Goal: Information Seeking & Learning: Compare options

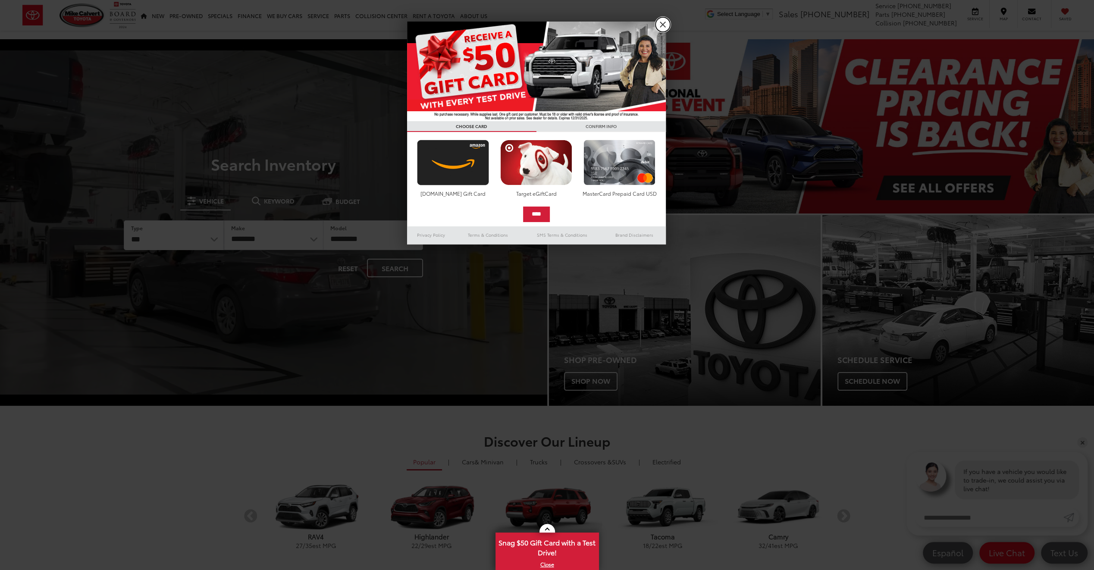
click at [665, 27] on link "X" at bounding box center [662, 24] width 15 height 15
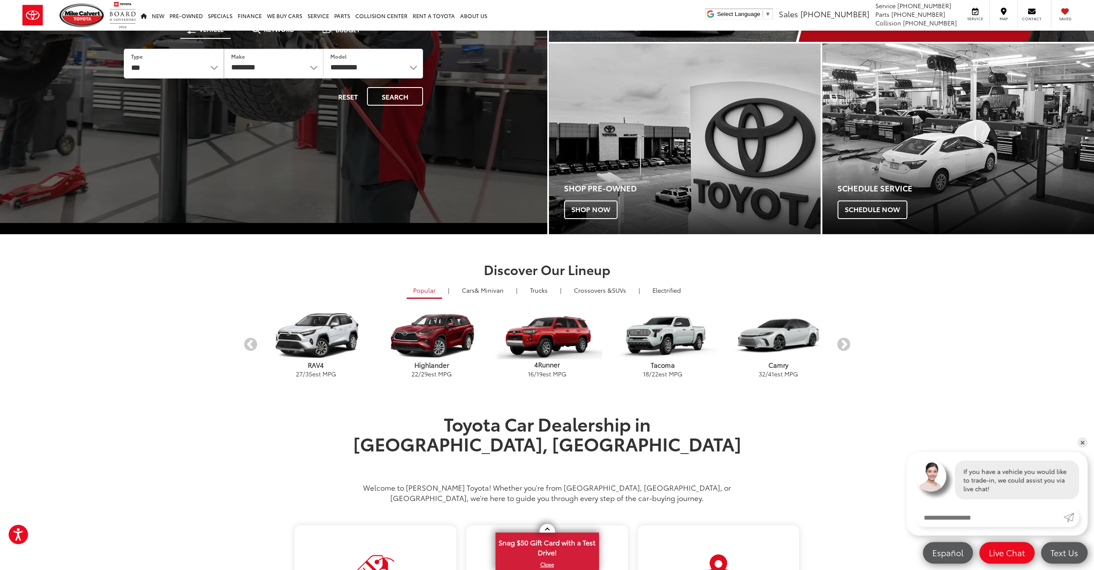
scroll to position [172, 0]
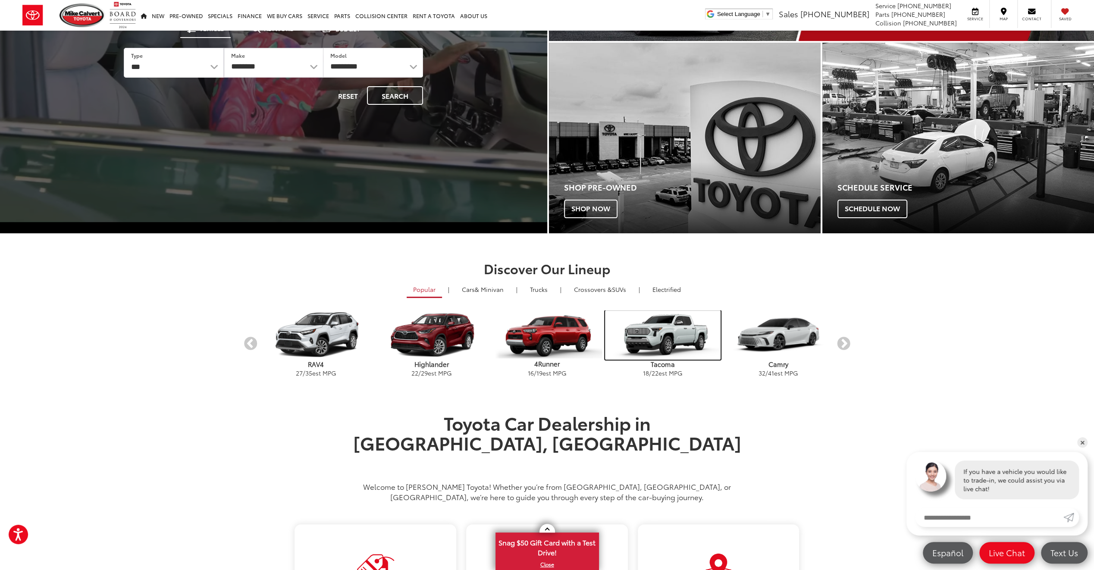
click at [662, 335] on img "carousel" at bounding box center [663, 334] width 116 height 49
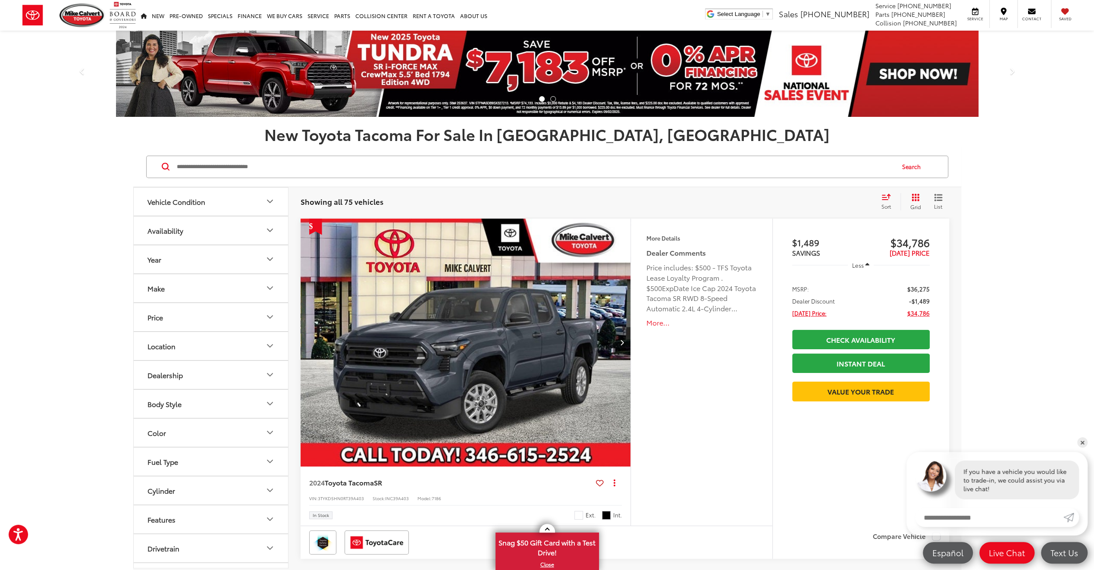
click at [273, 286] on icon "Make" at bounding box center [270, 288] width 10 height 10
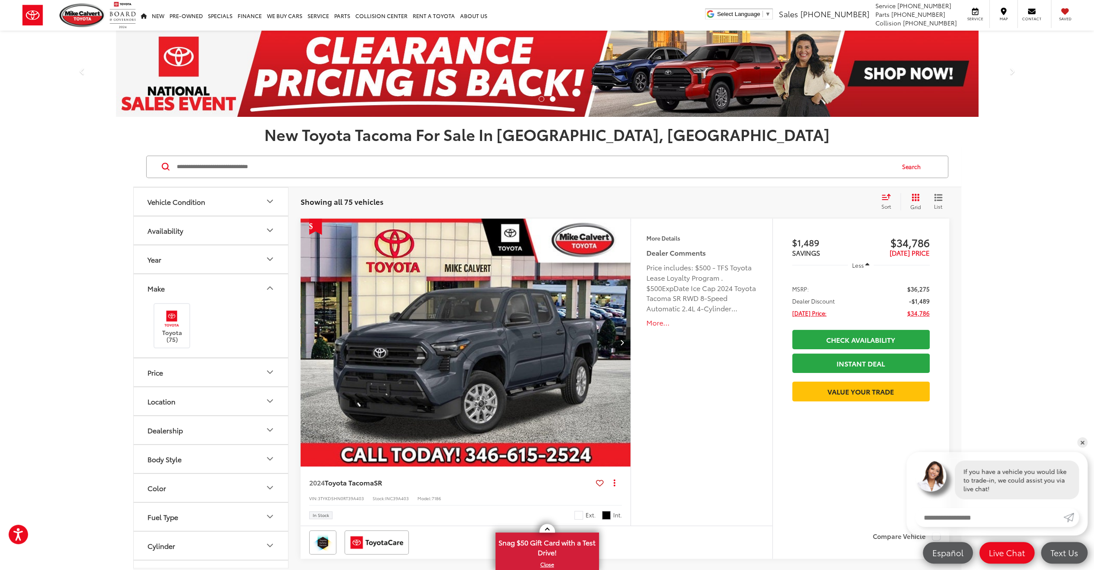
click at [272, 287] on icon "Make" at bounding box center [270, 288] width 10 height 10
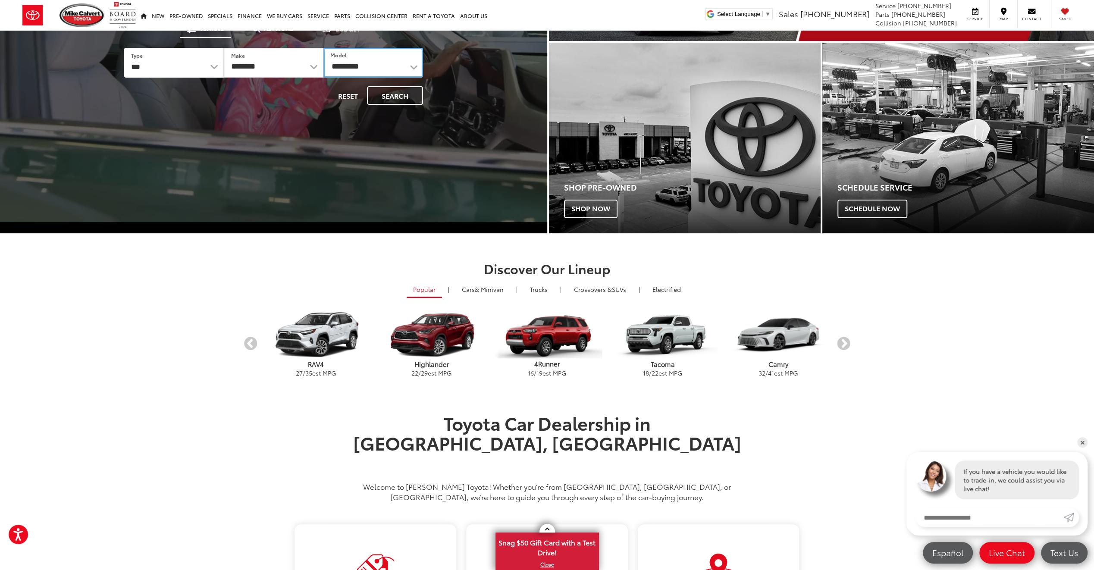
click at [414, 69] on select "**********" at bounding box center [373, 63] width 100 height 30
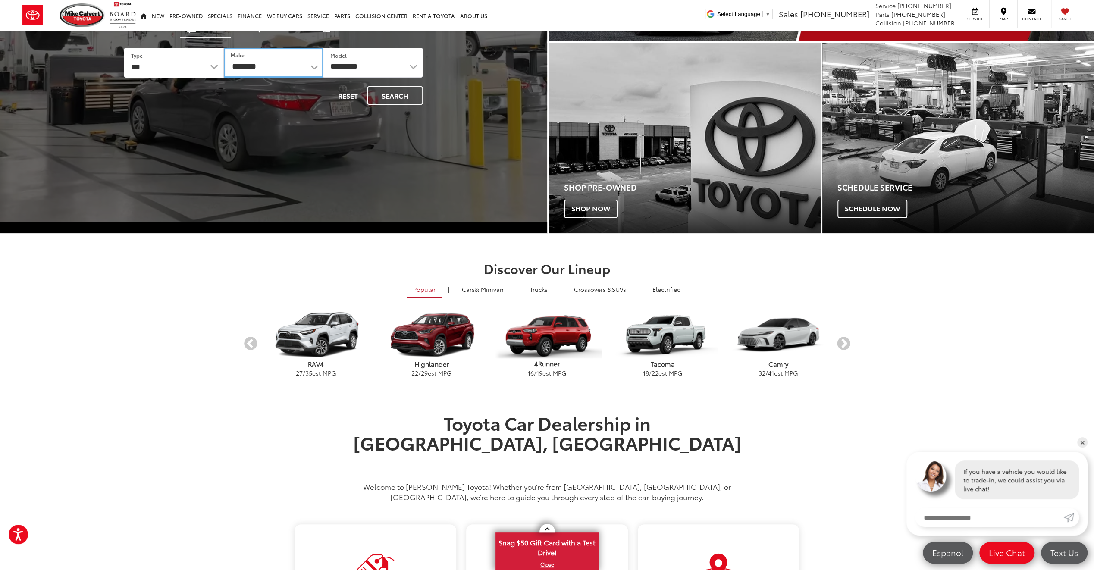
click at [295, 73] on select "**********" at bounding box center [274, 63] width 100 height 30
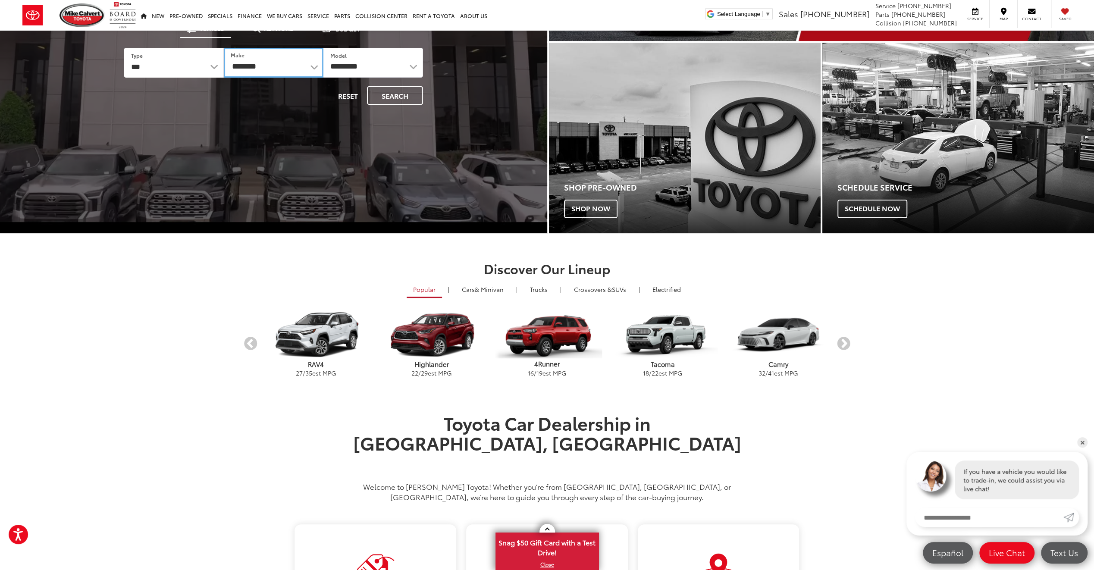
select select "******"
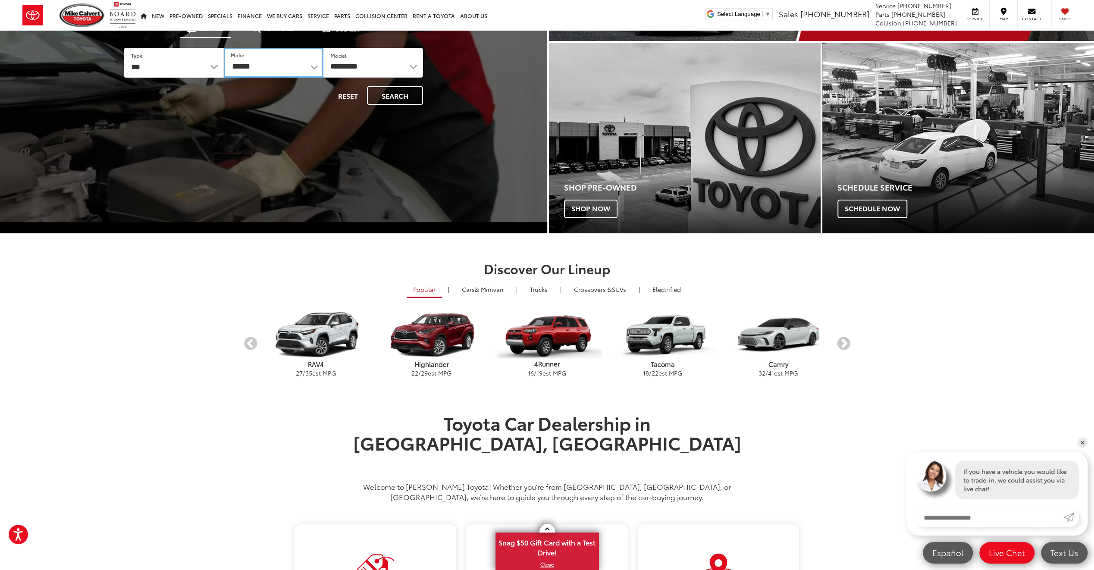
click at [224, 48] on select "**********" at bounding box center [274, 63] width 100 height 30
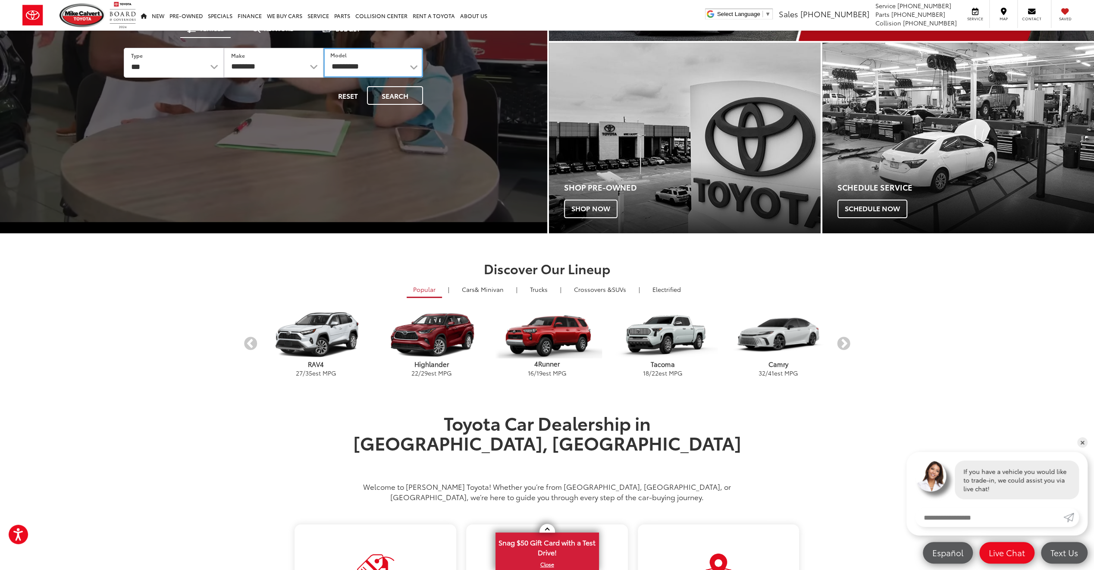
drag, startPoint x: 413, startPoint y: 58, endPoint x: 411, endPoint y: 66, distance: 7.9
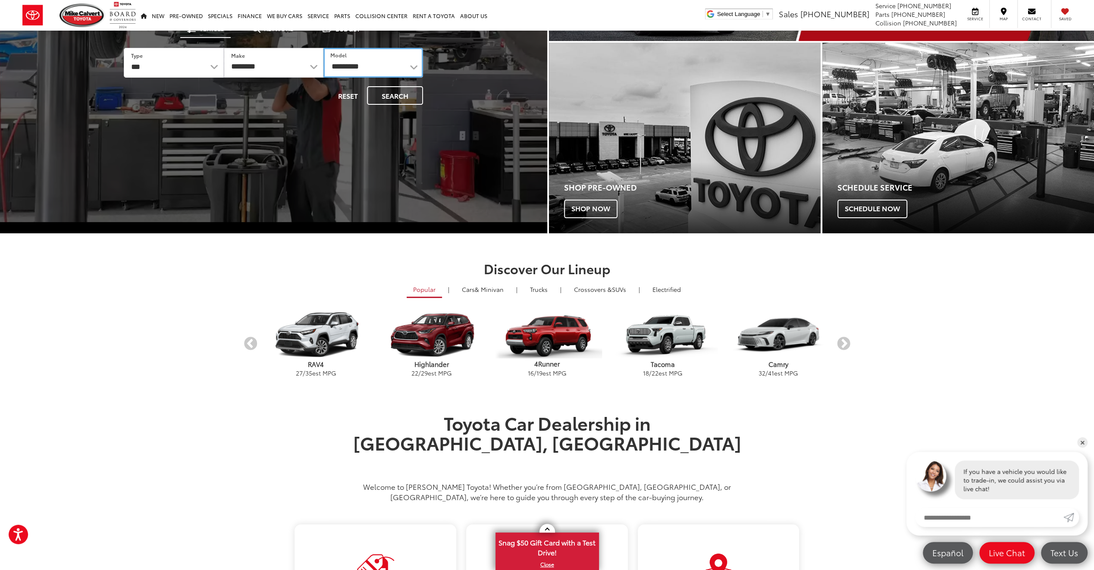
click at [413, 58] on select "**********" at bounding box center [373, 63] width 100 height 30
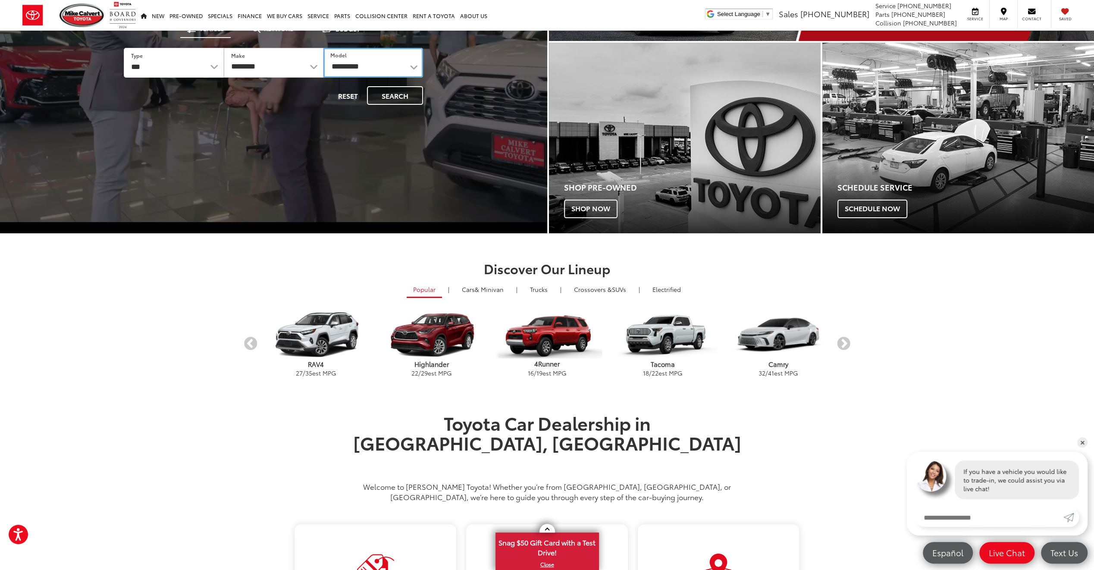
select select "******"
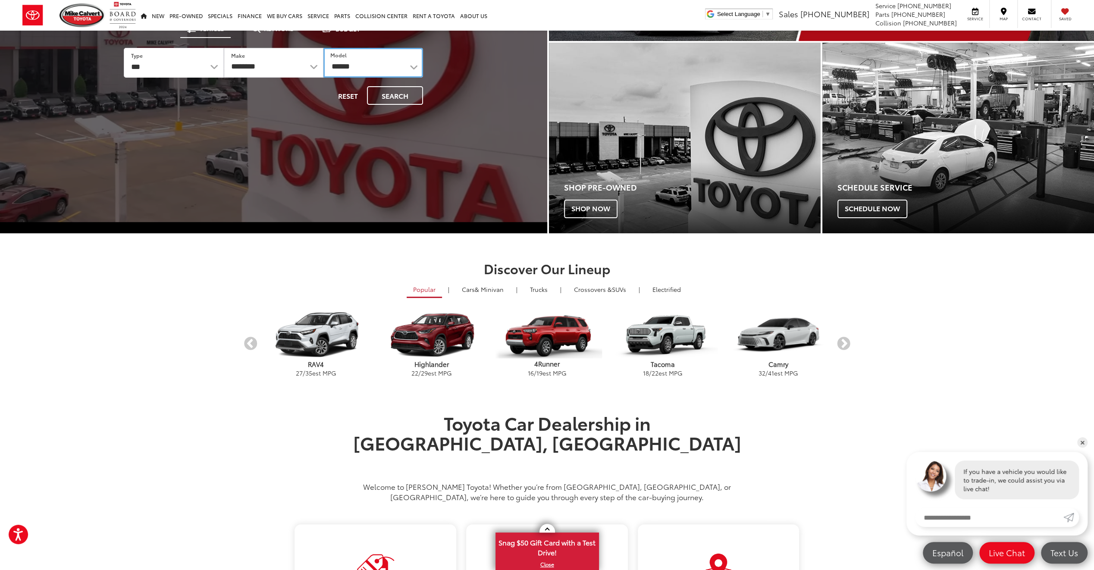
click at [323, 48] on select "**********" at bounding box center [373, 63] width 100 height 30
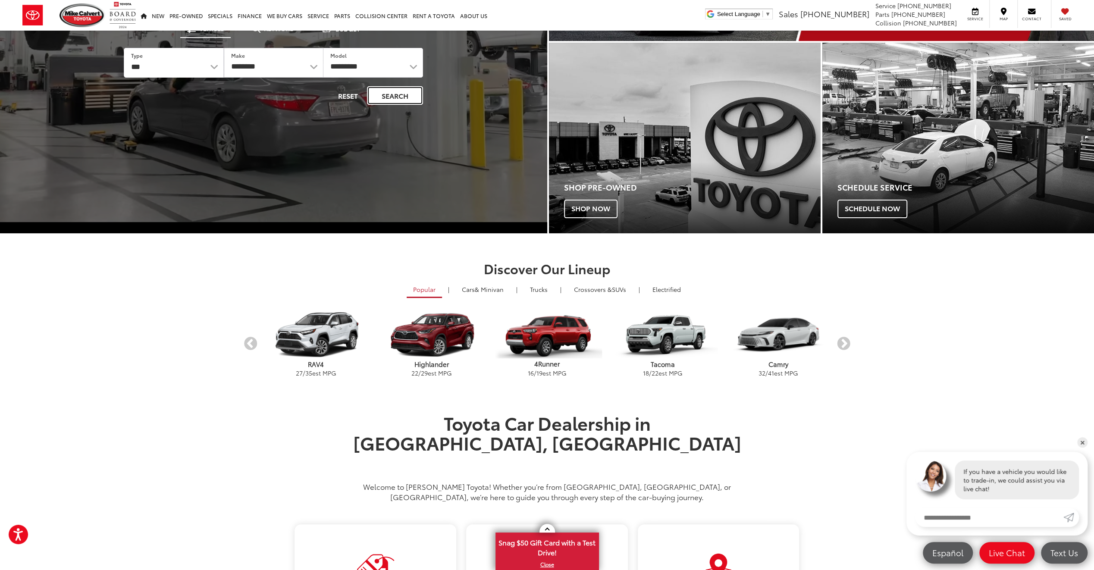
click at [394, 90] on button "Search" at bounding box center [395, 95] width 56 height 19
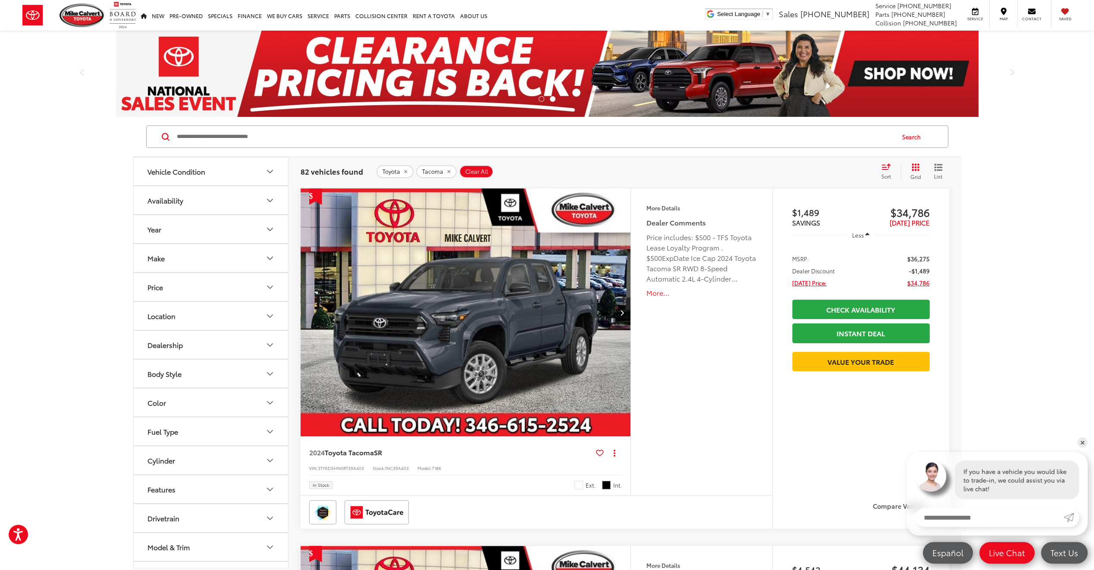
click at [880, 169] on div "Sort" at bounding box center [888, 171] width 23 height 17
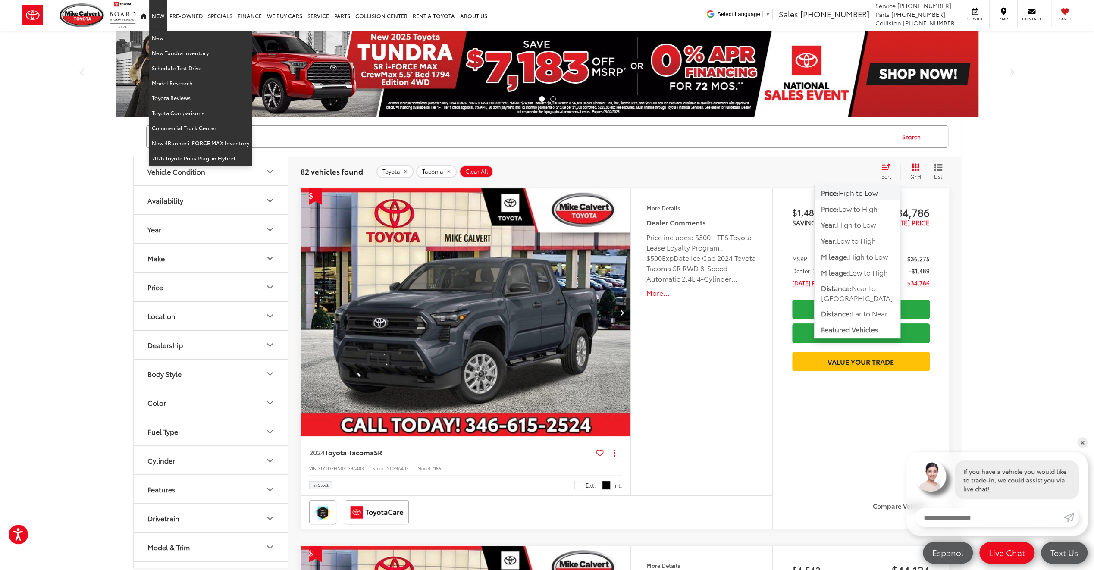
click at [160, 13] on link "New" at bounding box center [158, 15] width 18 height 31
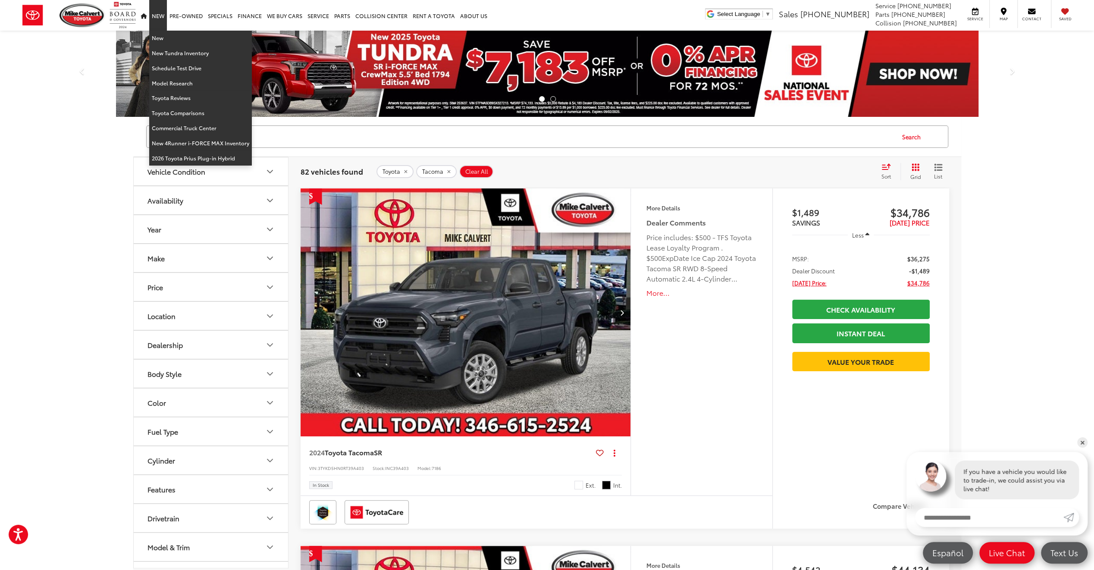
click at [156, 11] on link "New" at bounding box center [158, 15] width 18 height 31
click at [162, 19] on link "New" at bounding box center [158, 15] width 18 height 31
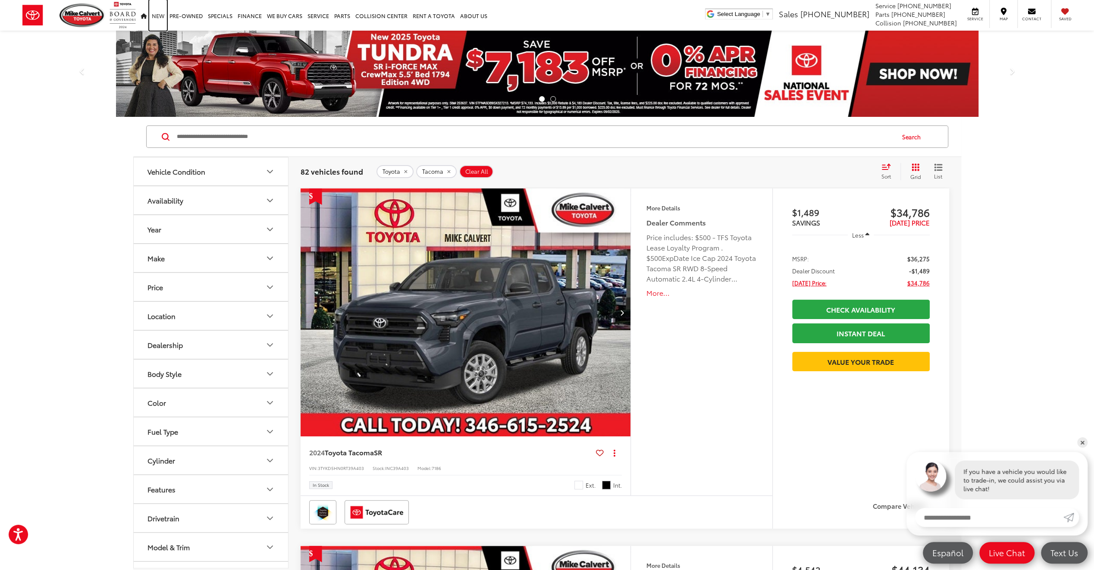
click at [161, 19] on link "New" at bounding box center [158, 15] width 18 height 31
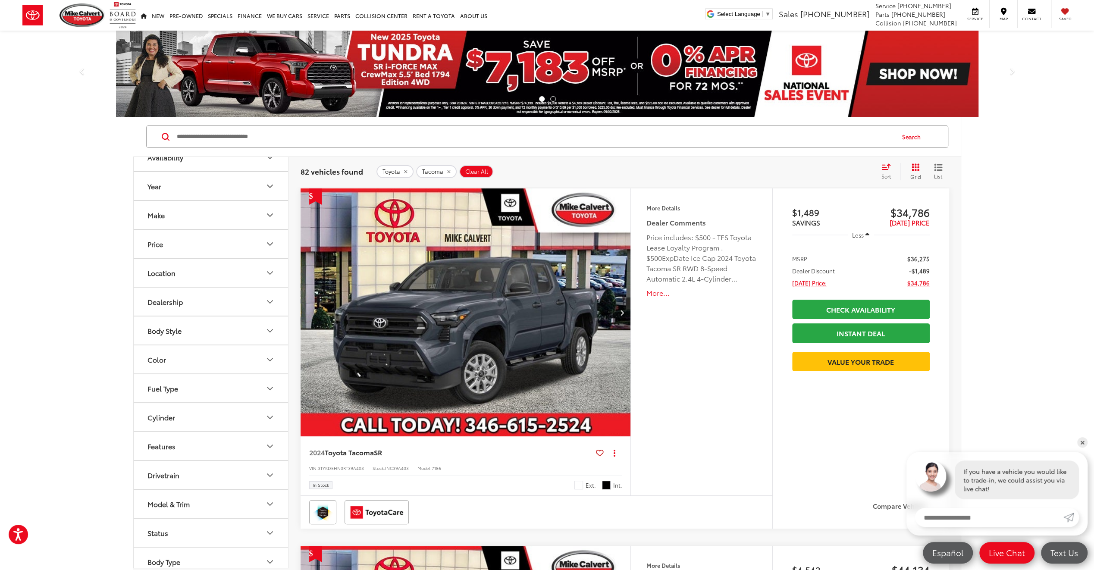
click at [273, 478] on button "Drivetrain" at bounding box center [211, 475] width 155 height 28
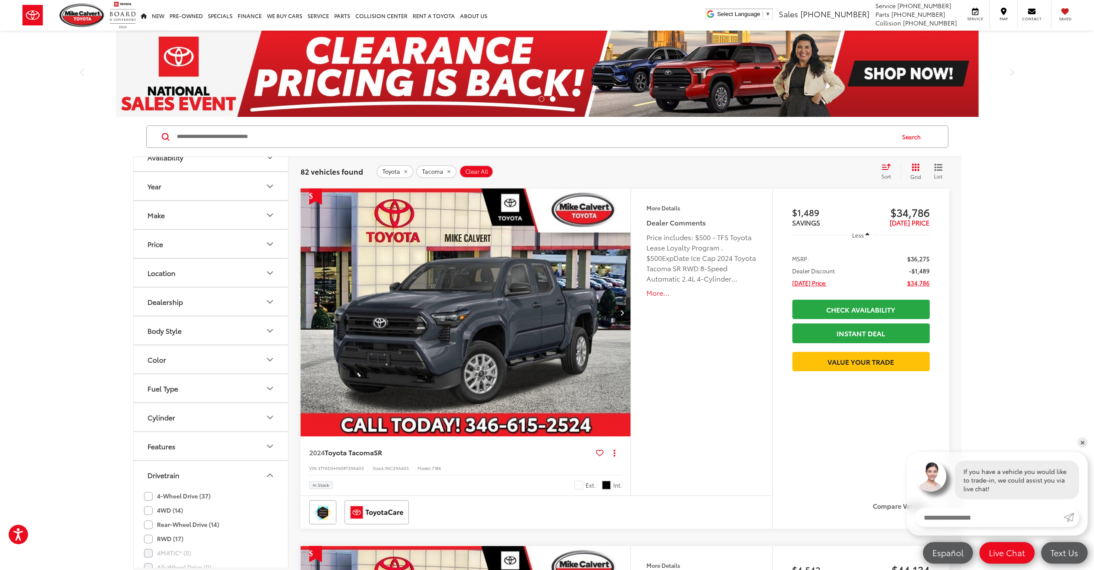
click at [150, 492] on label "4-Wheel Drive (37)" at bounding box center [177, 496] width 66 height 14
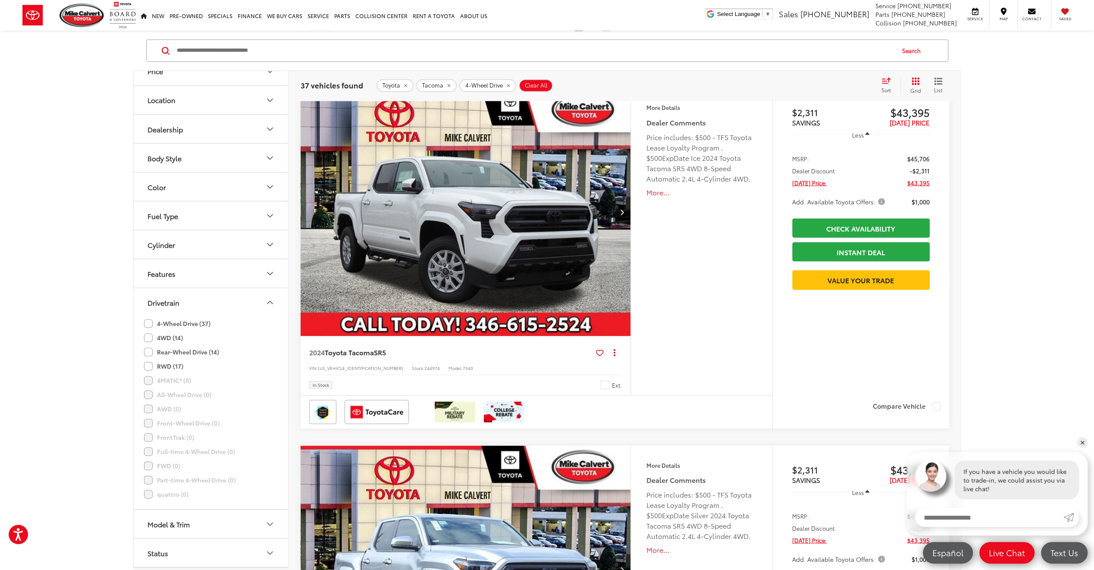
scroll to position [1466, 0]
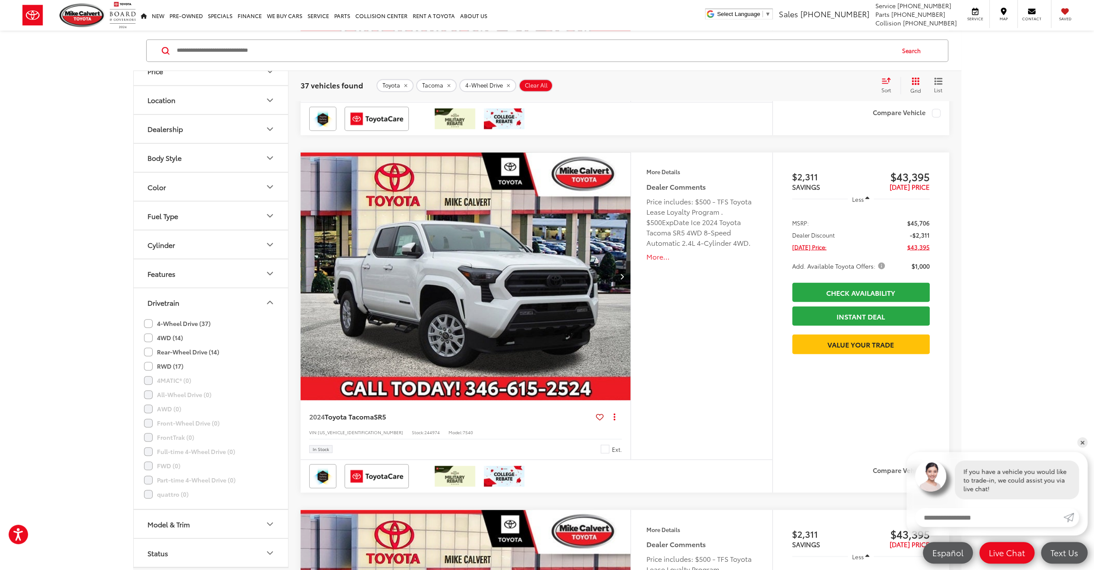
click at [448, 265] on img "2024 Toyota Tacoma SR5 0" at bounding box center [466, 276] width 332 height 249
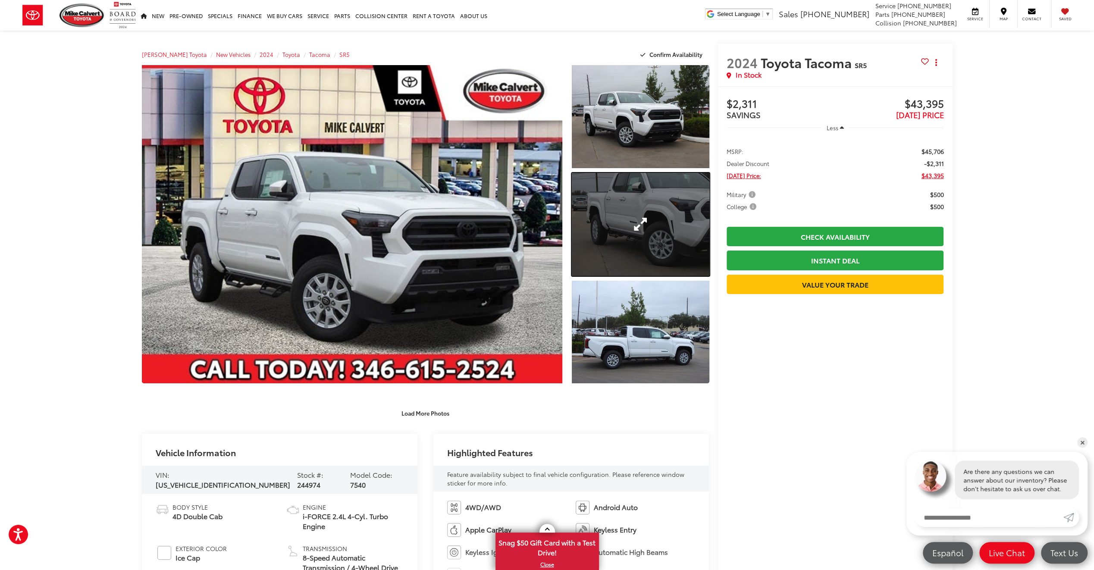
click at [616, 204] on link "Expand Photo 2" at bounding box center [640, 224] width 137 height 103
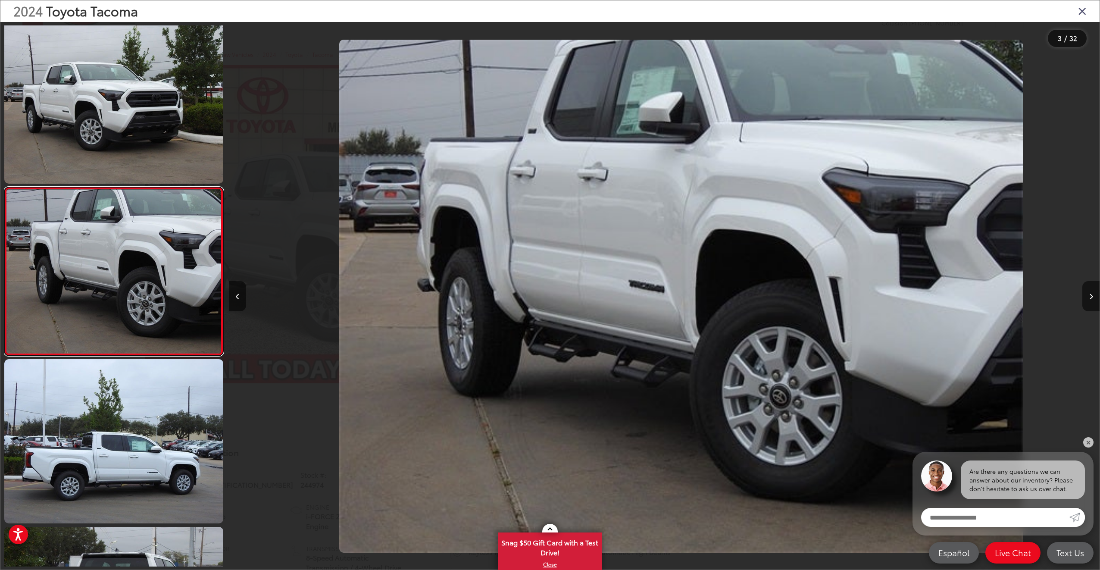
scroll to position [0, 1742]
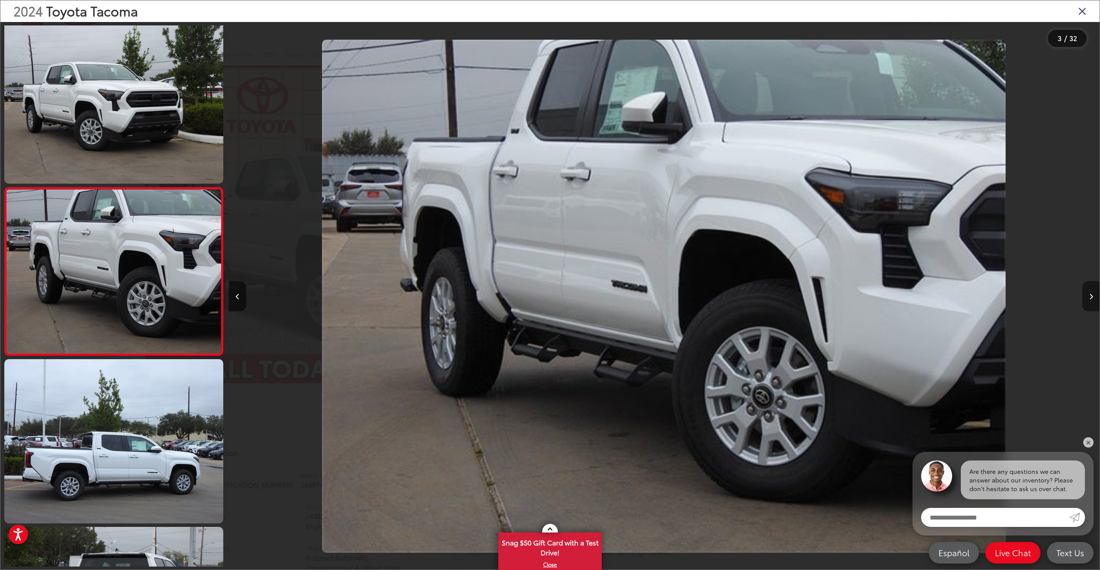
click at [1093, 297] on button "Next image" at bounding box center [1091, 296] width 17 height 30
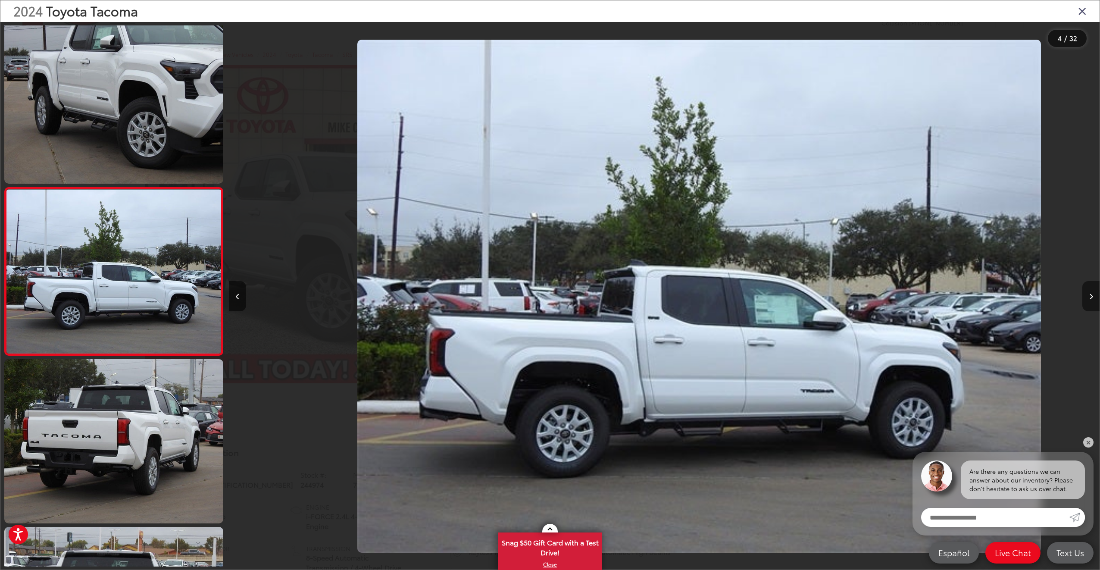
scroll to position [0, 2613]
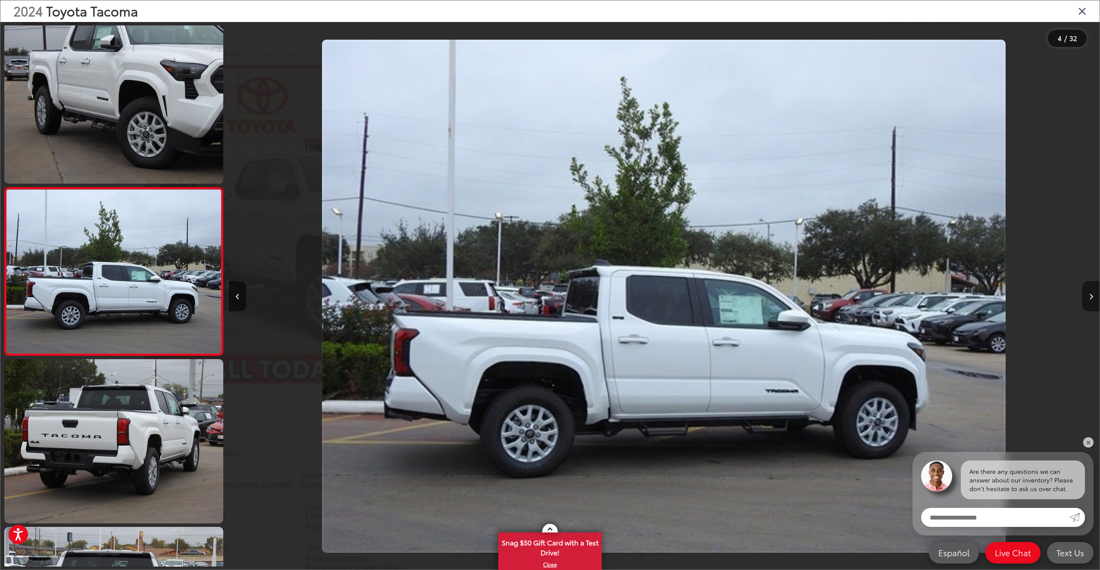
click at [1092, 296] on icon "Next image" at bounding box center [1091, 297] width 4 height 6
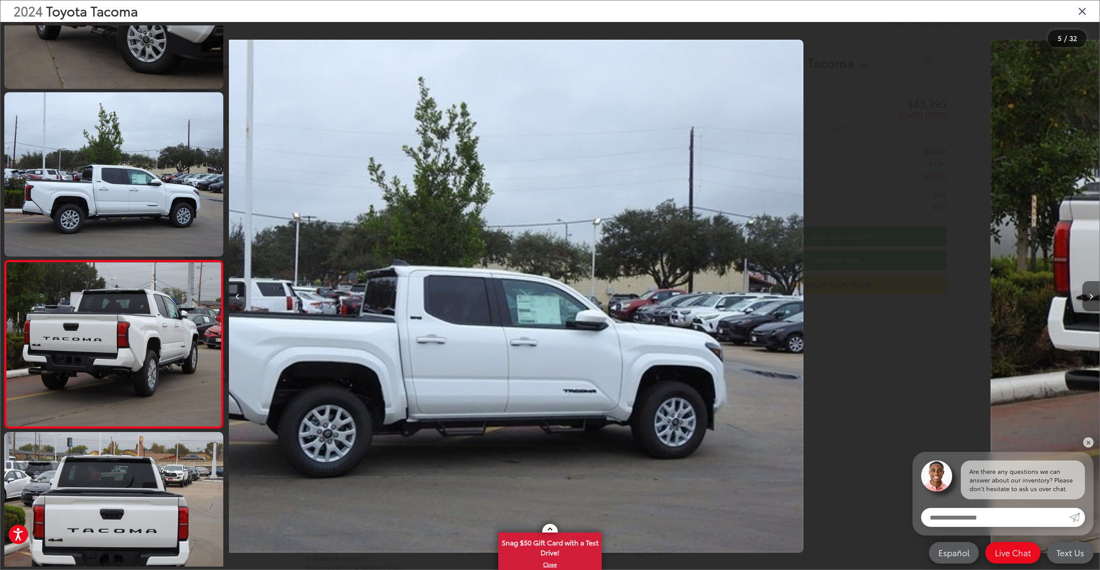
scroll to position [0, 0]
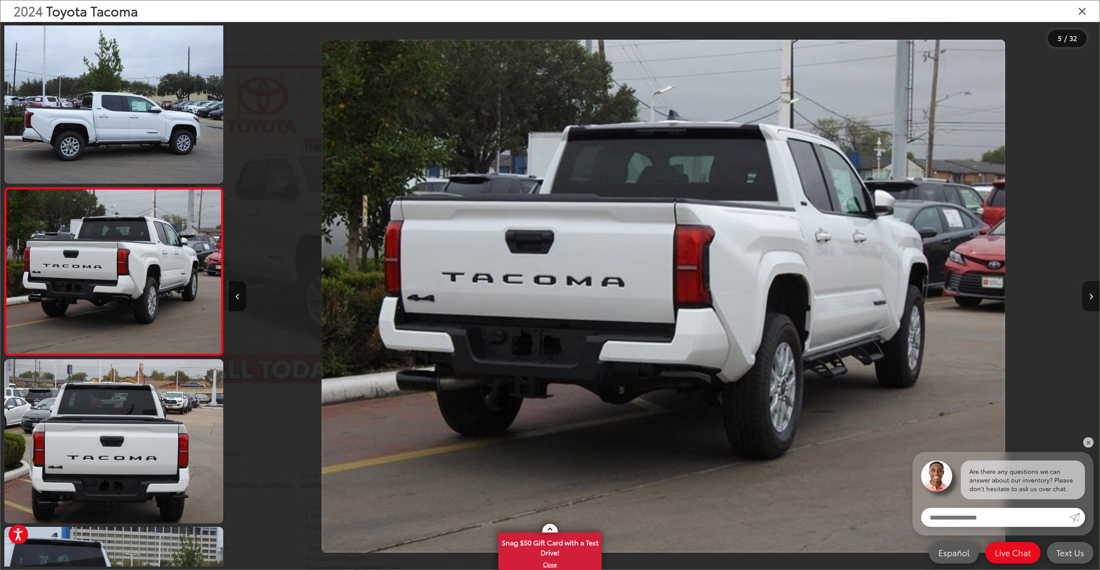
click at [1092, 296] on icon "Next image" at bounding box center [1091, 297] width 4 height 6
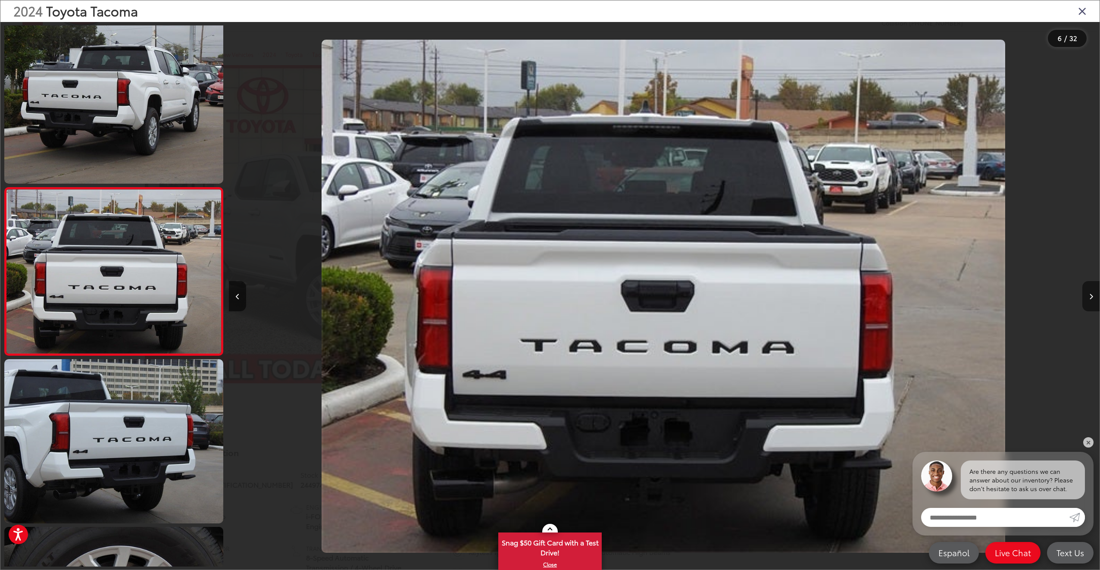
click at [1092, 296] on icon "Next image" at bounding box center [1091, 297] width 4 height 6
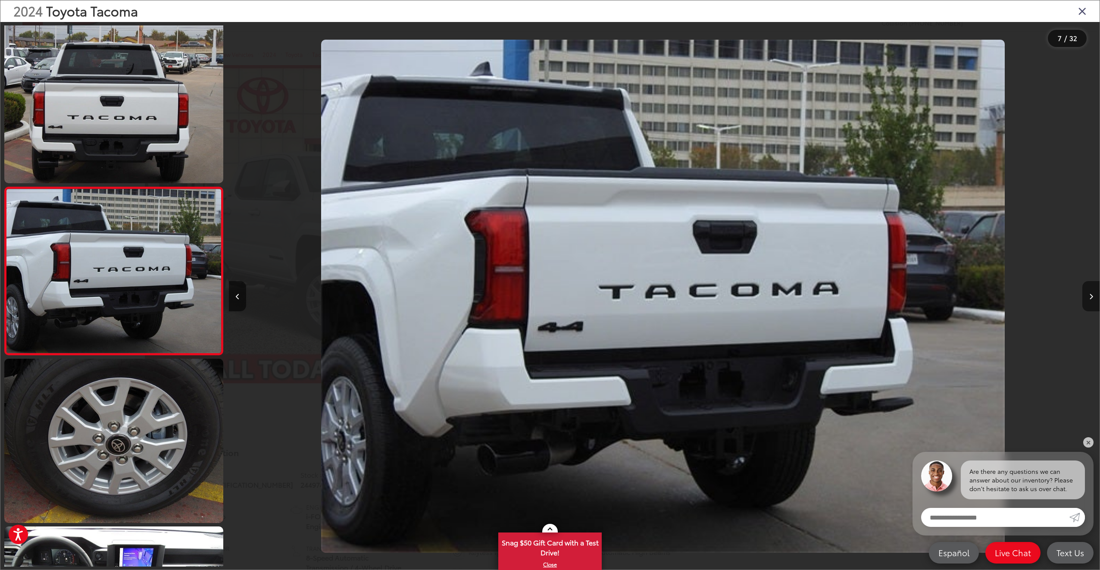
click at [1092, 296] on icon "Next image" at bounding box center [1091, 297] width 4 height 6
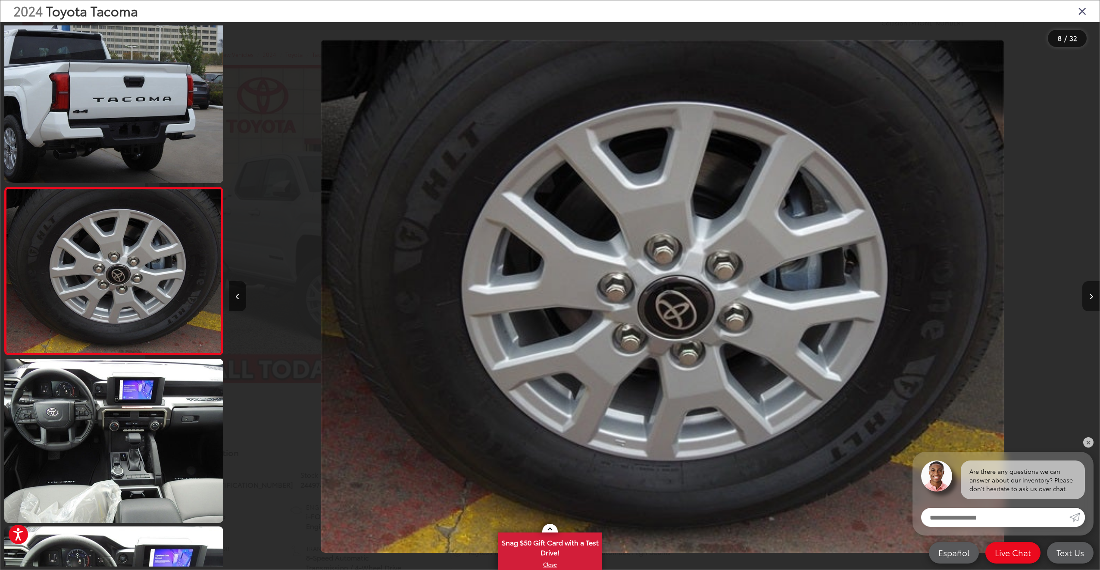
click at [1092, 296] on icon "Next image" at bounding box center [1091, 297] width 4 height 6
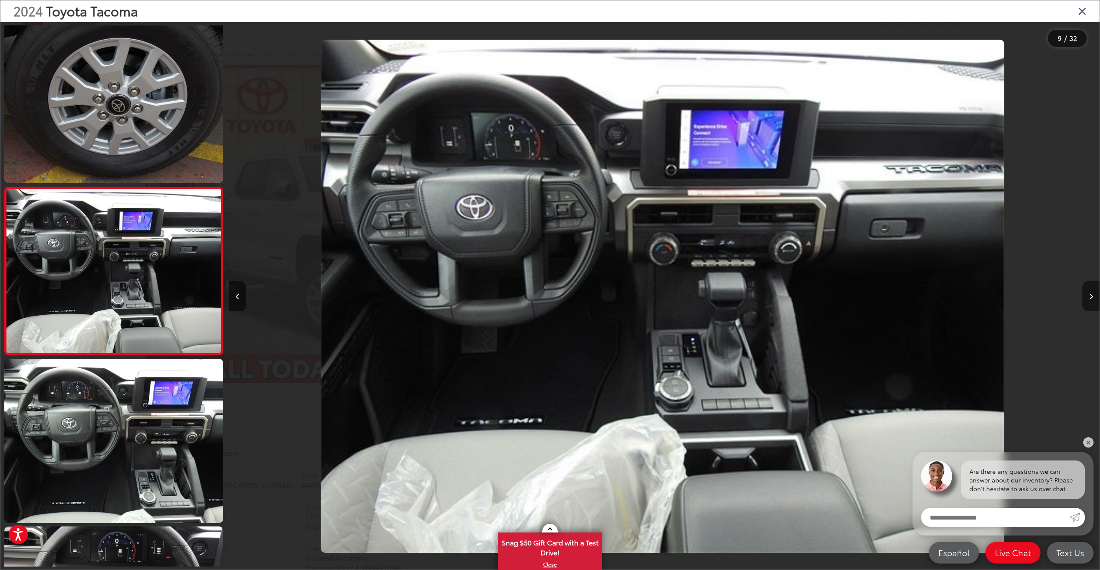
click at [1092, 296] on icon "Next image" at bounding box center [1091, 297] width 4 height 6
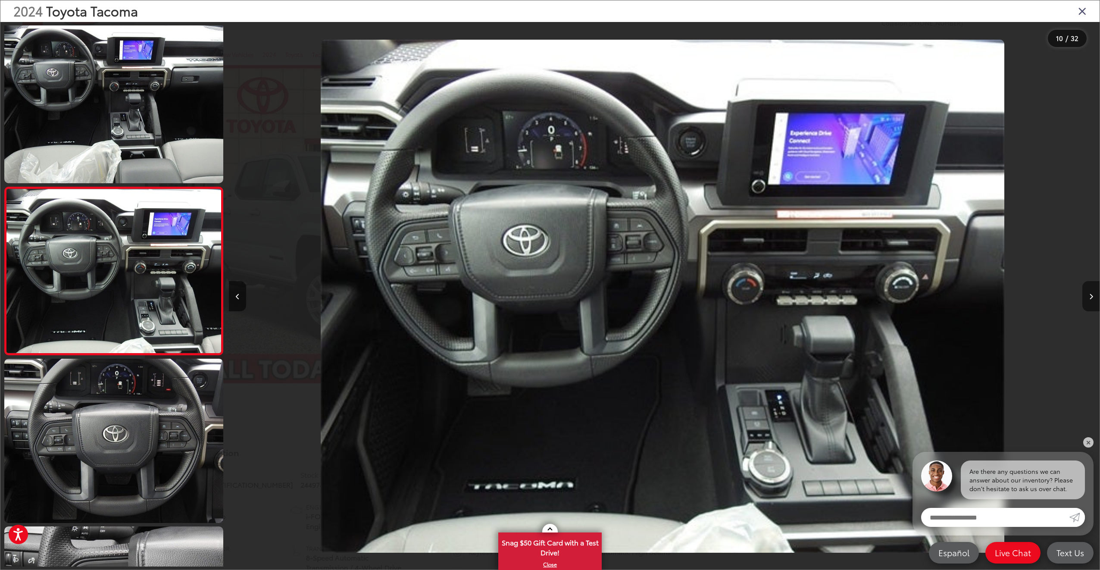
click at [1092, 296] on icon "Next image" at bounding box center [1091, 297] width 4 height 6
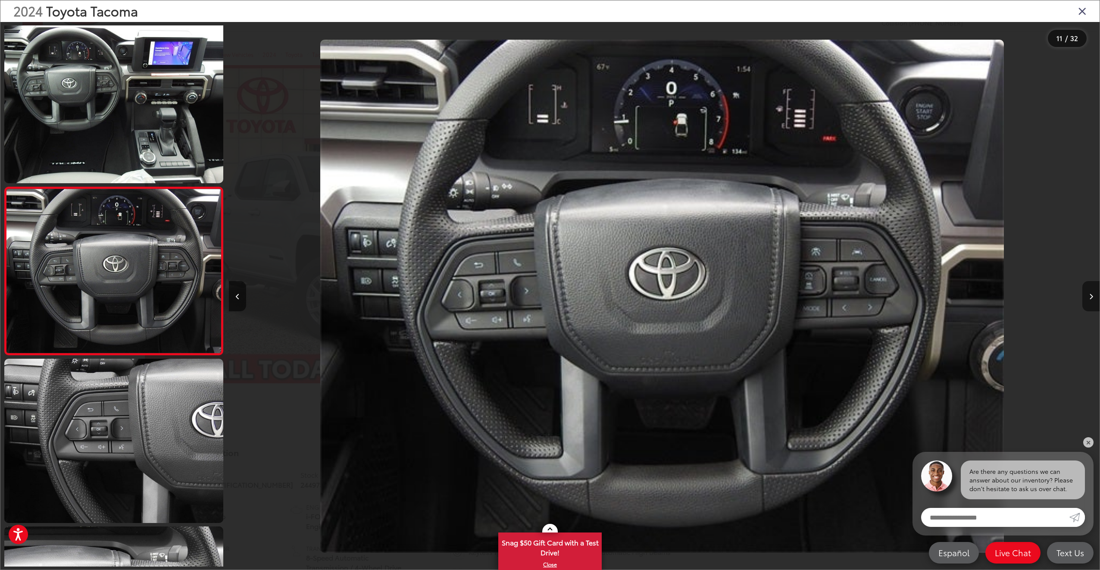
click at [1092, 296] on icon "Next image" at bounding box center [1091, 297] width 4 height 6
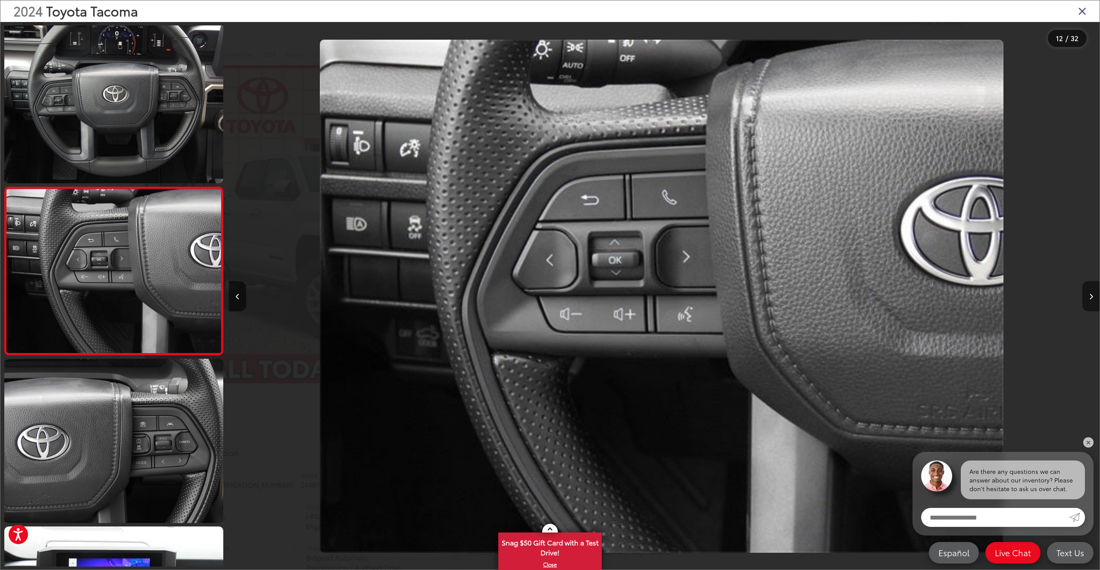
click at [1086, 297] on button "Next image" at bounding box center [1091, 296] width 17 height 30
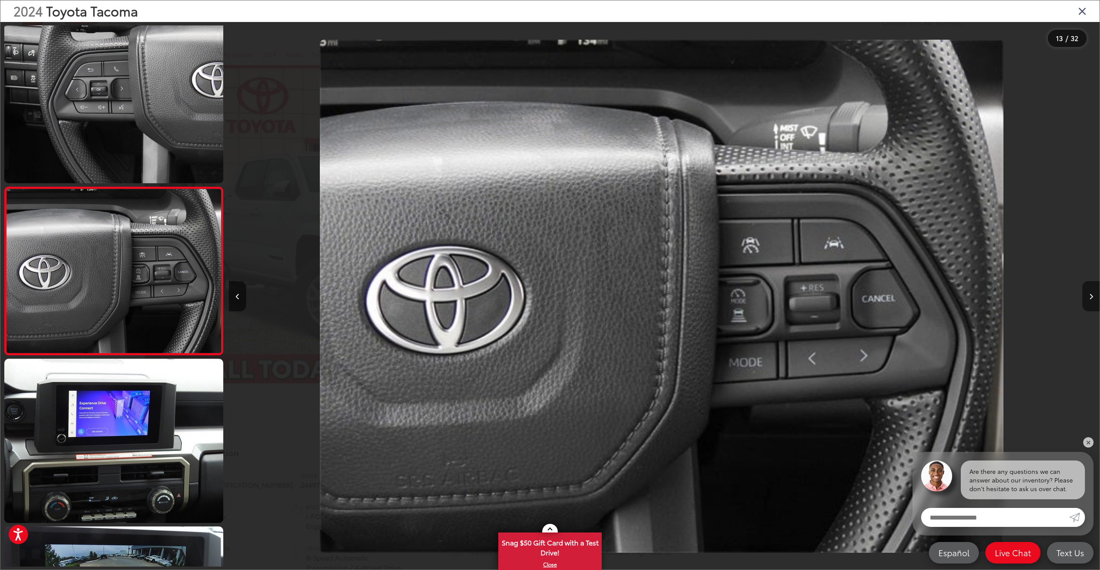
click at [1086, 297] on button "Next image" at bounding box center [1091, 296] width 17 height 30
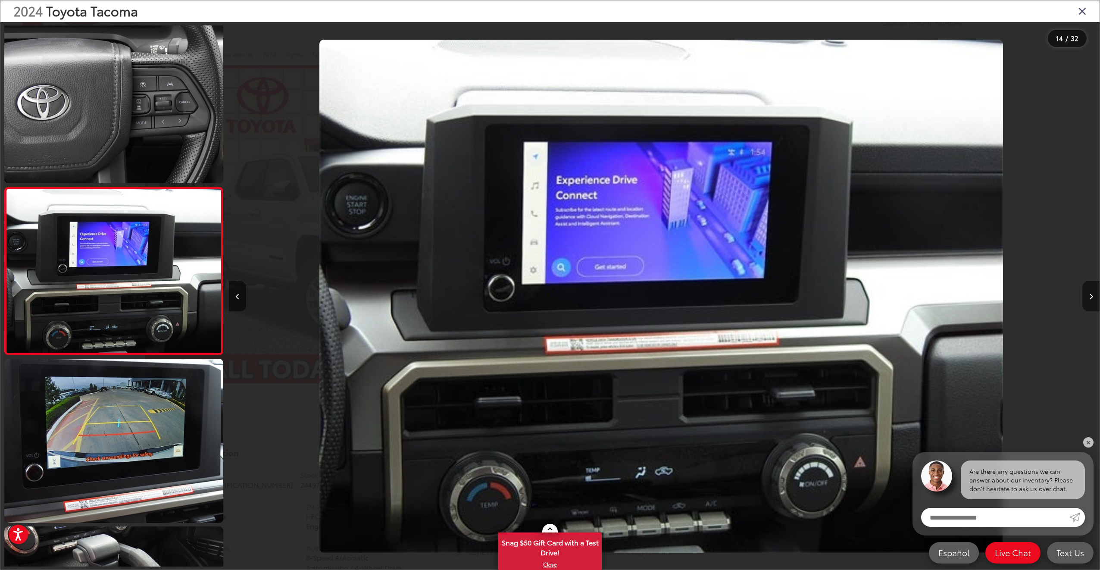
click at [1086, 297] on button "Next image" at bounding box center [1091, 296] width 17 height 30
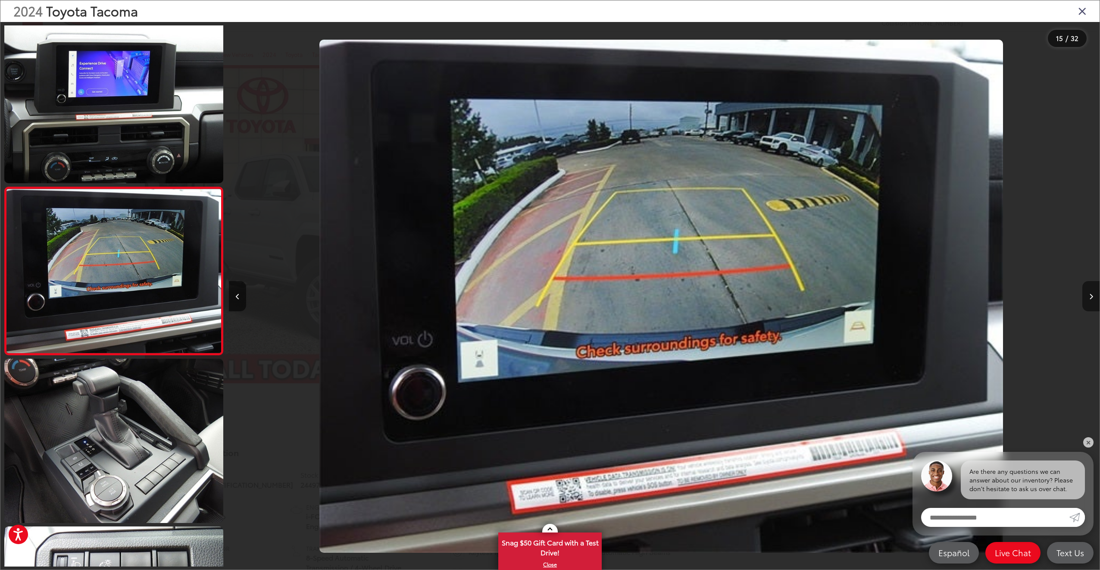
click at [1086, 297] on button "Next image" at bounding box center [1091, 296] width 17 height 30
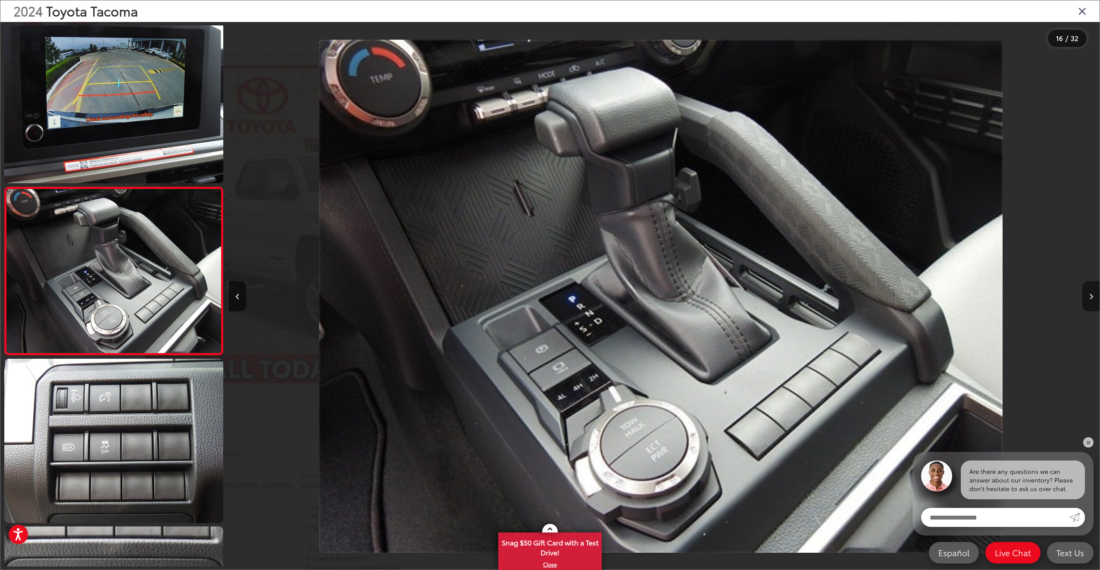
click at [1086, 297] on button "Next image" at bounding box center [1091, 296] width 17 height 30
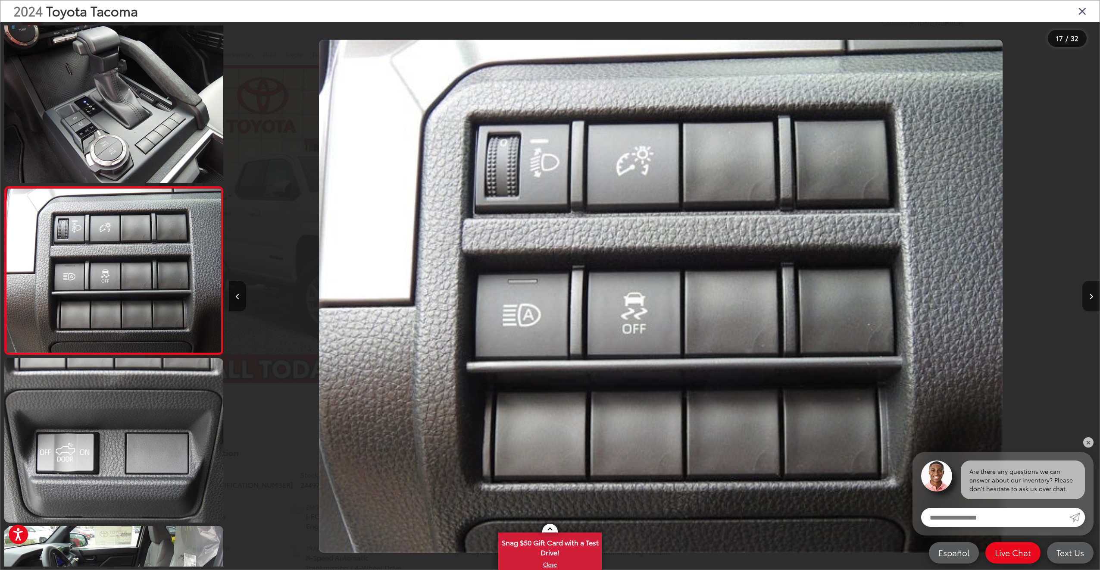
click at [1086, 297] on button "Next image" at bounding box center [1091, 296] width 17 height 30
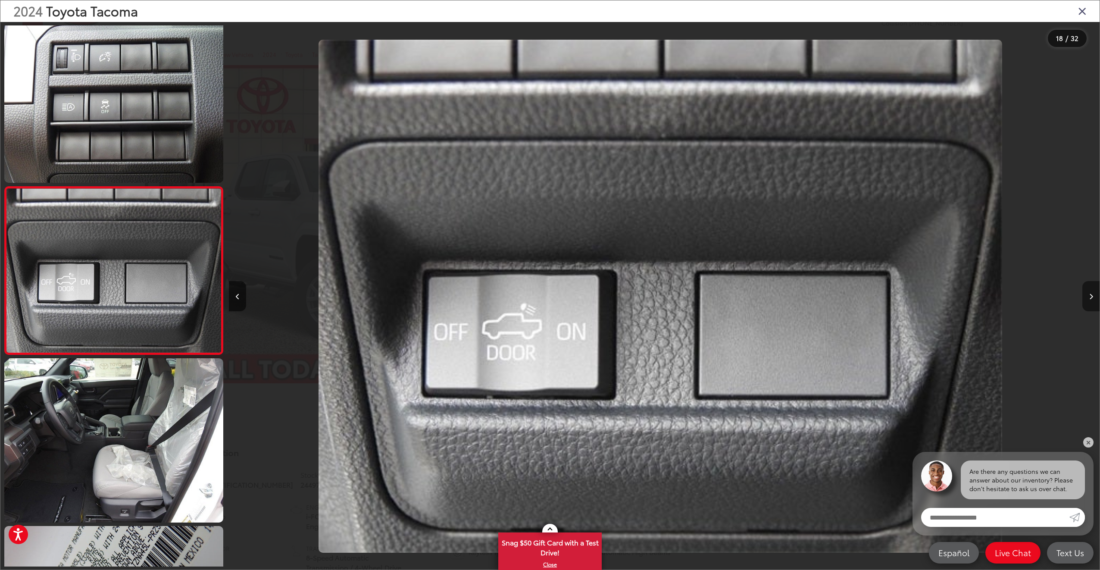
click at [1086, 297] on button "Next image" at bounding box center [1091, 296] width 17 height 30
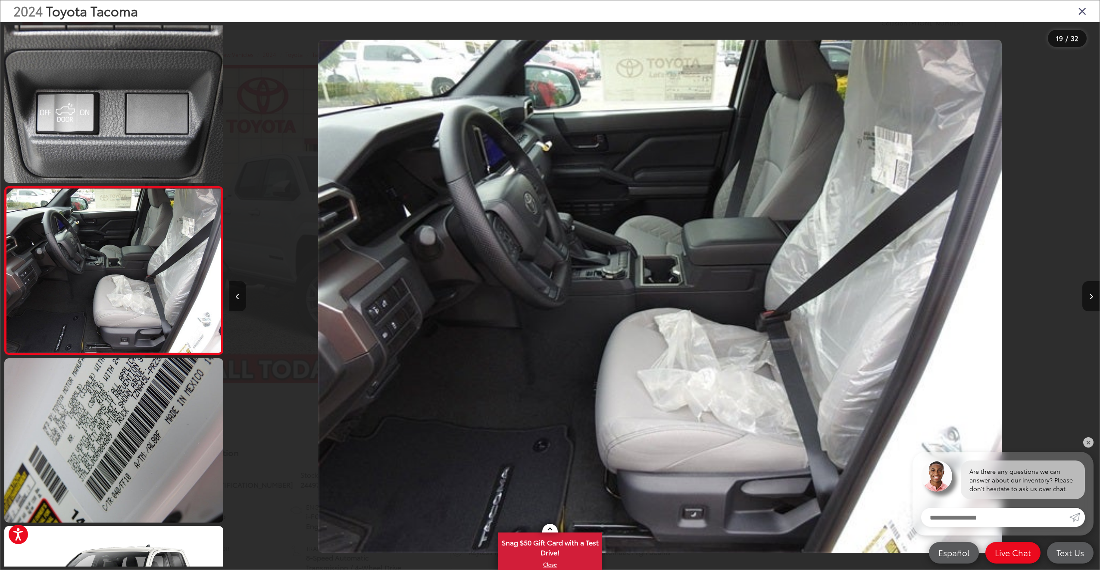
click at [241, 304] on button "Previous image" at bounding box center [237, 296] width 17 height 30
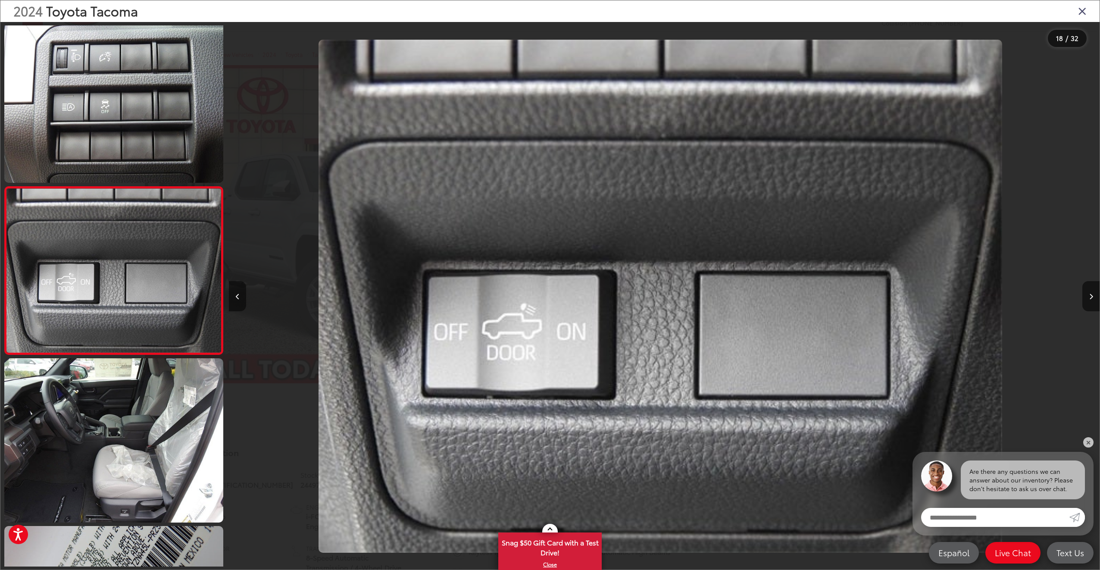
click at [241, 304] on button "Previous image" at bounding box center [237, 296] width 17 height 30
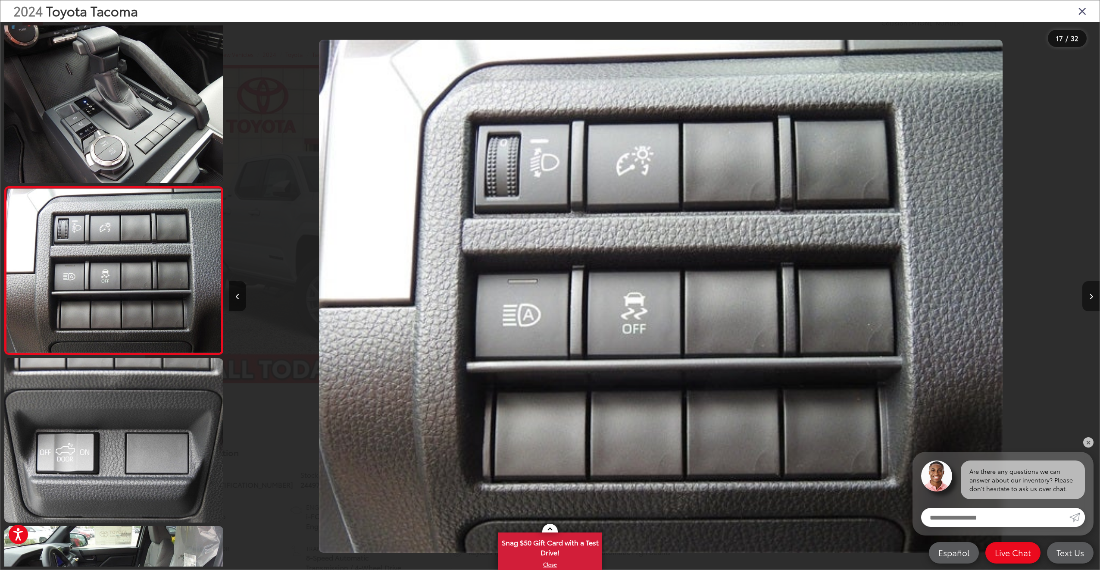
click at [1086, 291] on button "Next image" at bounding box center [1091, 296] width 17 height 30
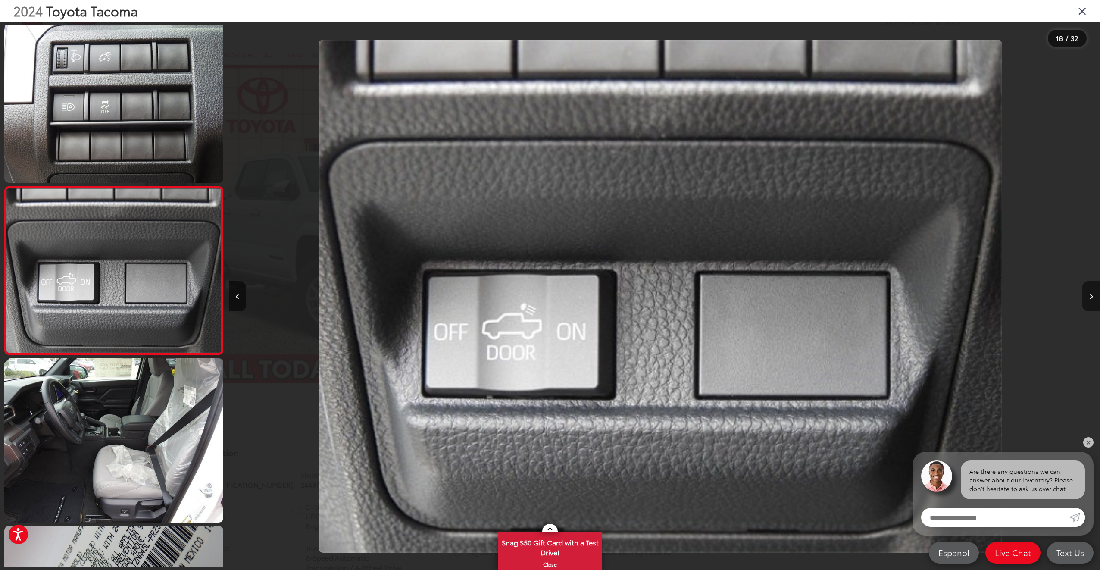
click at [1093, 304] on button "Next image" at bounding box center [1091, 296] width 17 height 30
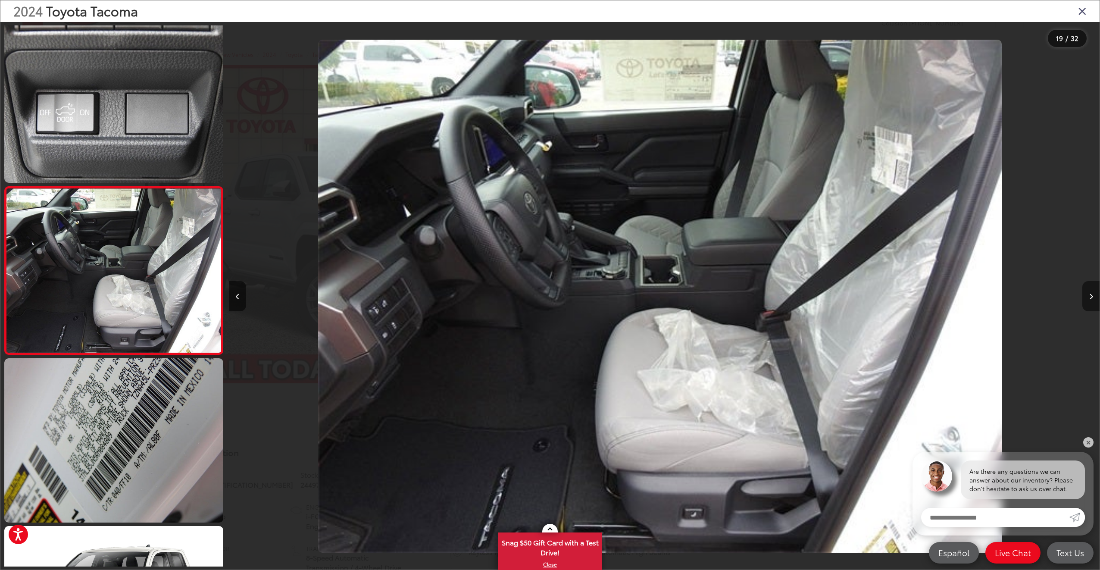
click at [1093, 298] on button "Next image" at bounding box center [1091, 296] width 17 height 30
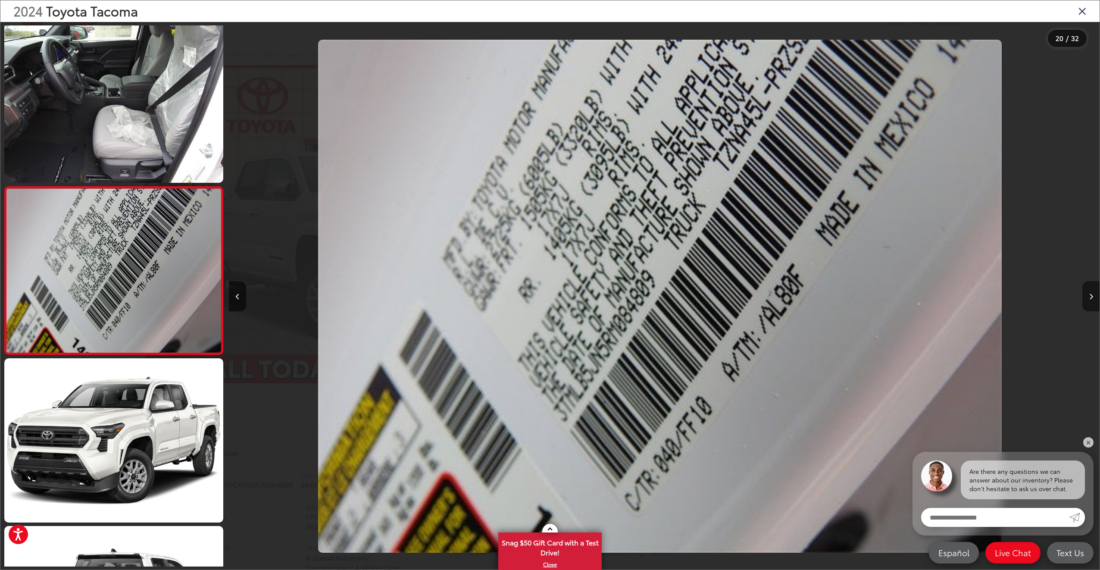
click at [1088, 294] on button "Next image" at bounding box center [1091, 296] width 17 height 30
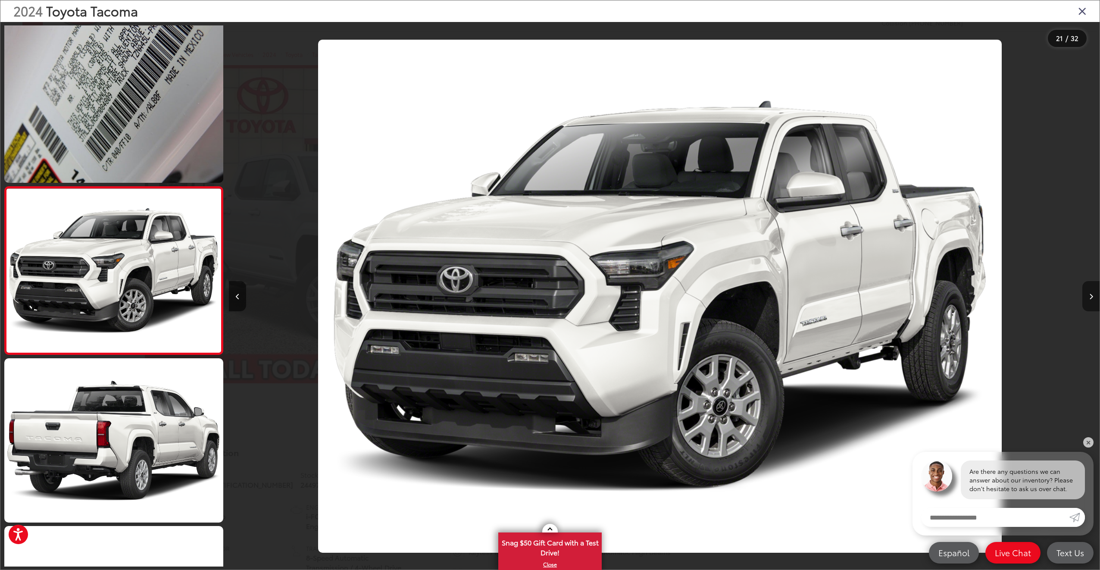
click at [1088, 296] on button "Next image" at bounding box center [1091, 296] width 17 height 30
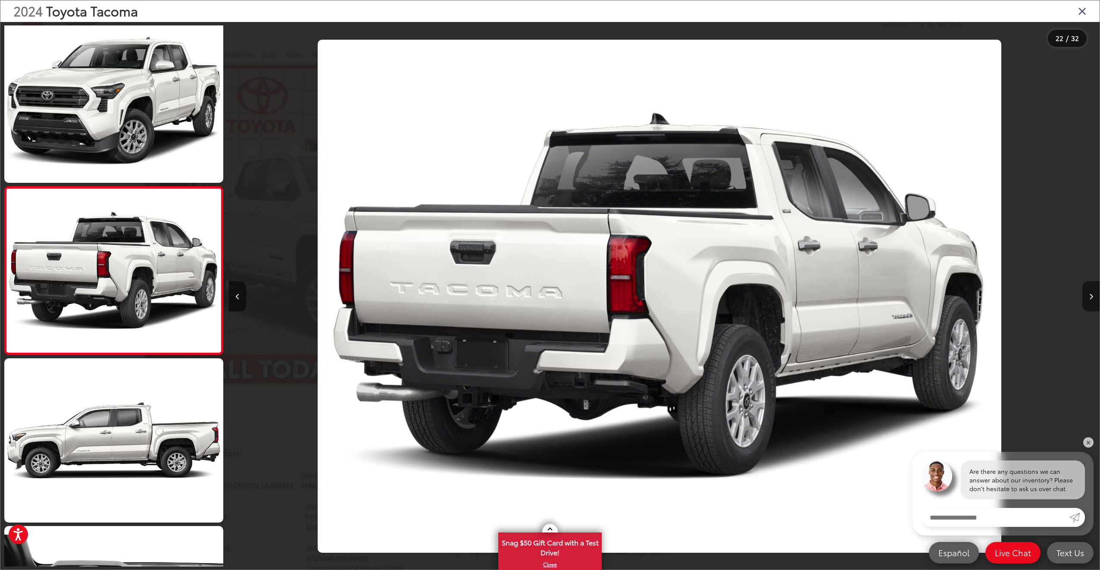
click at [1088, 296] on button "Next image" at bounding box center [1091, 296] width 17 height 30
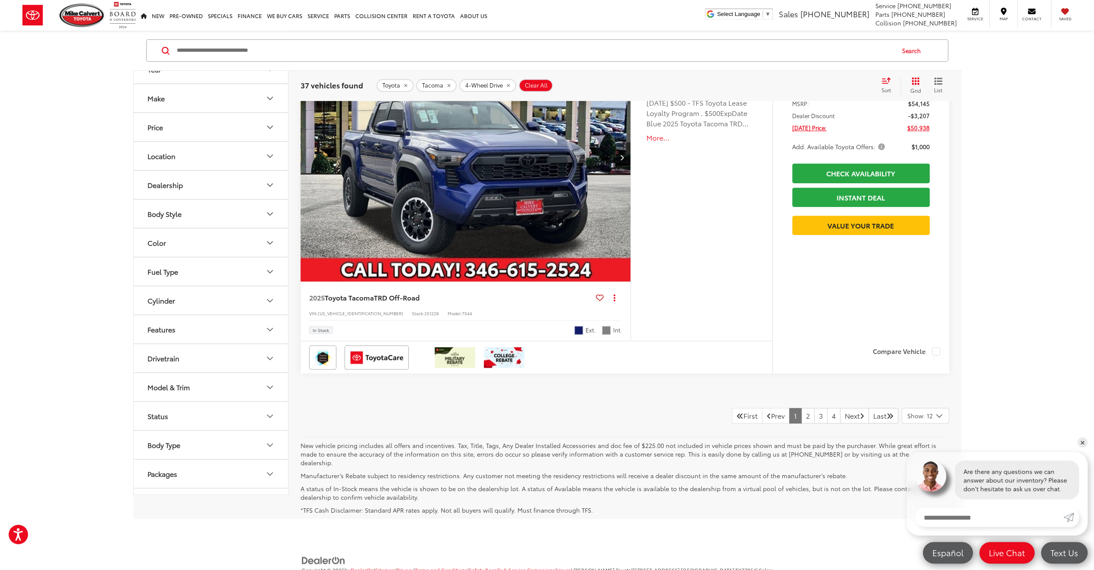
scroll to position [4111, 0]
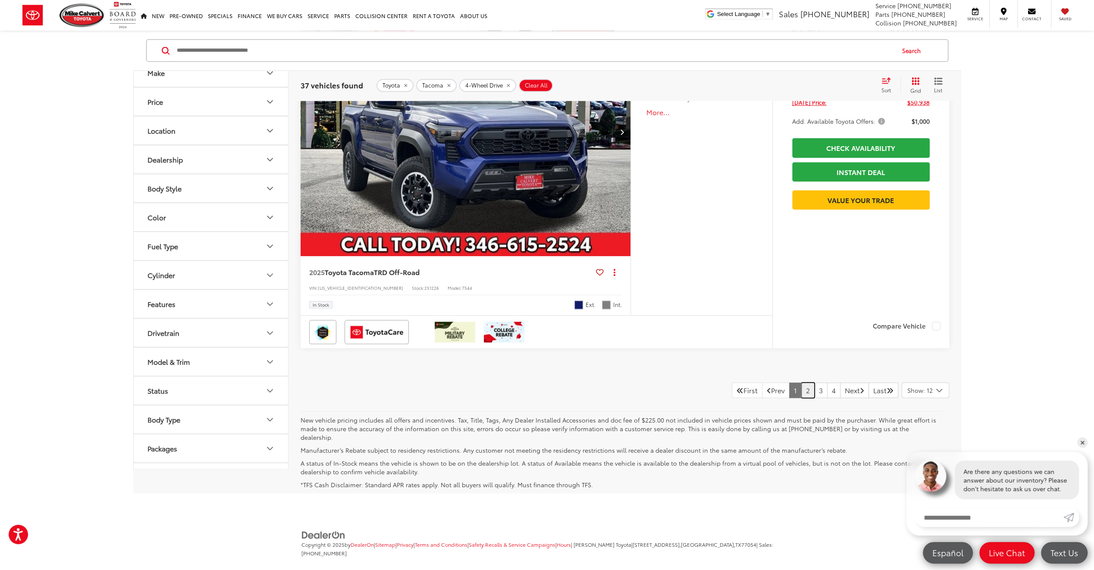
click at [801, 390] on link "2" at bounding box center [807, 390] width 13 height 16
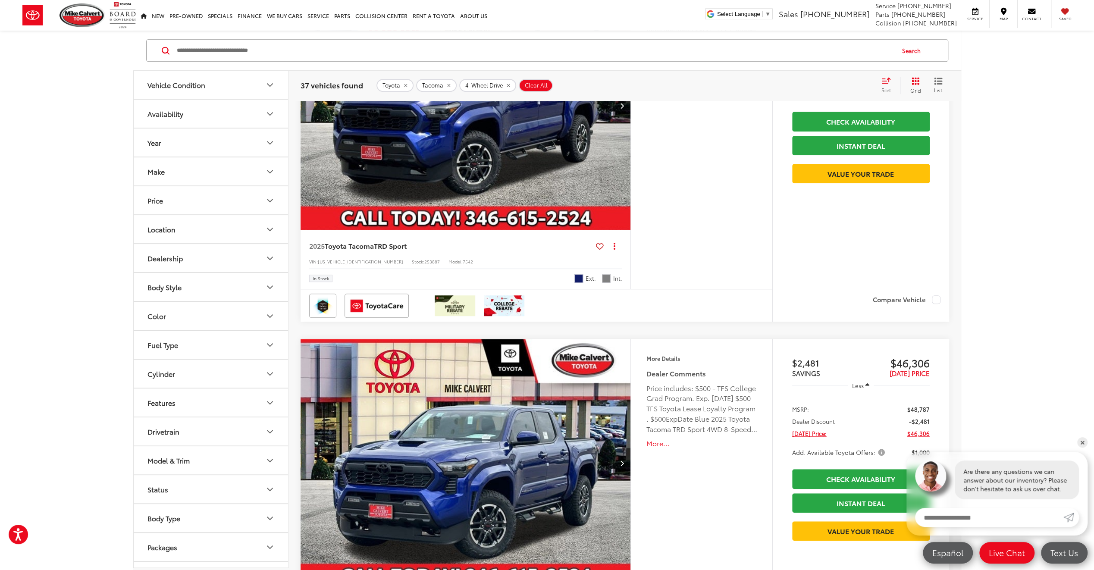
scroll to position [3637, 0]
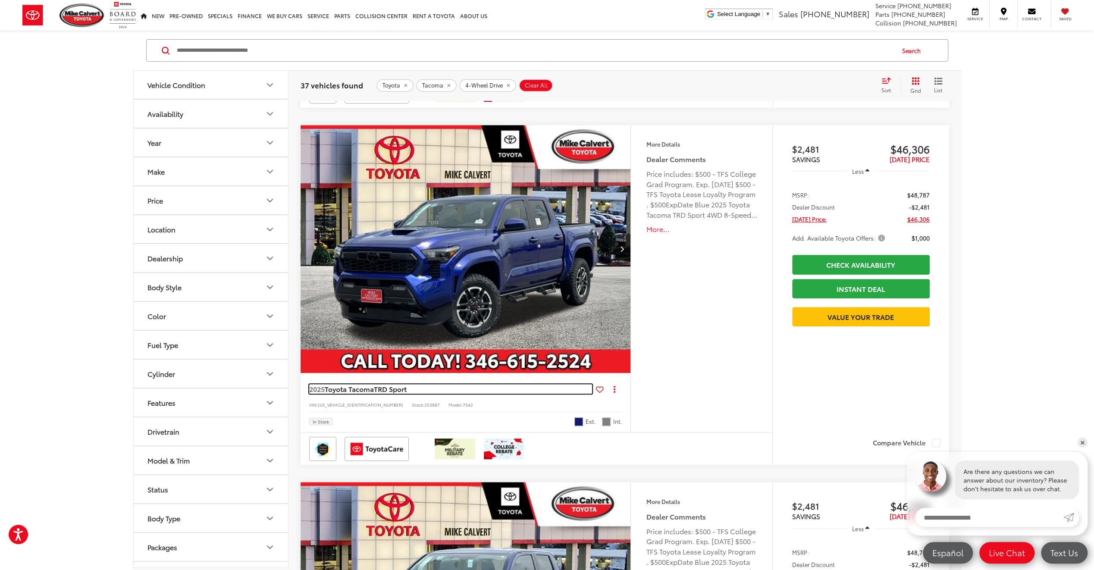
click at [489, 387] on link "2025 Toyota Tacoma TRD Sport" at bounding box center [450, 388] width 283 height 9
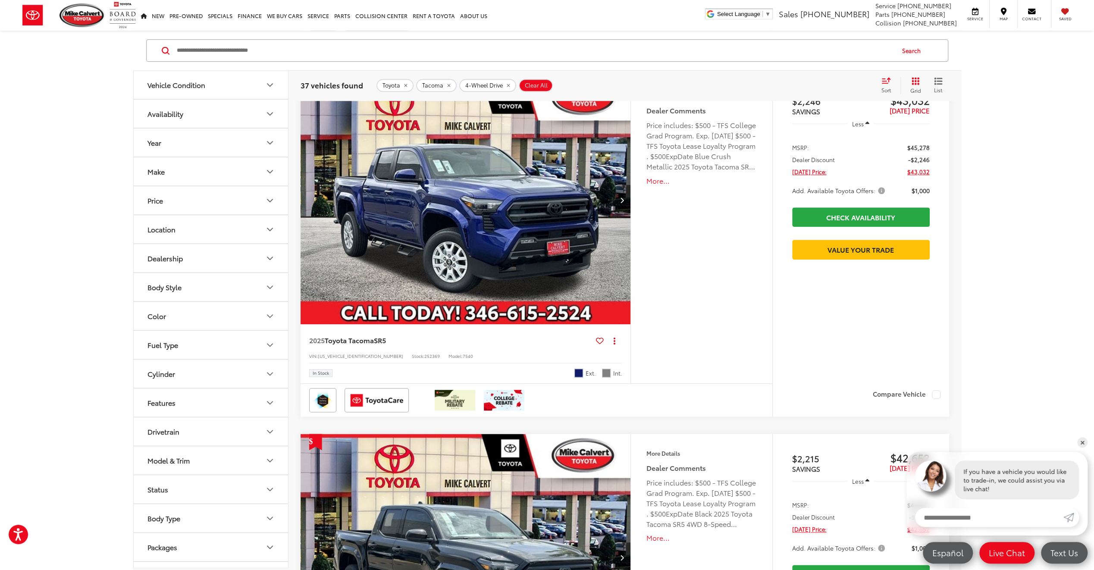
scroll to position [776, 0]
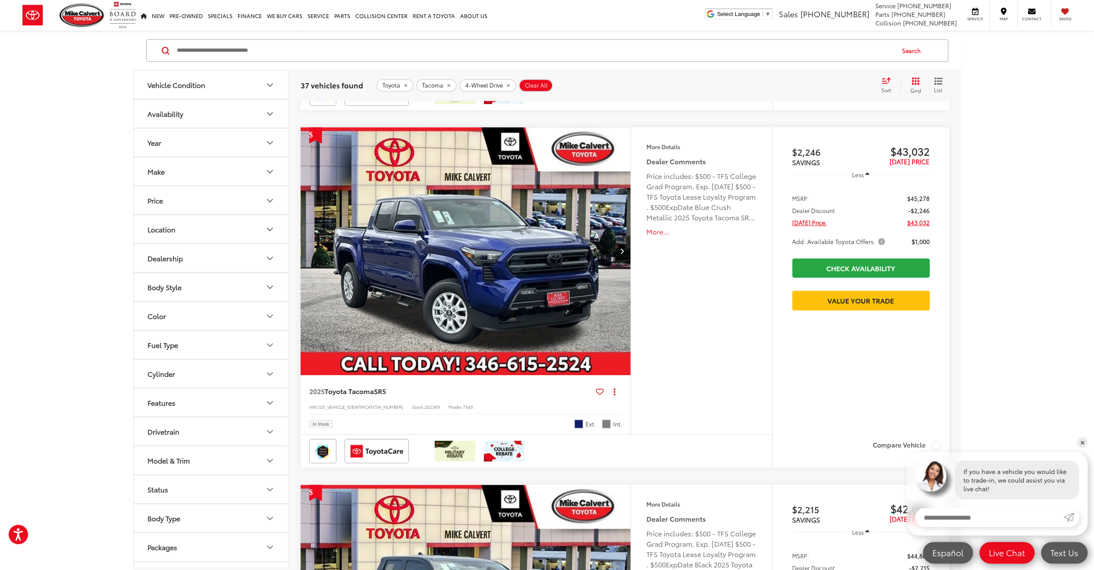
click at [473, 244] on img "2025 Toyota Tacoma SR5 0" at bounding box center [466, 251] width 332 height 249
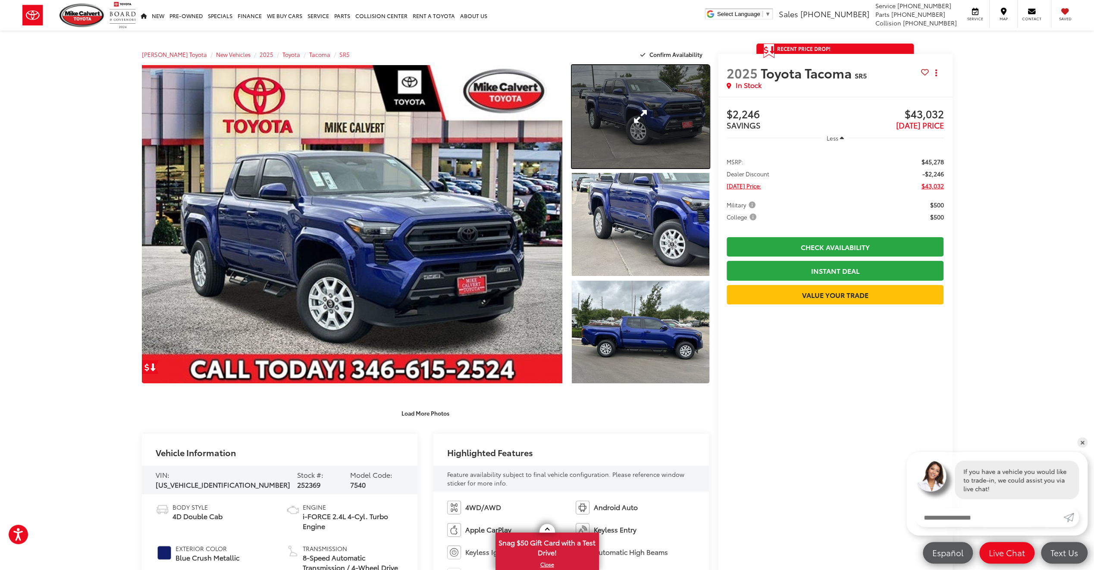
click at [640, 108] on link "Expand Photo 1" at bounding box center [640, 116] width 137 height 103
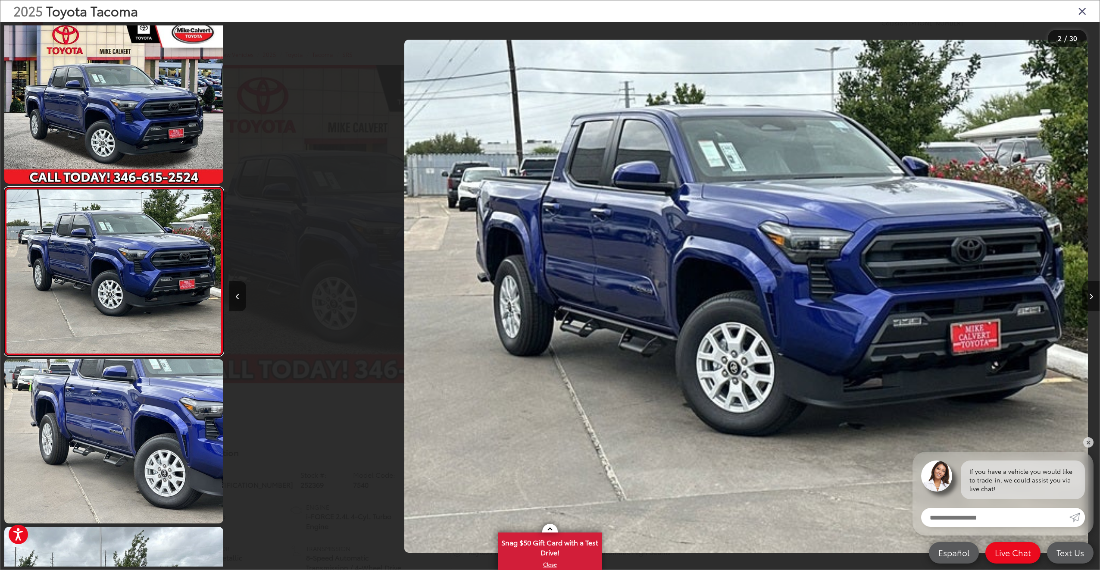
scroll to position [0, 871]
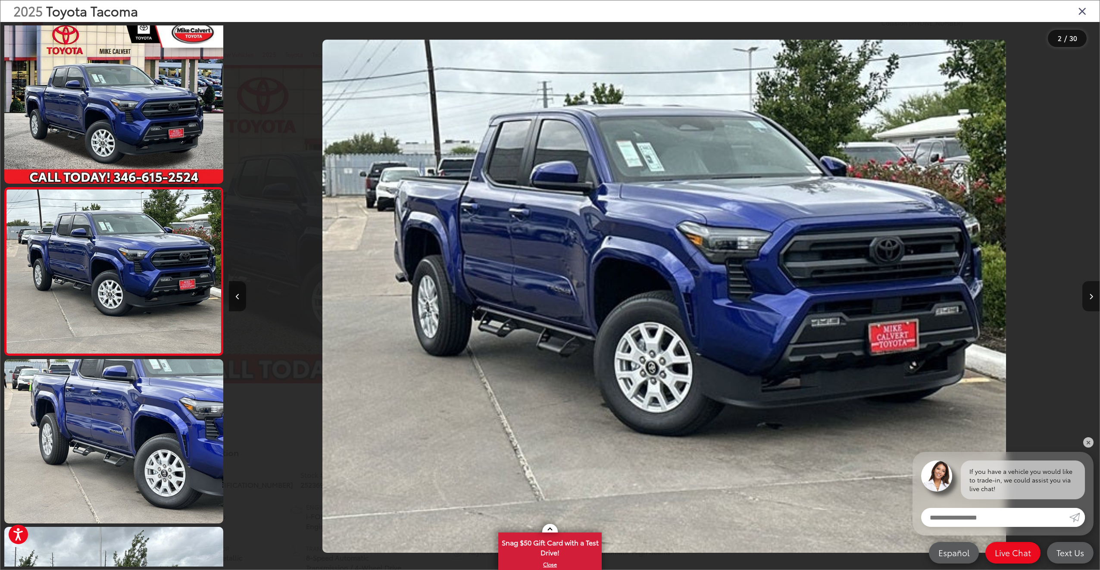
click at [1086, 292] on button "Next image" at bounding box center [1091, 296] width 17 height 30
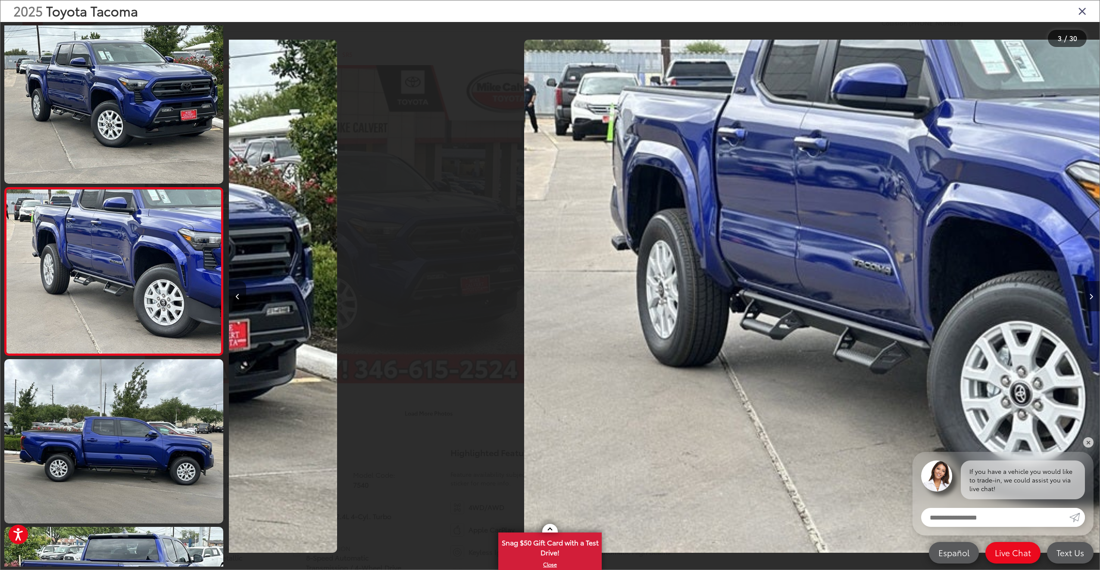
scroll to position [0, 1742]
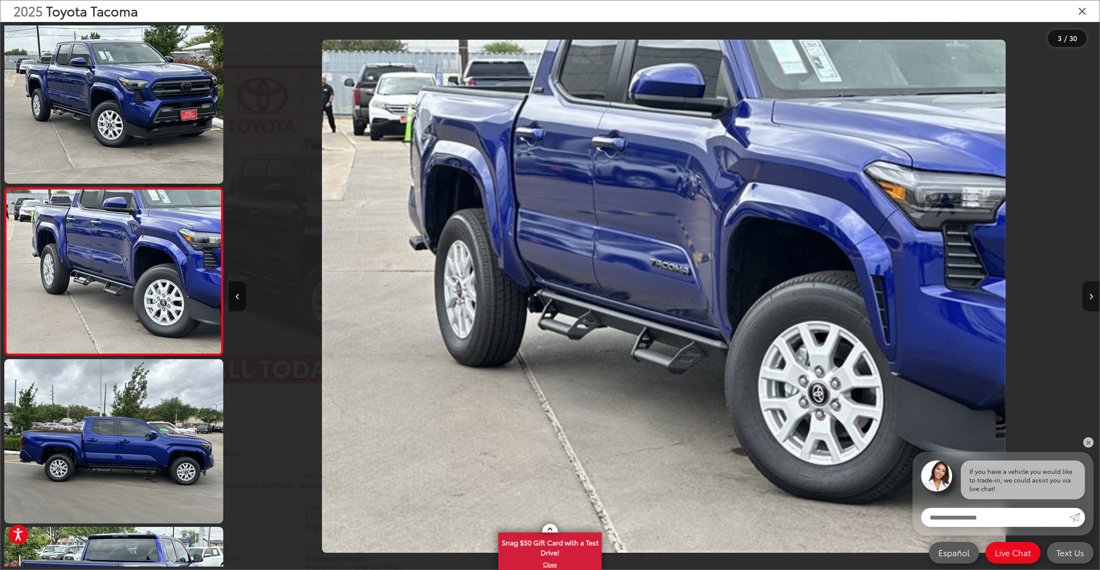
click at [1086, 292] on button "Next image" at bounding box center [1091, 296] width 17 height 30
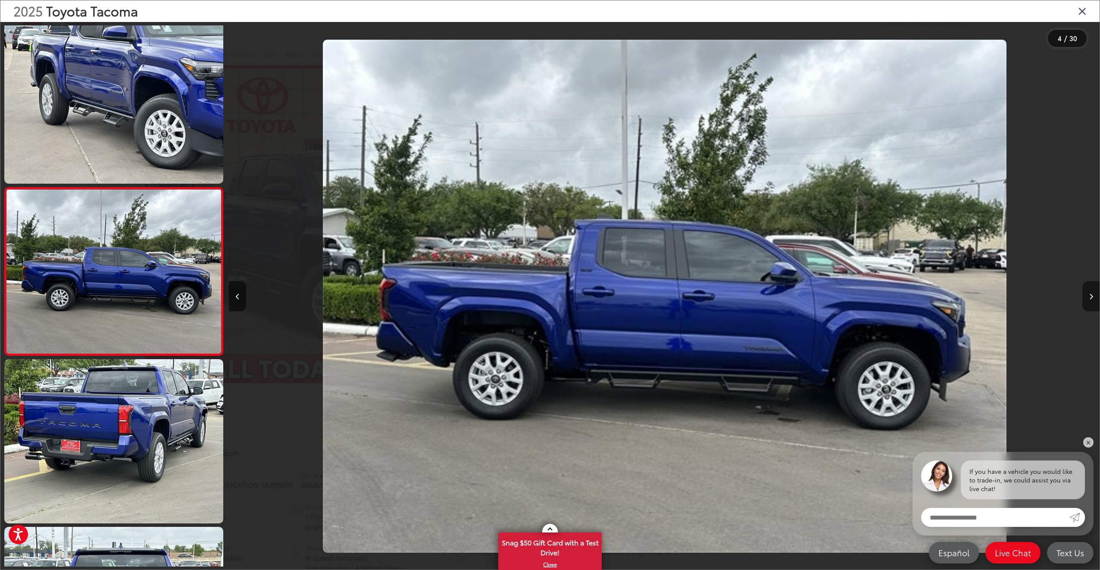
scroll to position [0, 2613]
click at [1089, 294] on icon "Next image" at bounding box center [1091, 297] width 4 height 6
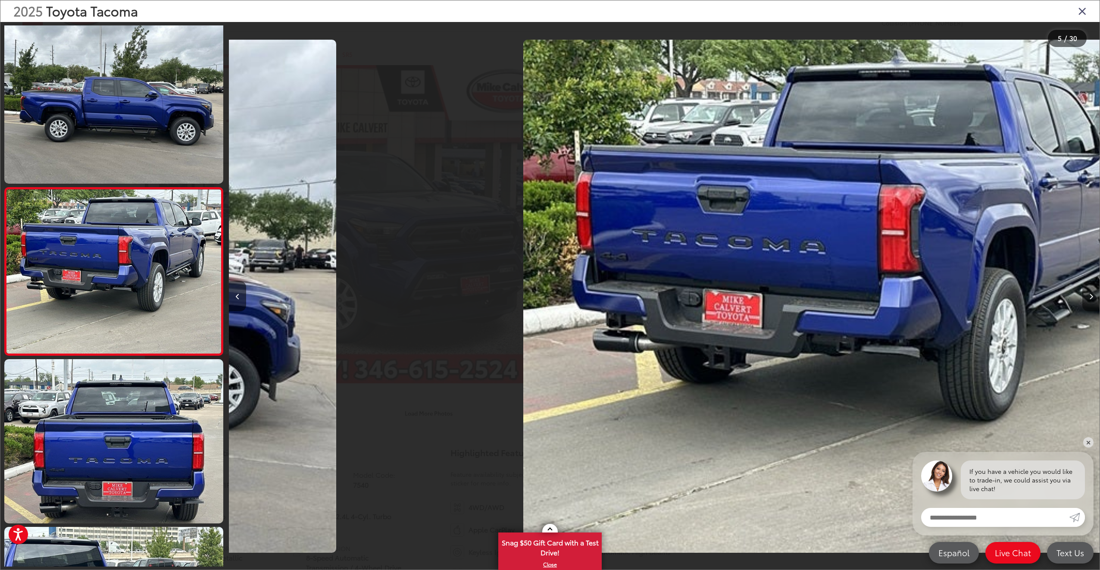
scroll to position [0, 3484]
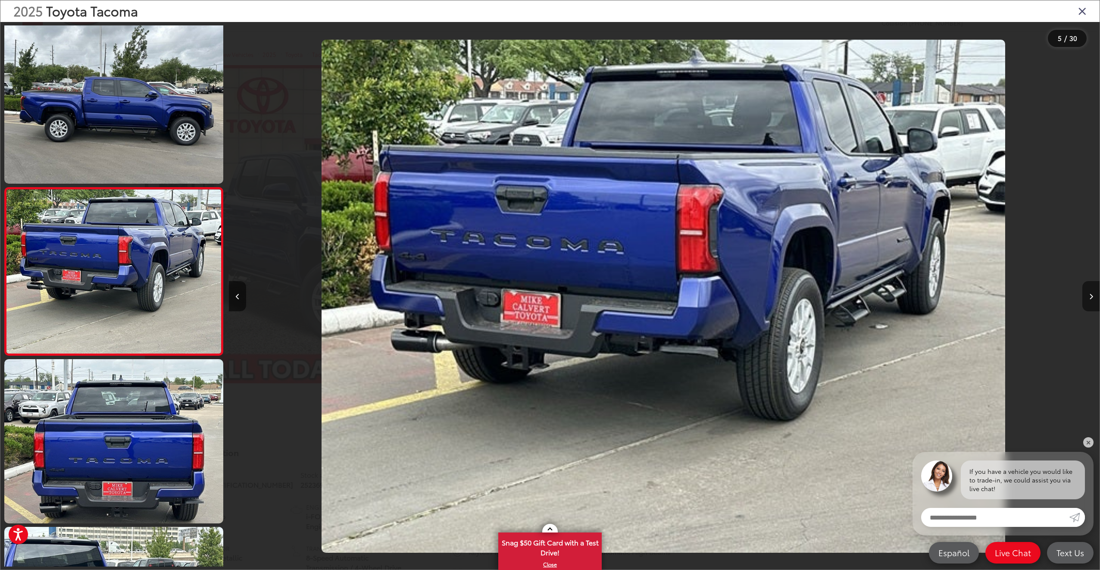
click at [1089, 294] on icon "Next image" at bounding box center [1091, 297] width 4 height 6
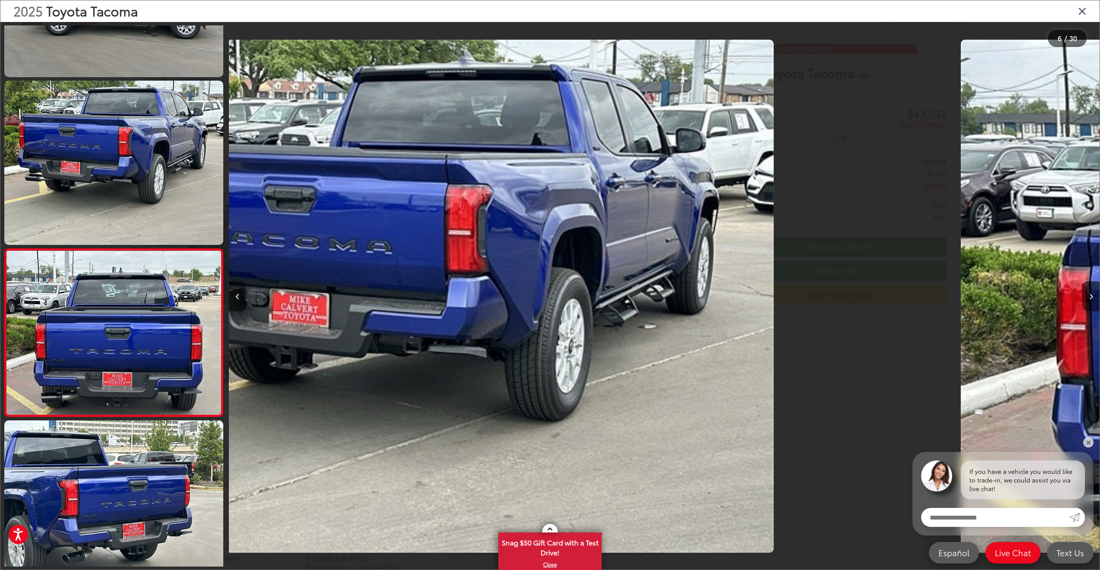
scroll to position [677, 0]
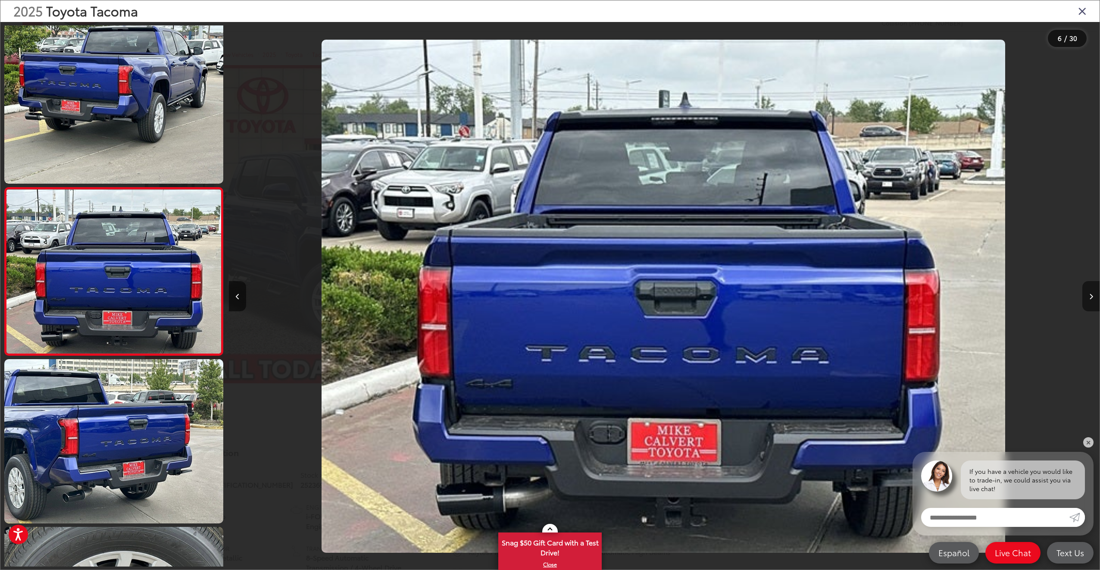
click at [1089, 294] on icon "Next image" at bounding box center [1091, 297] width 4 height 6
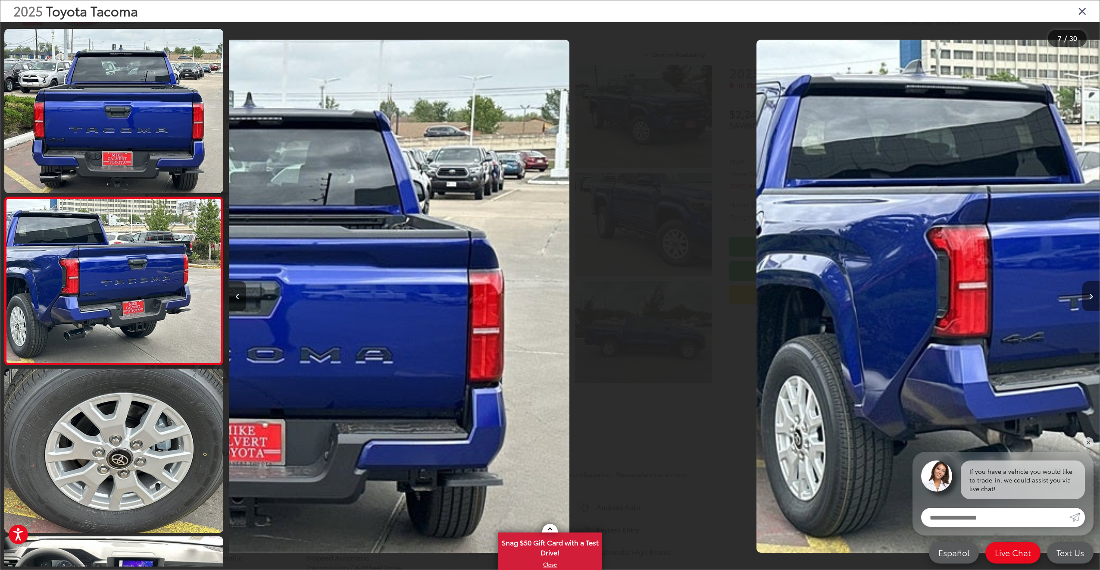
scroll to position [845, 0]
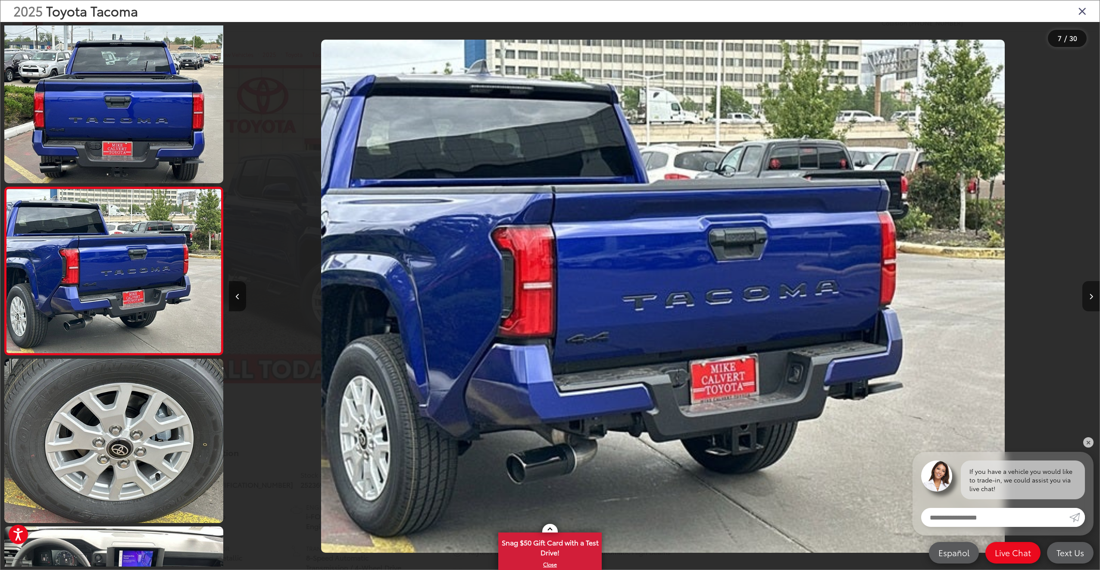
click at [1089, 294] on icon "Next image" at bounding box center [1091, 297] width 4 height 6
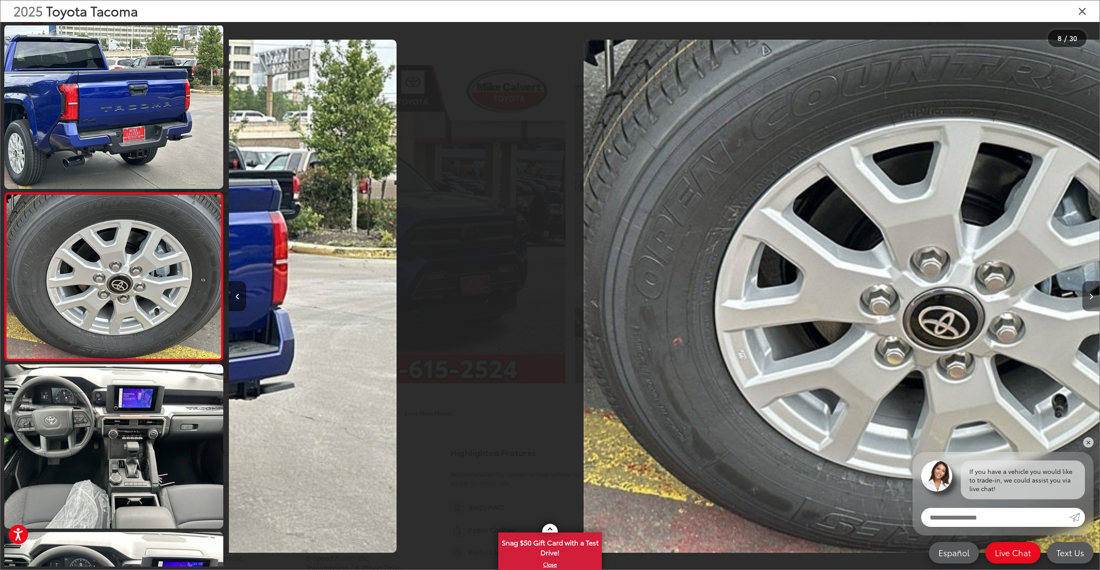
scroll to position [0, 0]
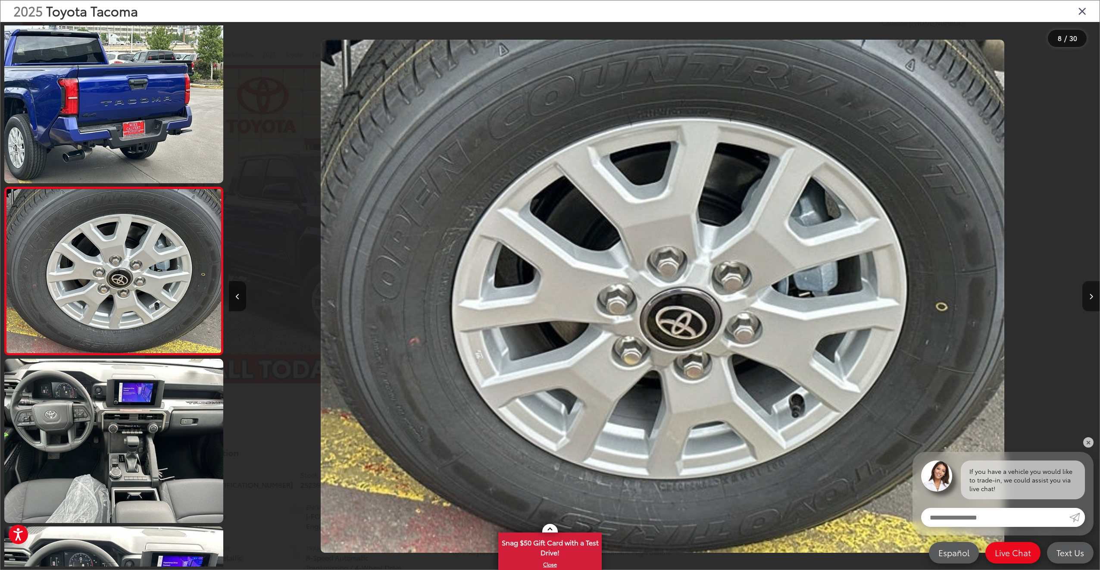
click at [1089, 294] on icon "Next image" at bounding box center [1091, 297] width 4 height 6
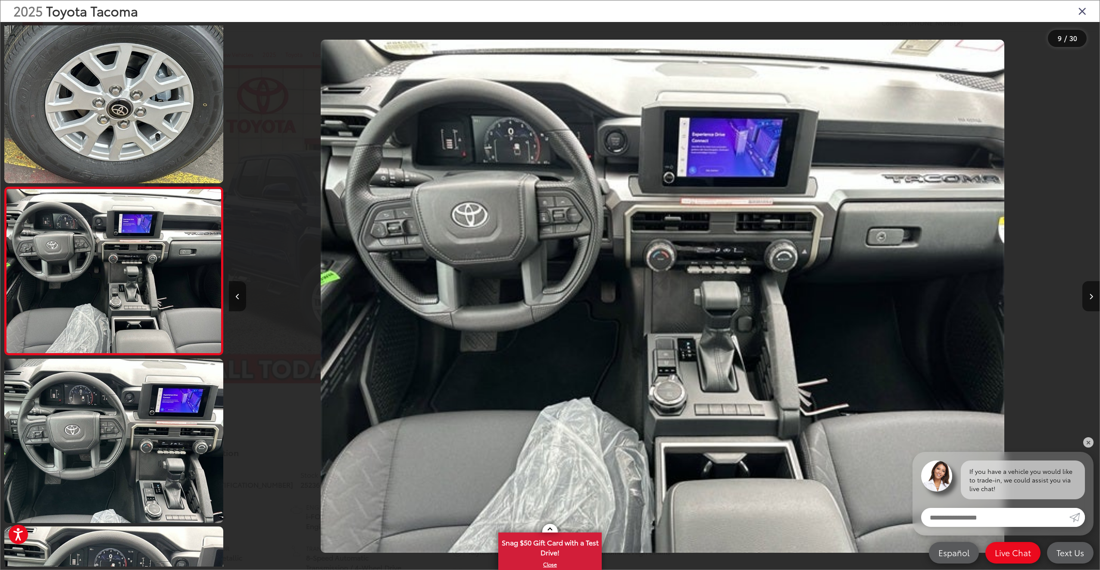
drag, startPoint x: 1089, startPoint y: 298, endPoint x: 1082, endPoint y: 297, distance: 6.5
click at [1089, 298] on button "Next image" at bounding box center [1091, 296] width 17 height 30
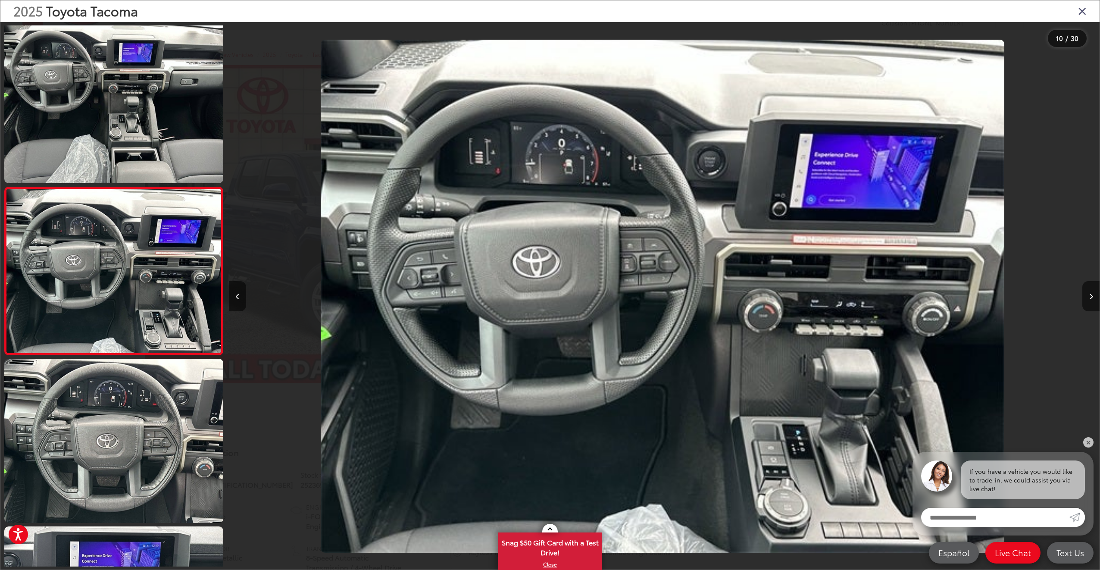
click at [1080, 13] on icon "Close gallery" at bounding box center [1082, 10] width 9 height 11
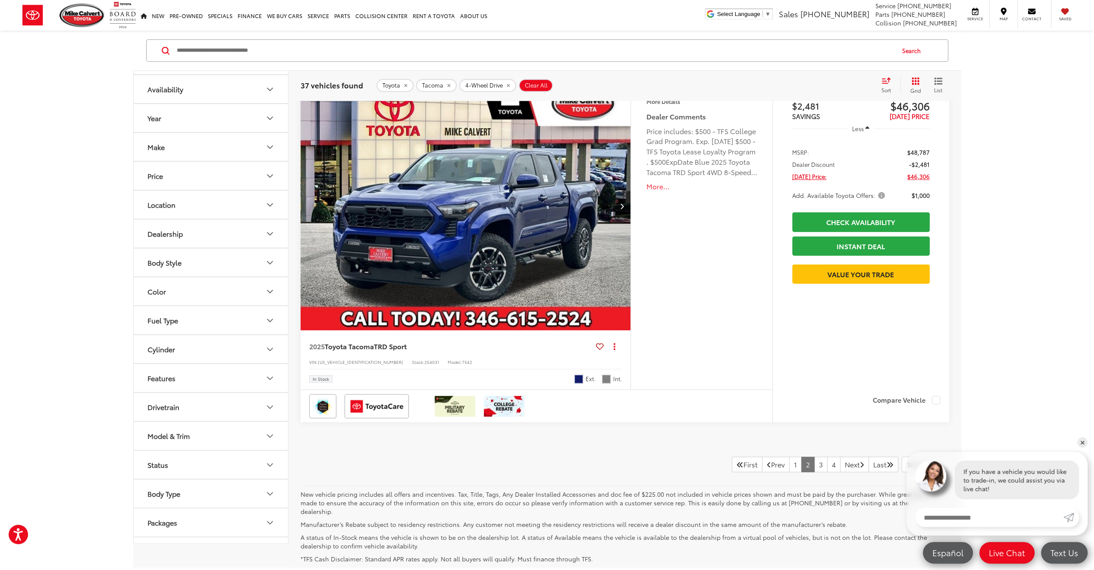
scroll to position [4111, 0]
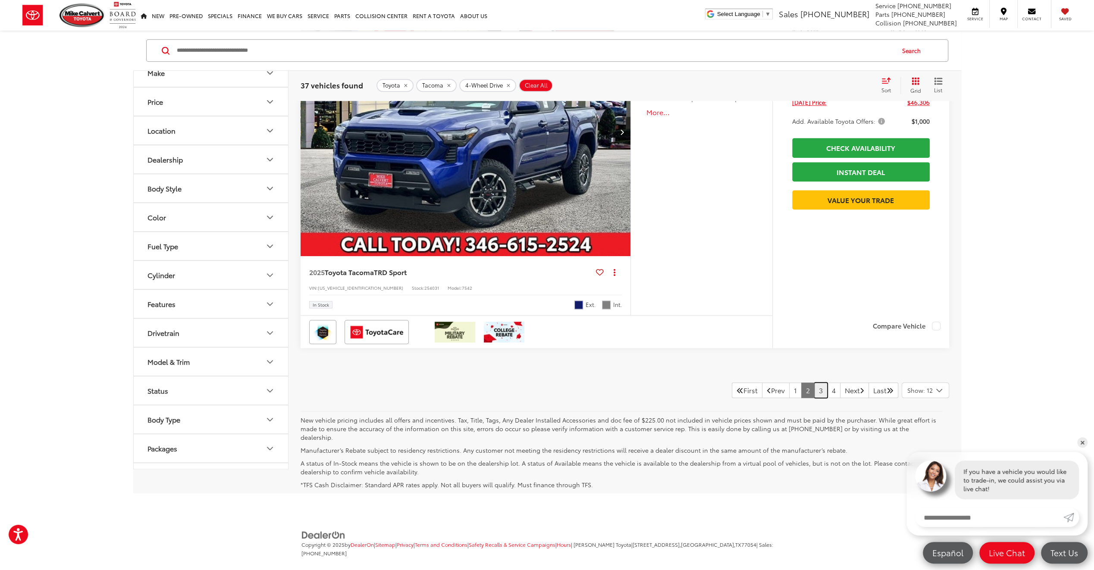
click at [814, 391] on link "3" at bounding box center [820, 390] width 13 height 16
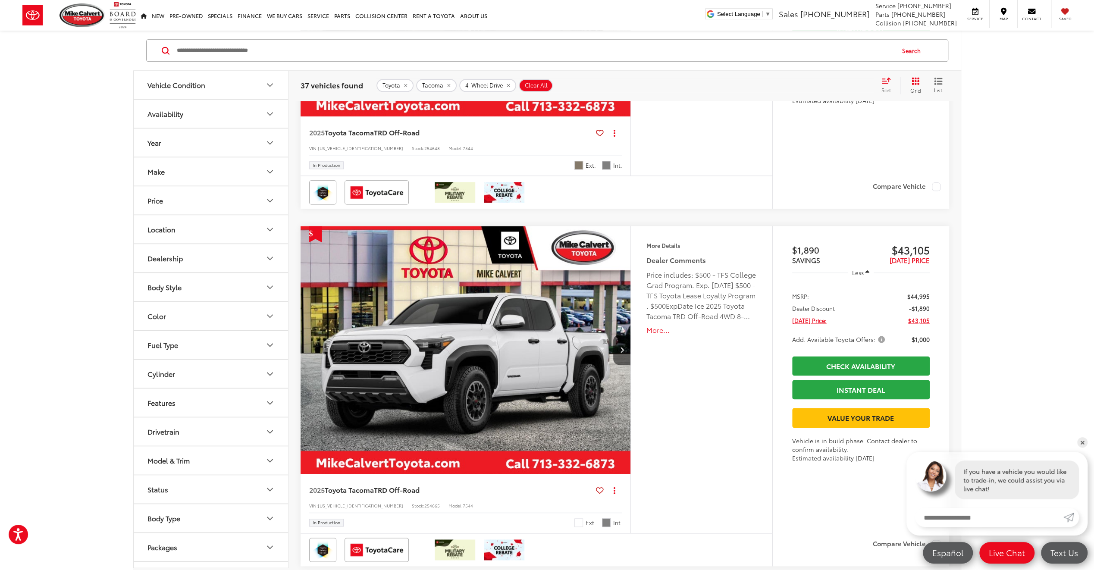
scroll to position [1078, 0]
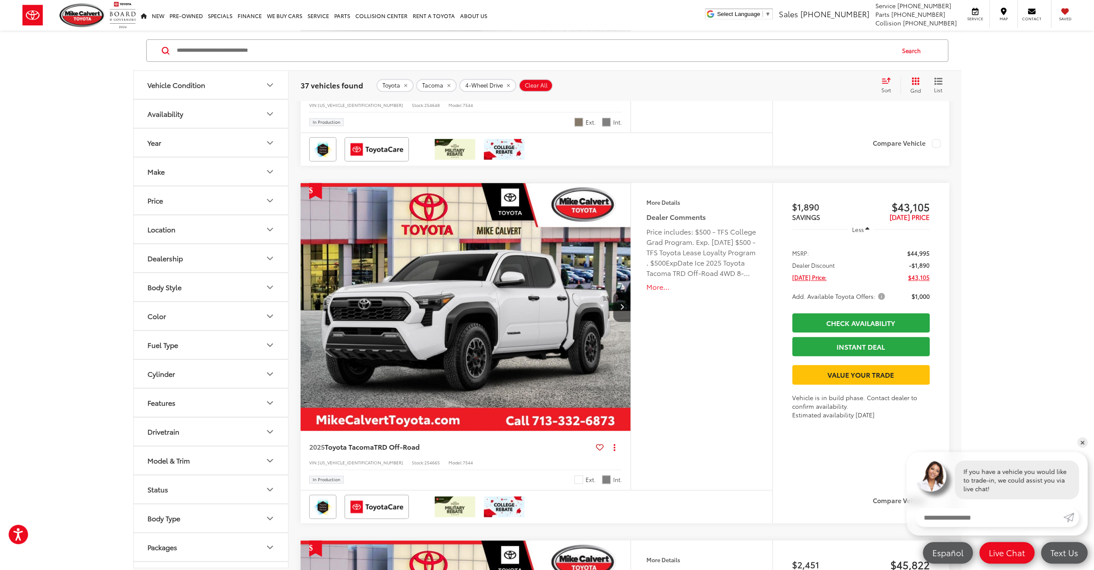
click at [458, 329] on img "2025 Toyota Tacoma TRD Off-Road 0" at bounding box center [466, 307] width 332 height 249
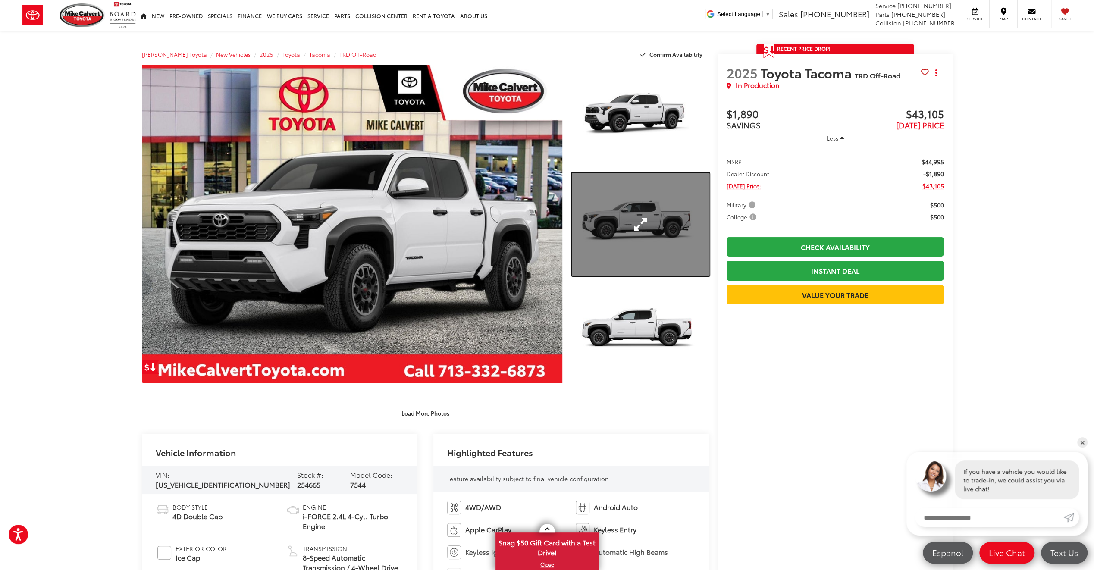
click at [652, 194] on link "Expand Photo 2" at bounding box center [640, 224] width 137 height 103
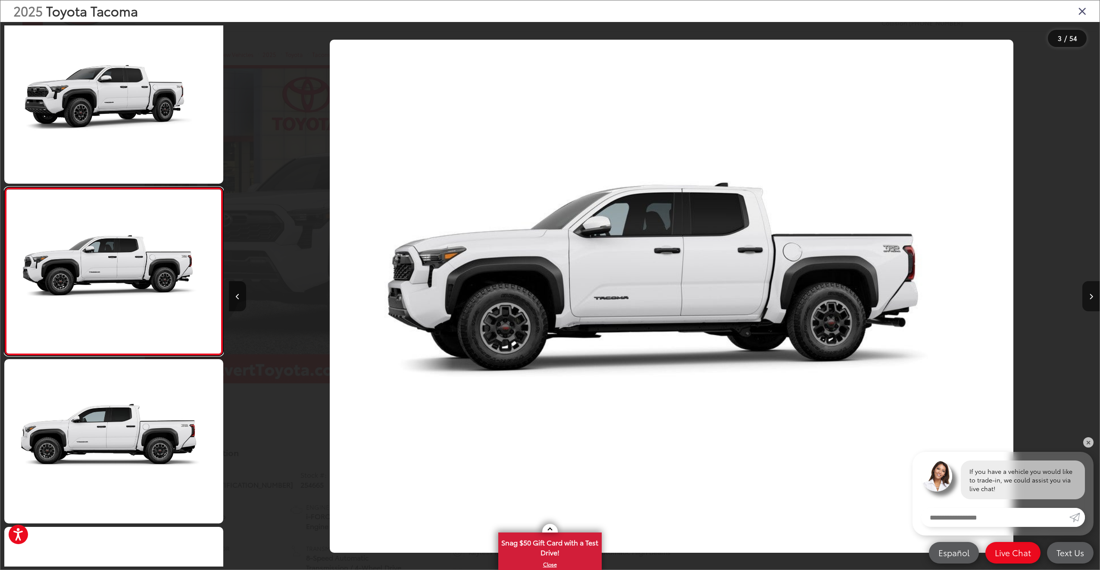
scroll to position [0, 1742]
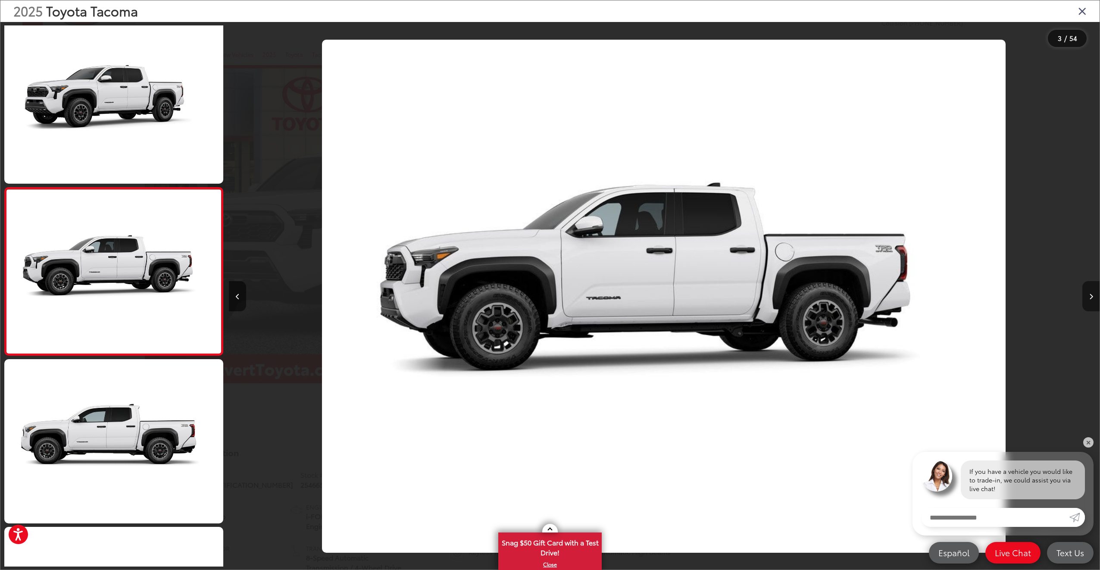
click at [1089, 300] on button "Next image" at bounding box center [1091, 296] width 17 height 30
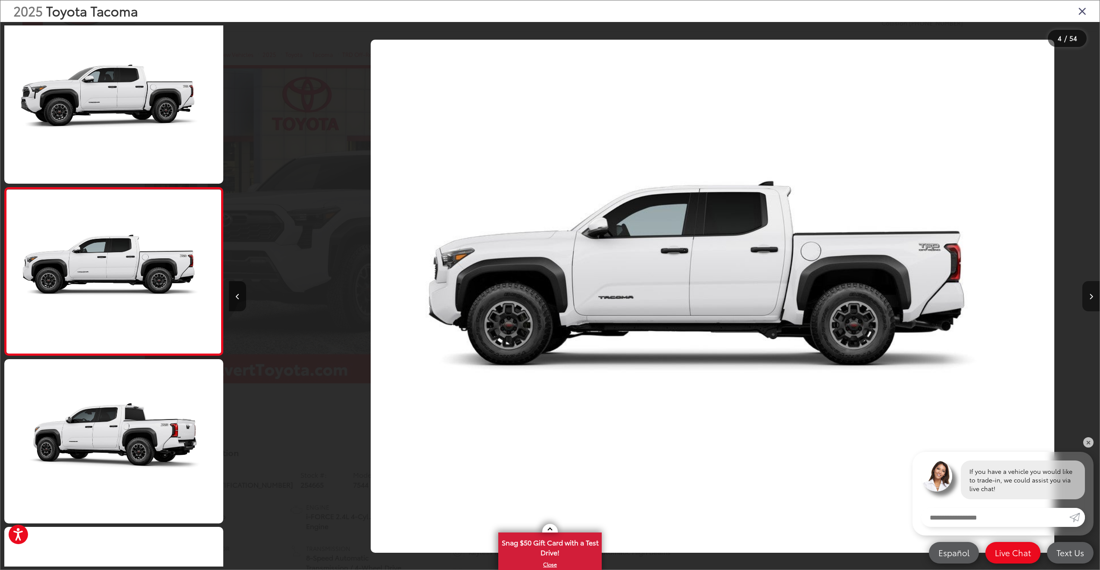
scroll to position [0, 2613]
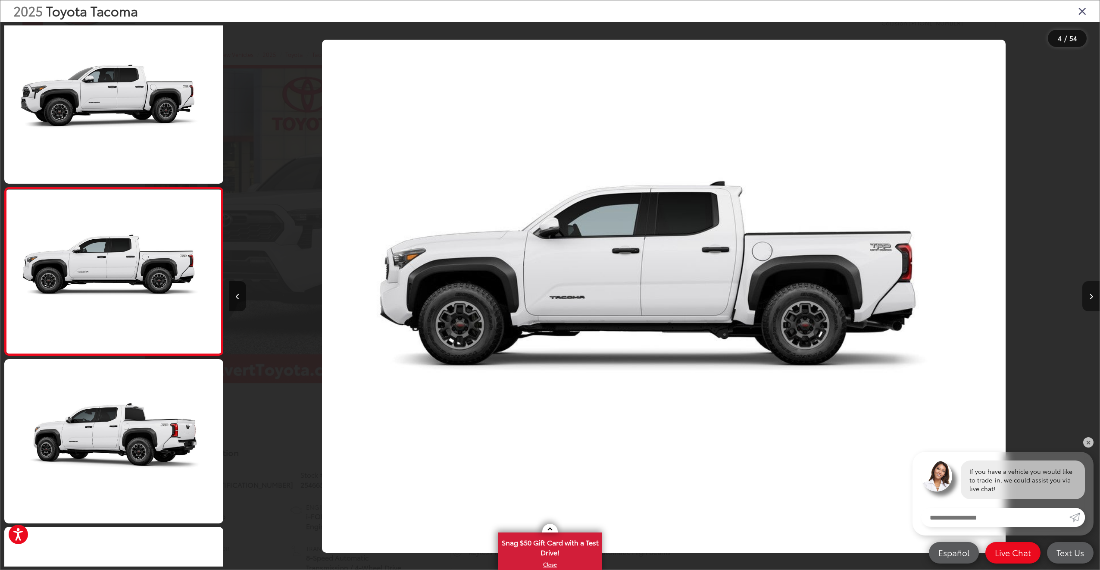
click at [1089, 300] on button "Next image" at bounding box center [1091, 296] width 17 height 30
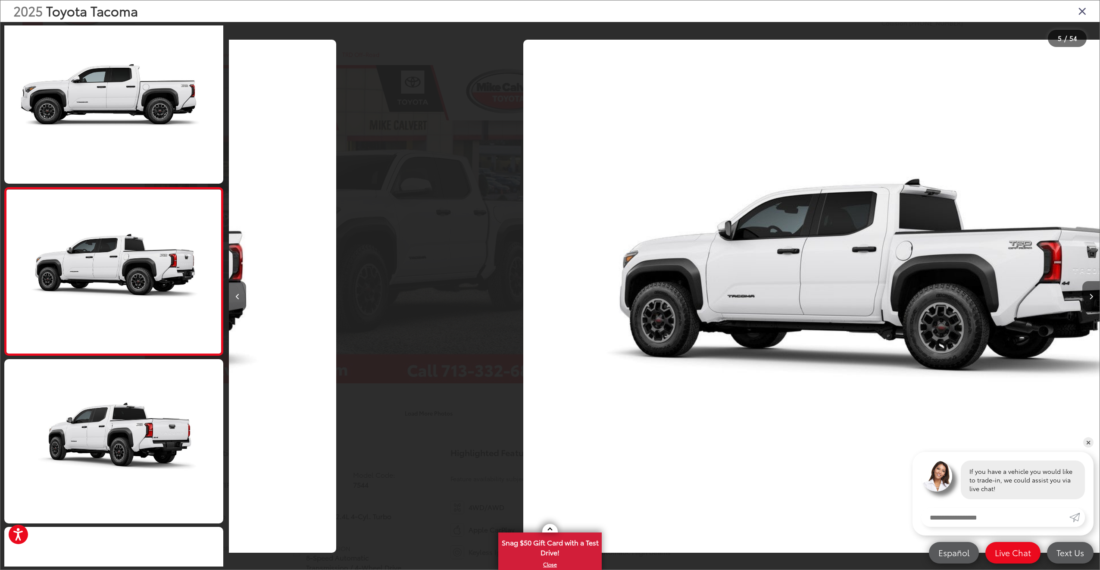
scroll to position [0, 3484]
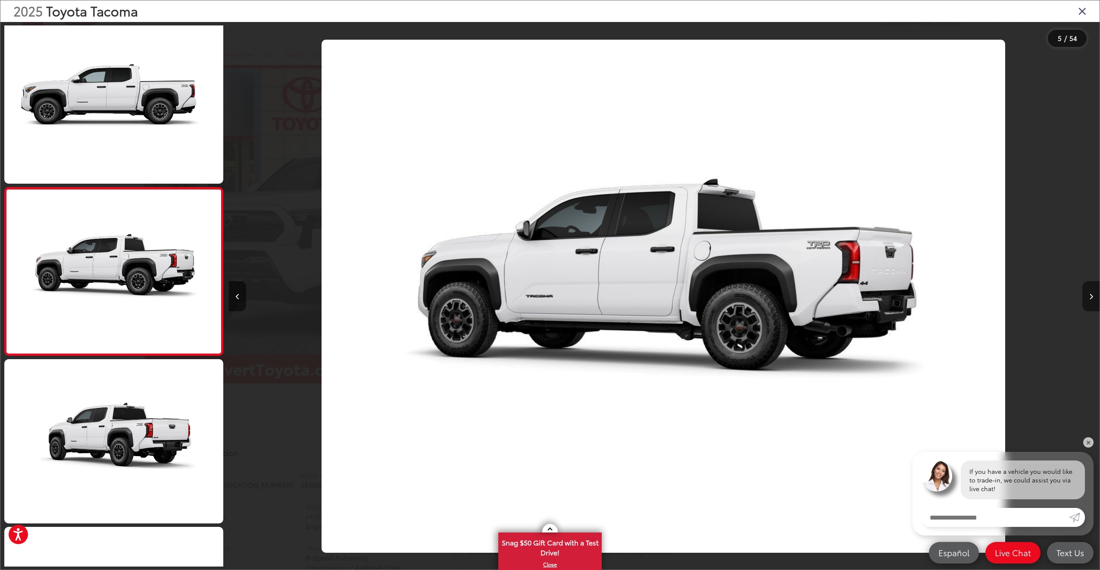
click at [1087, 296] on button "Next image" at bounding box center [1091, 296] width 17 height 30
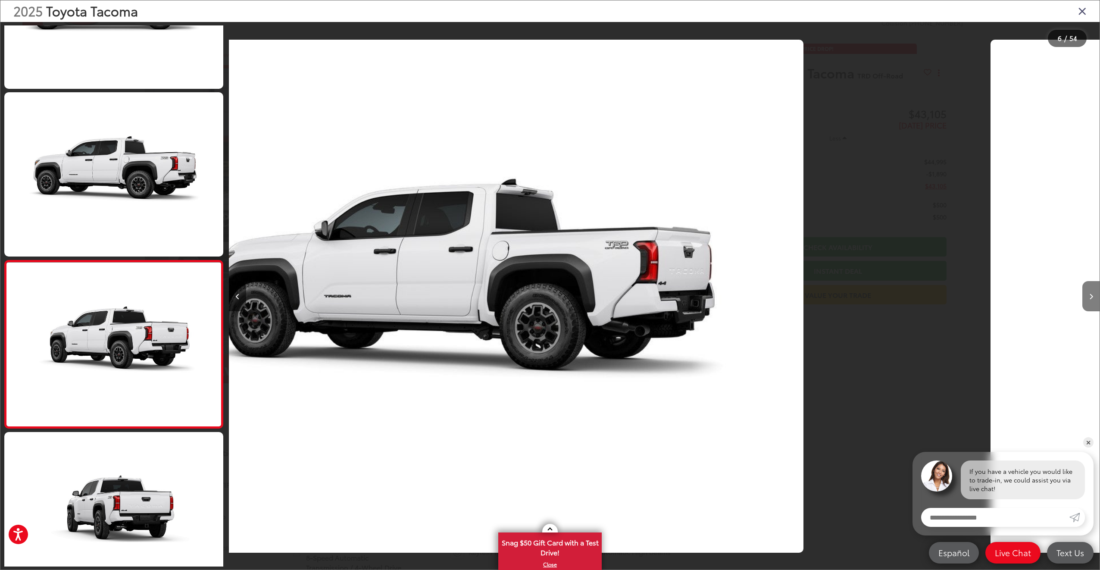
scroll to position [677, 0]
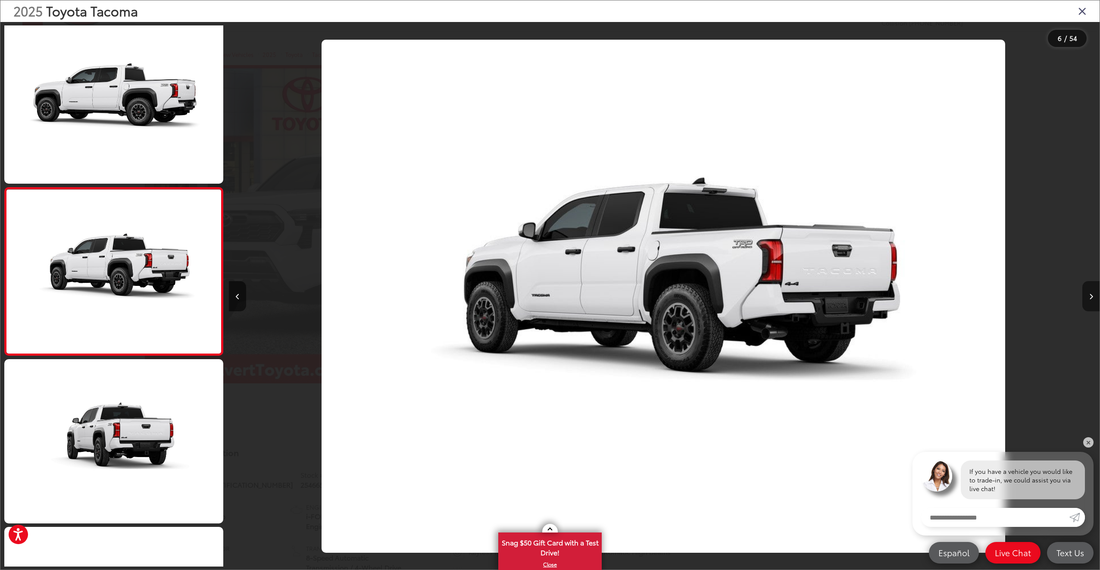
click at [1087, 296] on button "Next image" at bounding box center [1091, 296] width 17 height 30
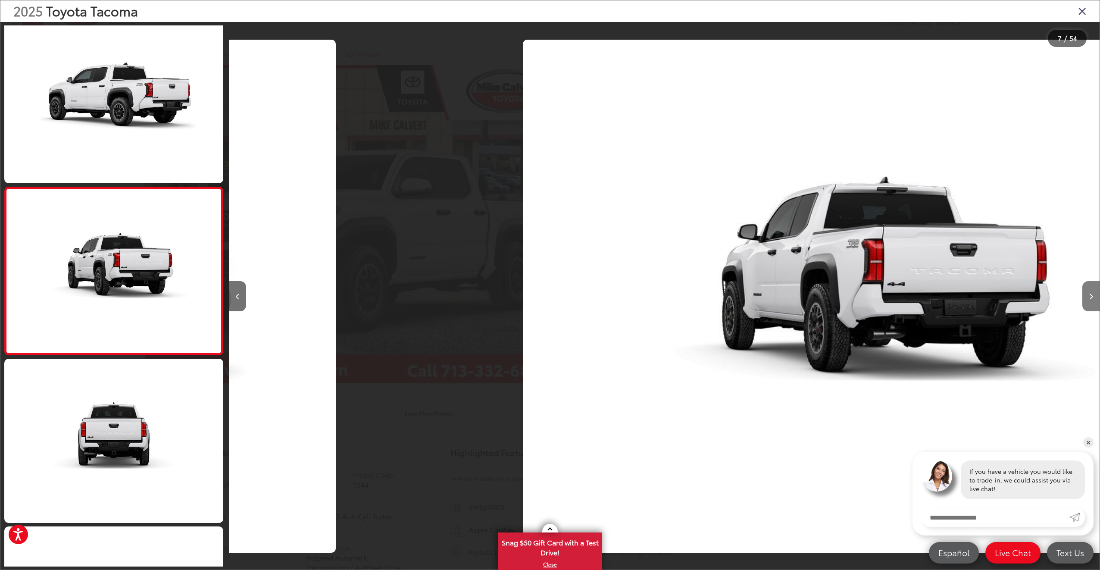
scroll to position [0, 5226]
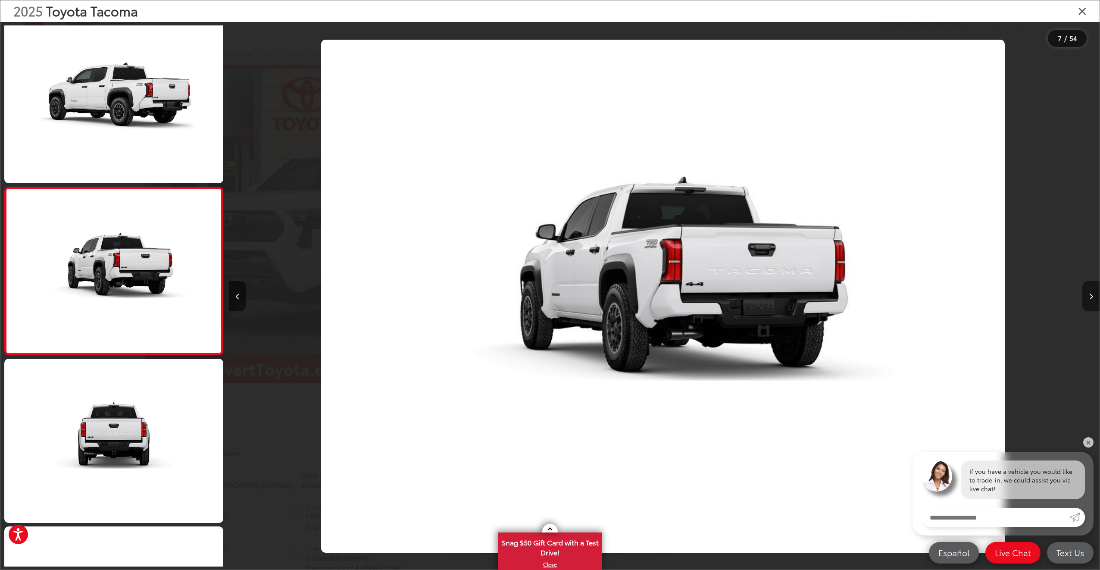
click at [1087, 296] on button "Next image" at bounding box center [1091, 296] width 17 height 30
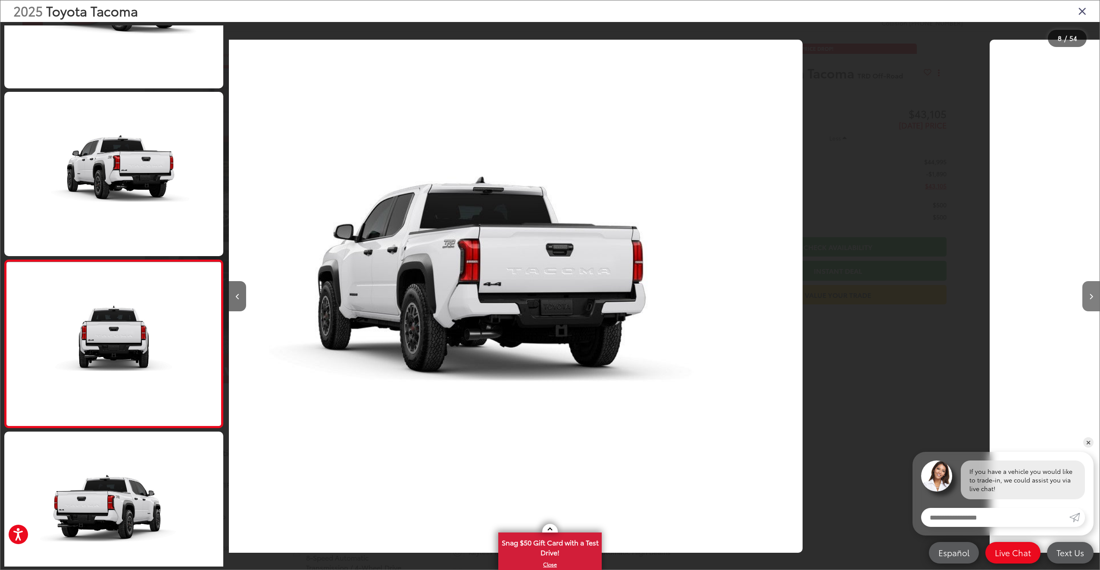
scroll to position [0, 0]
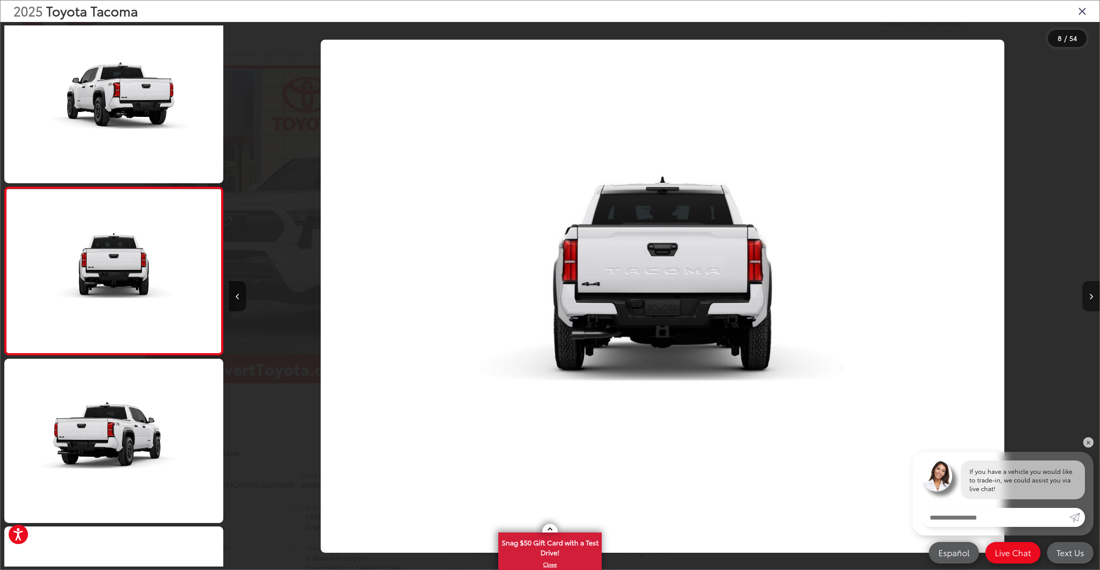
click at [1087, 296] on button "Next image" at bounding box center [1091, 296] width 17 height 30
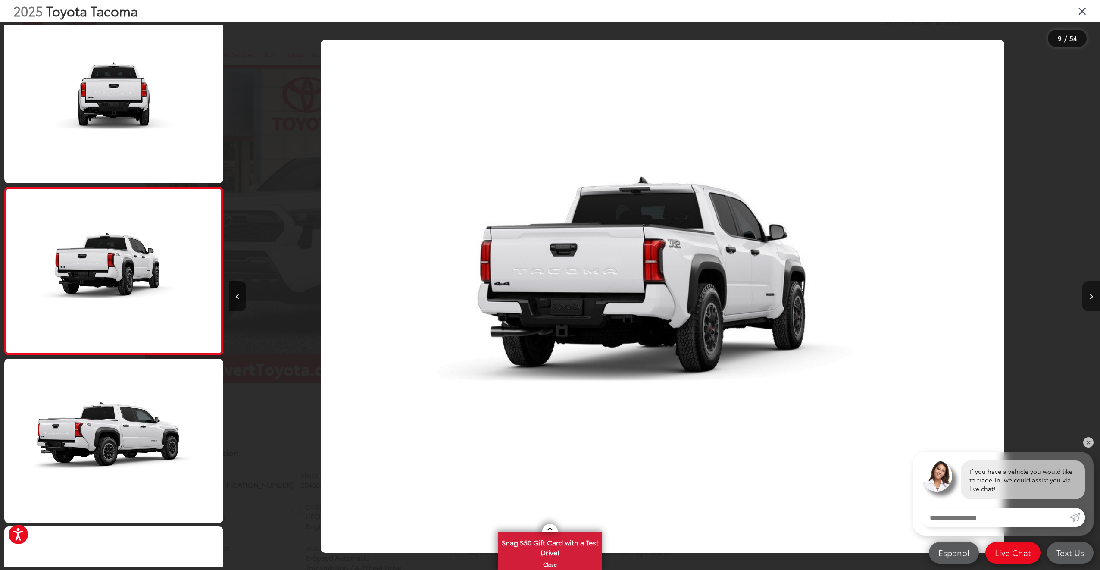
click at [1087, 296] on button "Next image" at bounding box center [1091, 296] width 17 height 30
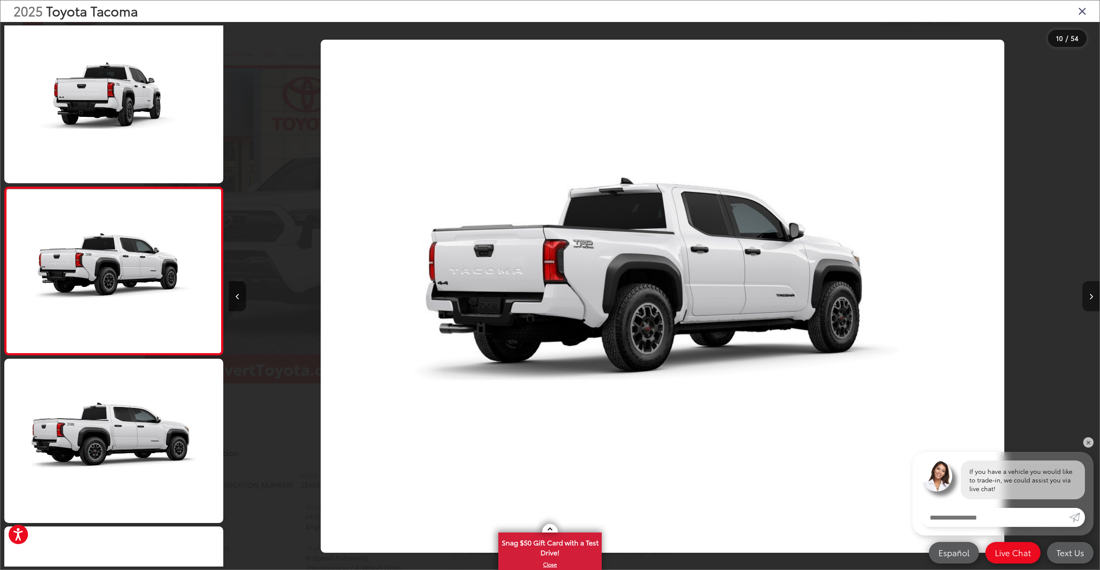
click at [1087, 296] on button "Next image" at bounding box center [1091, 296] width 17 height 30
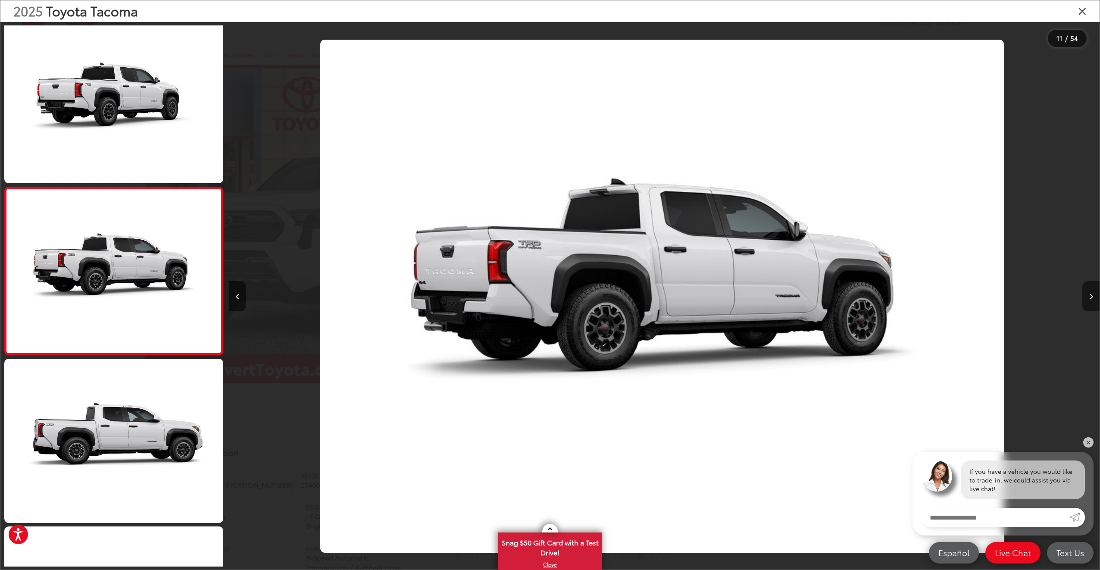
click at [1087, 296] on button "Next image" at bounding box center [1091, 296] width 17 height 30
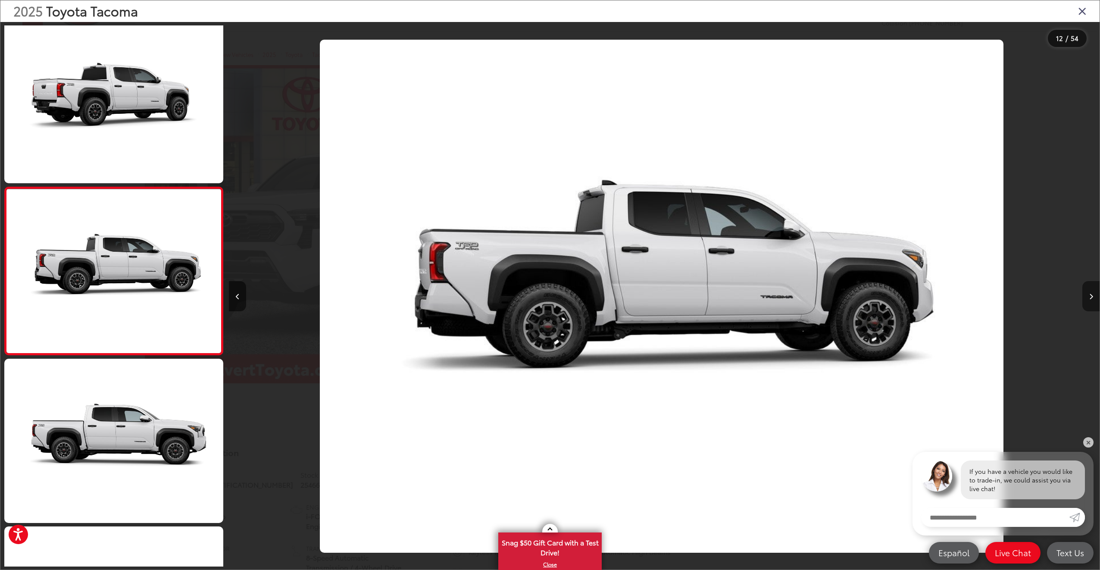
click at [1087, 296] on button "Next image" at bounding box center [1091, 296] width 17 height 30
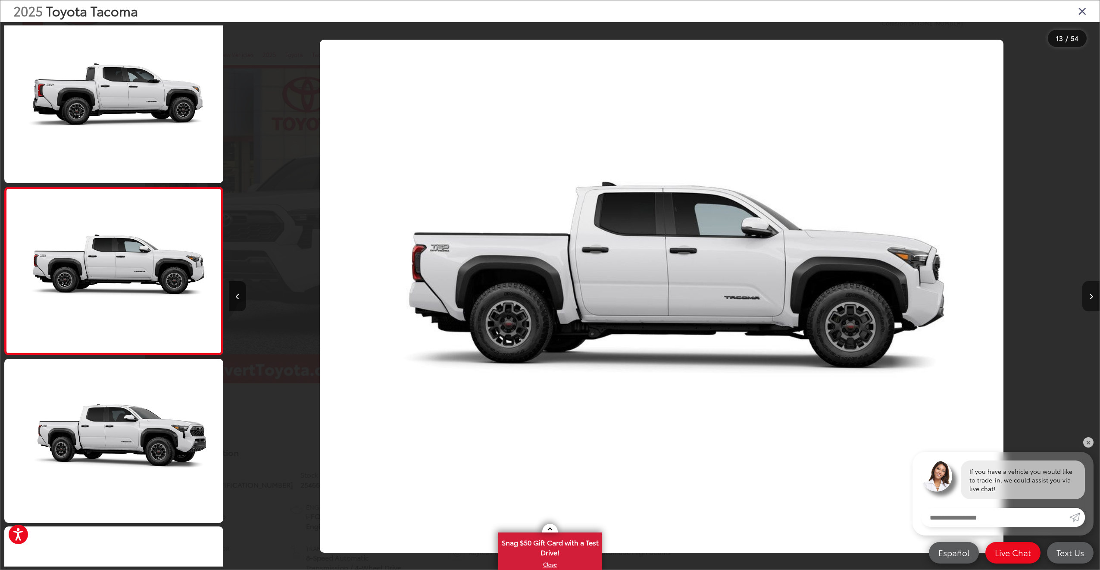
click at [1087, 296] on button "Next image" at bounding box center [1091, 296] width 17 height 30
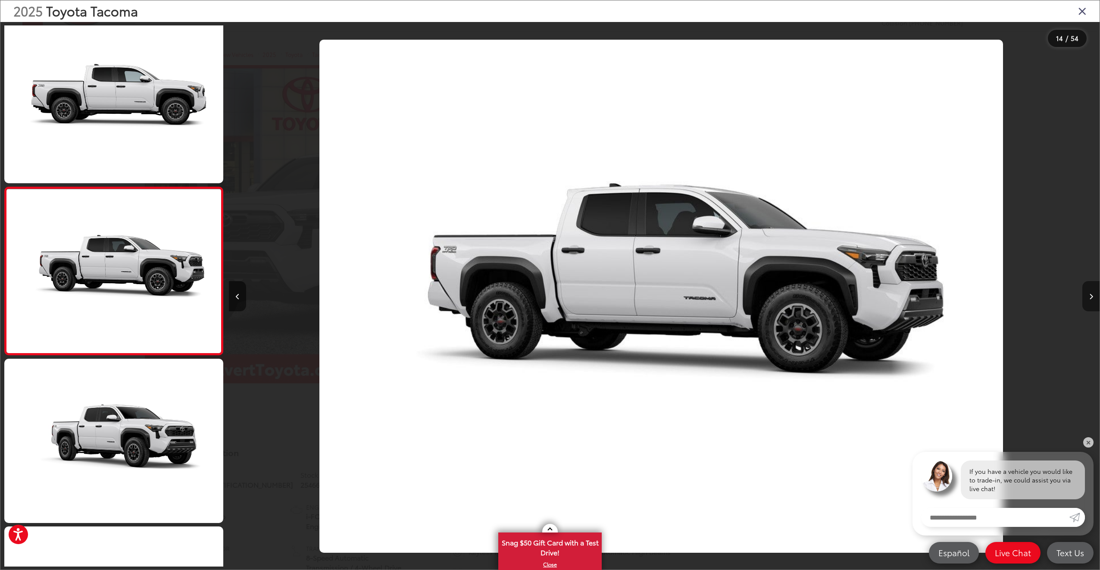
click at [1087, 296] on button "Next image" at bounding box center [1091, 296] width 17 height 30
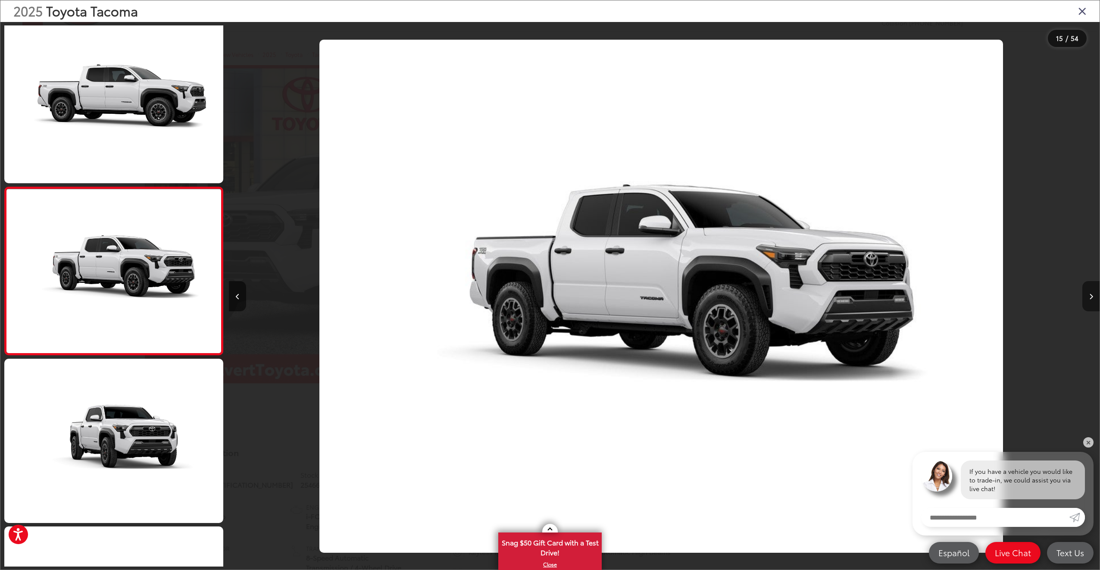
click at [1087, 296] on button "Next image" at bounding box center [1091, 296] width 17 height 30
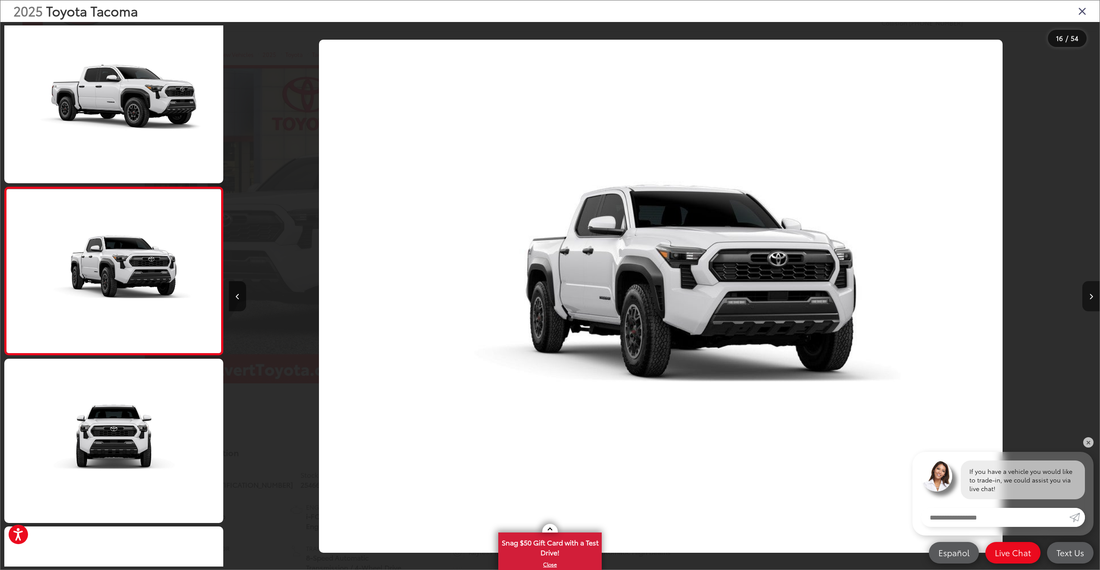
click at [1087, 296] on button "Next image" at bounding box center [1091, 296] width 17 height 30
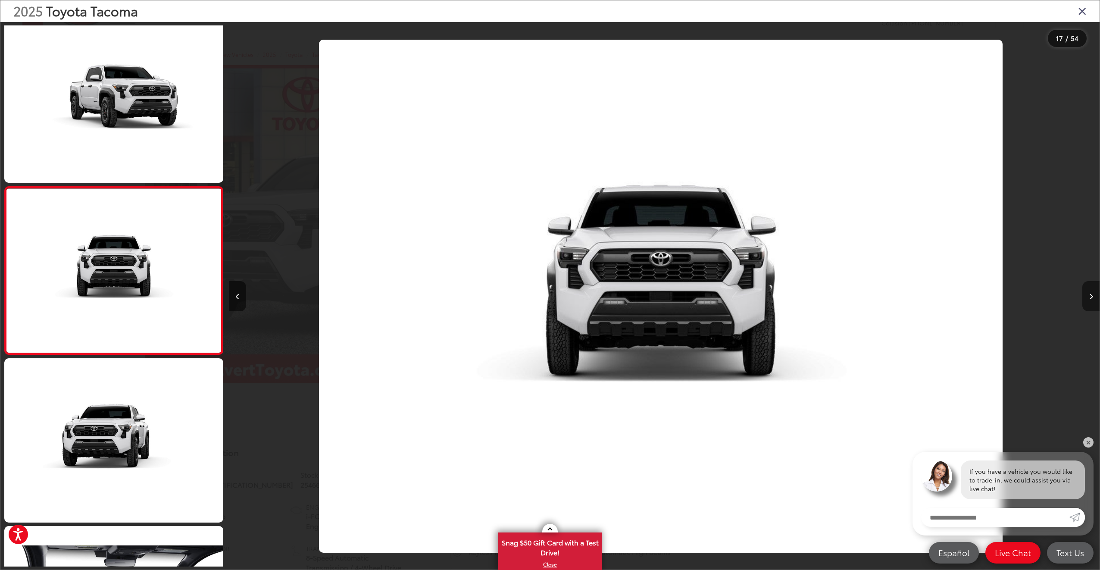
click at [1087, 296] on button "Next image" at bounding box center [1091, 296] width 17 height 30
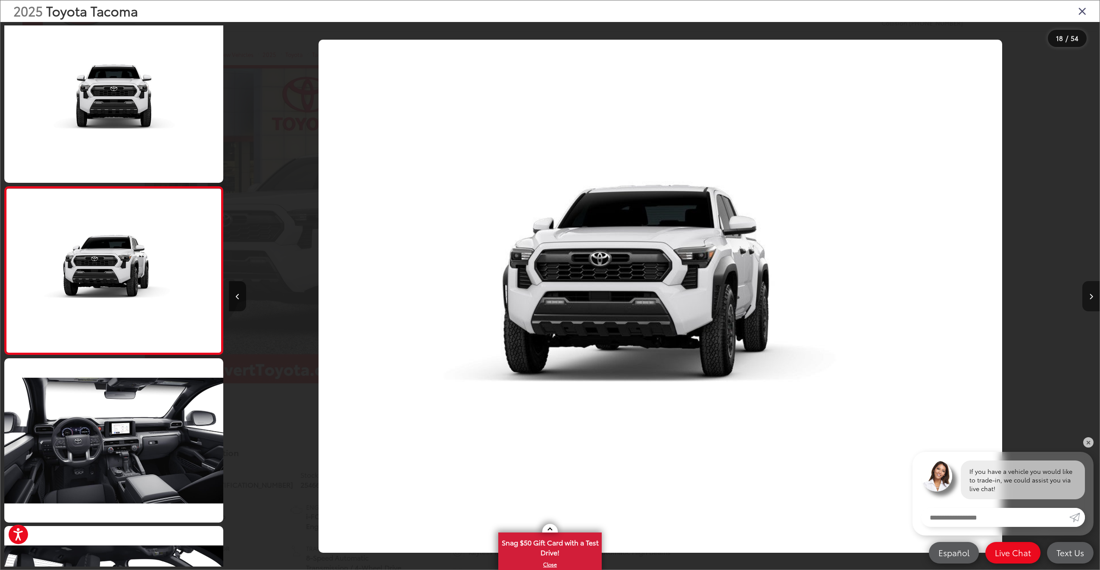
click at [1087, 296] on button "Next image" at bounding box center [1091, 296] width 17 height 30
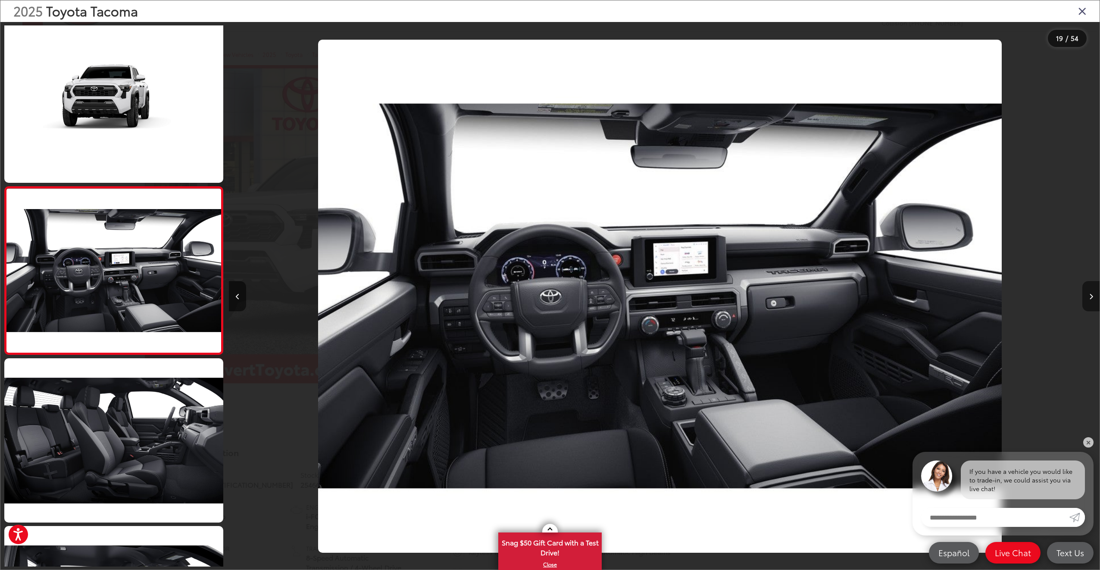
click at [1087, 296] on button "Next image" at bounding box center [1091, 296] width 17 height 30
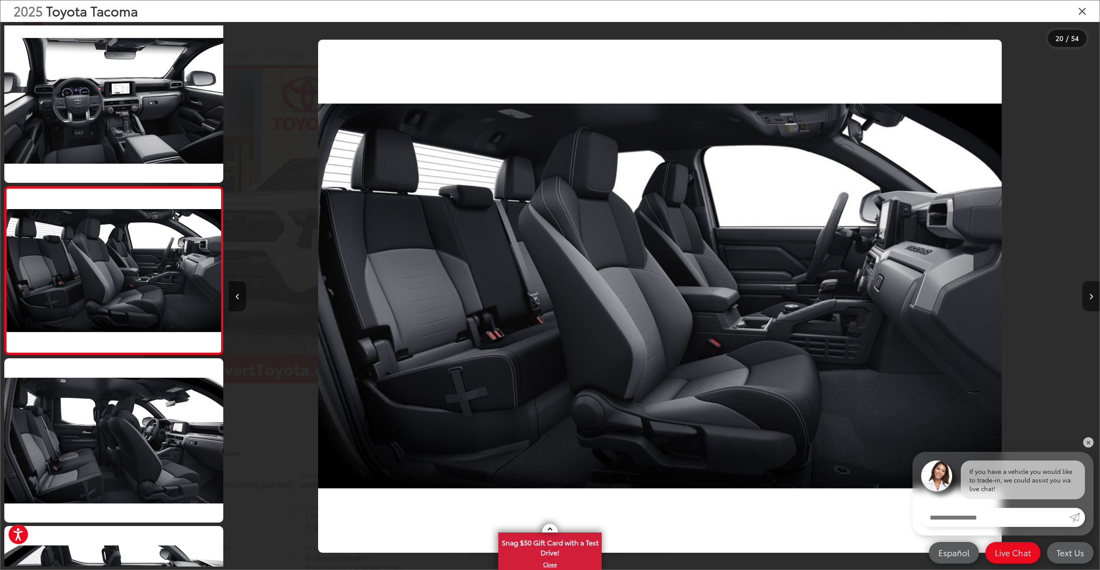
click at [1087, 296] on button "Next image" at bounding box center [1091, 296] width 17 height 30
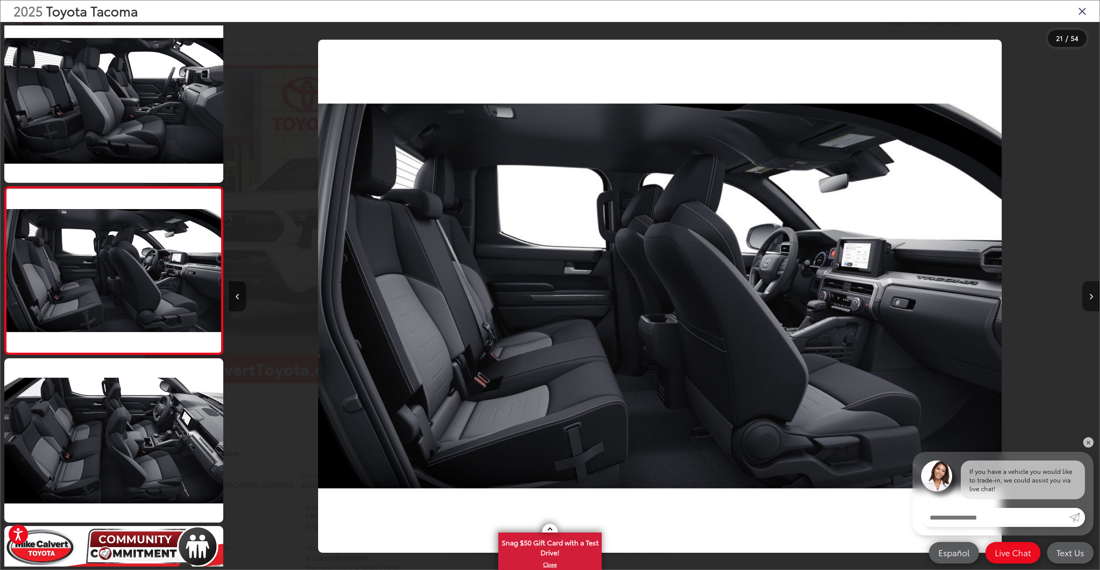
click at [1087, 296] on button "Next image" at bounding box center [1091, 296] width 17 height 30
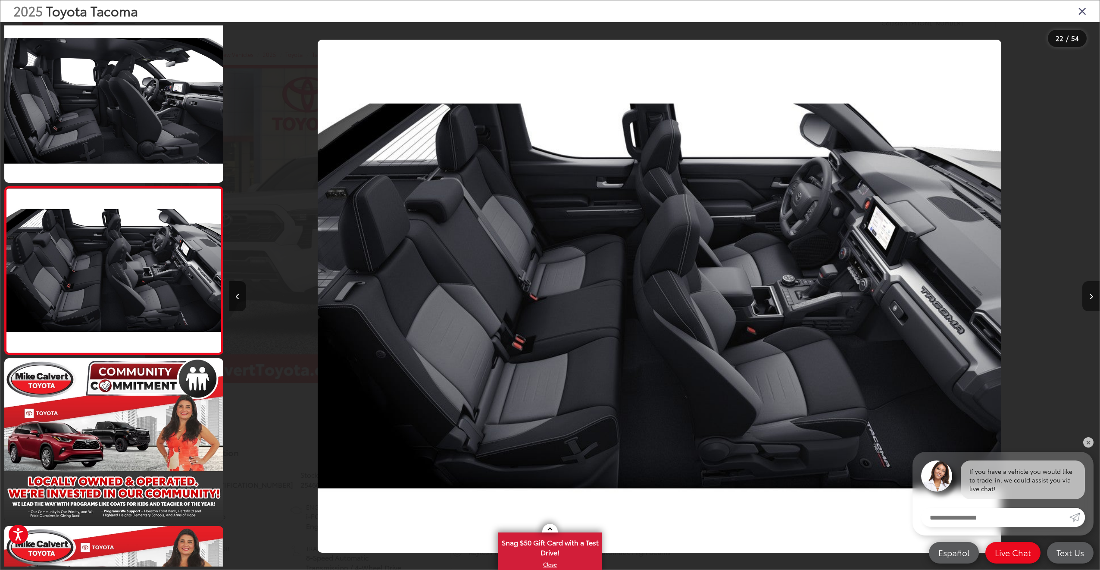
click at [1087, 296] on button "Next image" at bounding box center [1091, 296] width 17 height 30
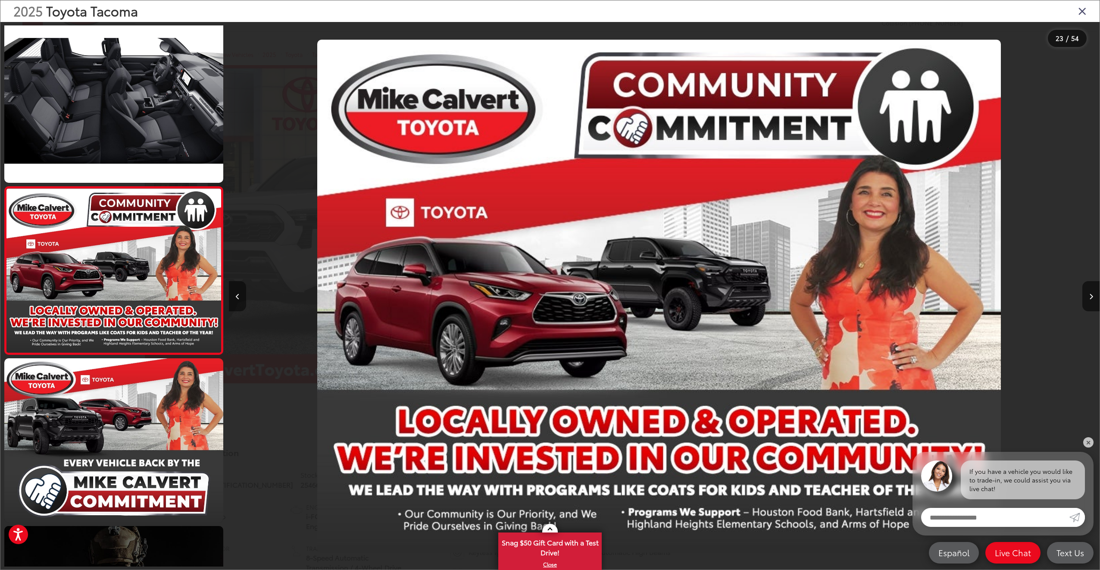
click at [240, 297] on button "Previous image" at bounding box center [237, 296] width 17 height 30
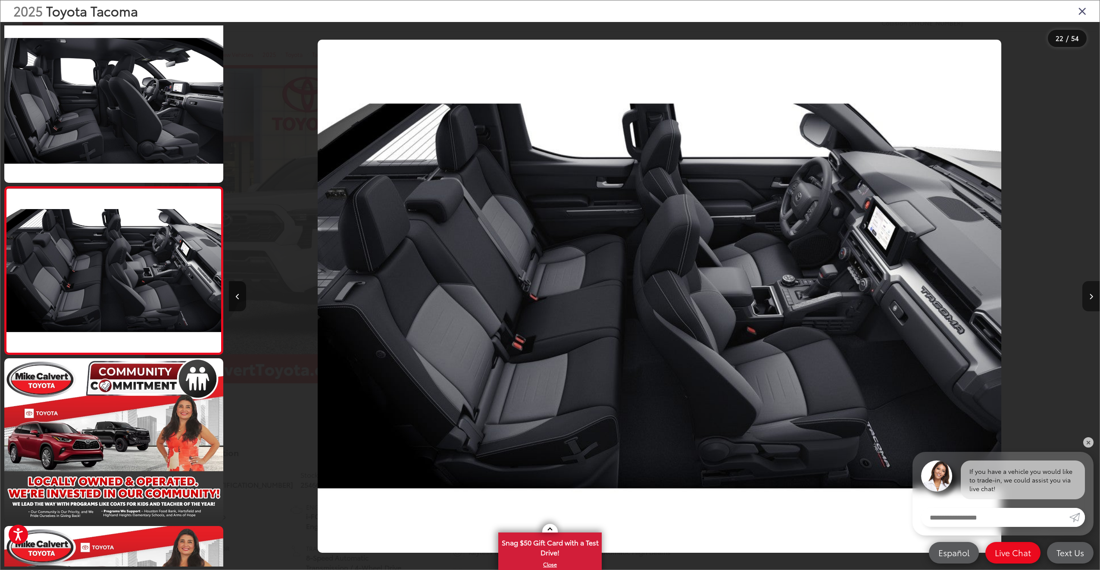
click at [1093, 301] on button "Next image" at bounding box center [1091, 296] width 17 height 30
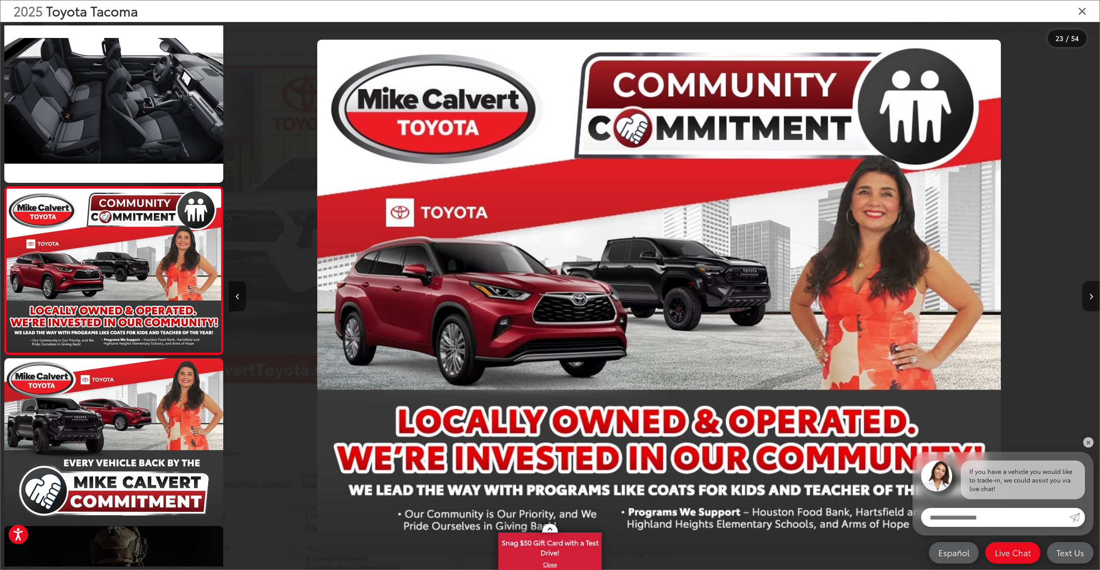
click at [1093, 301] on button "Next image" at bounding box center [1091, 296] width 17 height 30
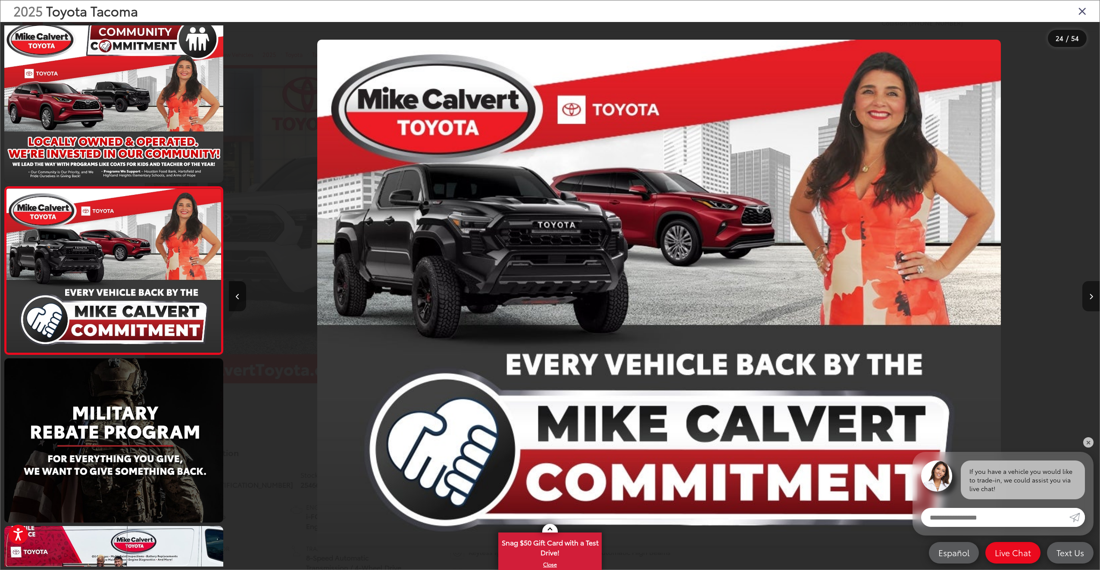
click at [1084, 304] on button "Next image" at bounding box center [1091, 296] width 17 height 30
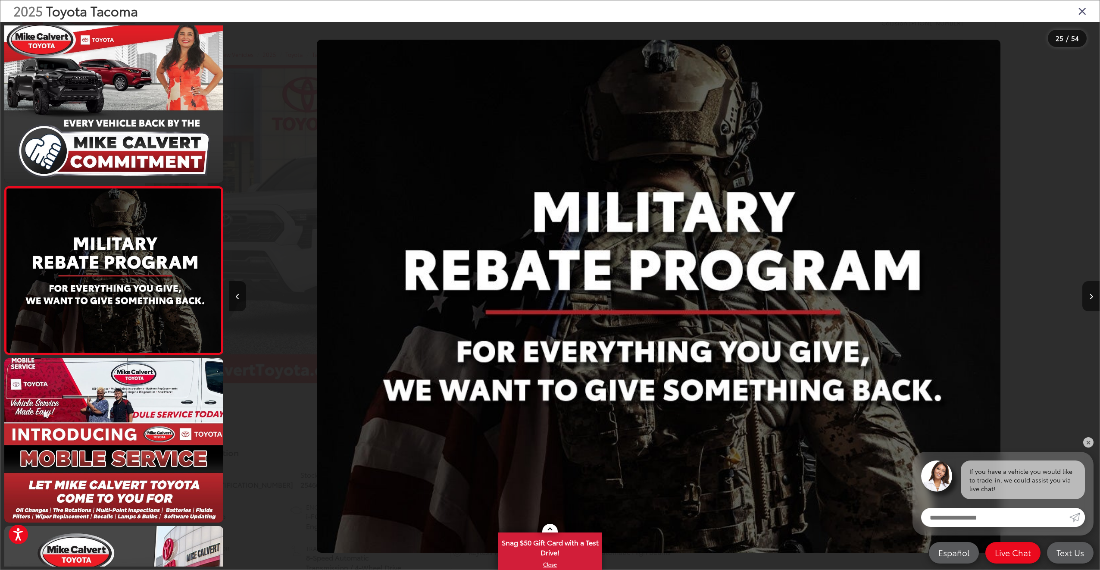
click at [1081, 12] on icon "Close gallery" at bounding box center [1082, 10] width 9 height 11
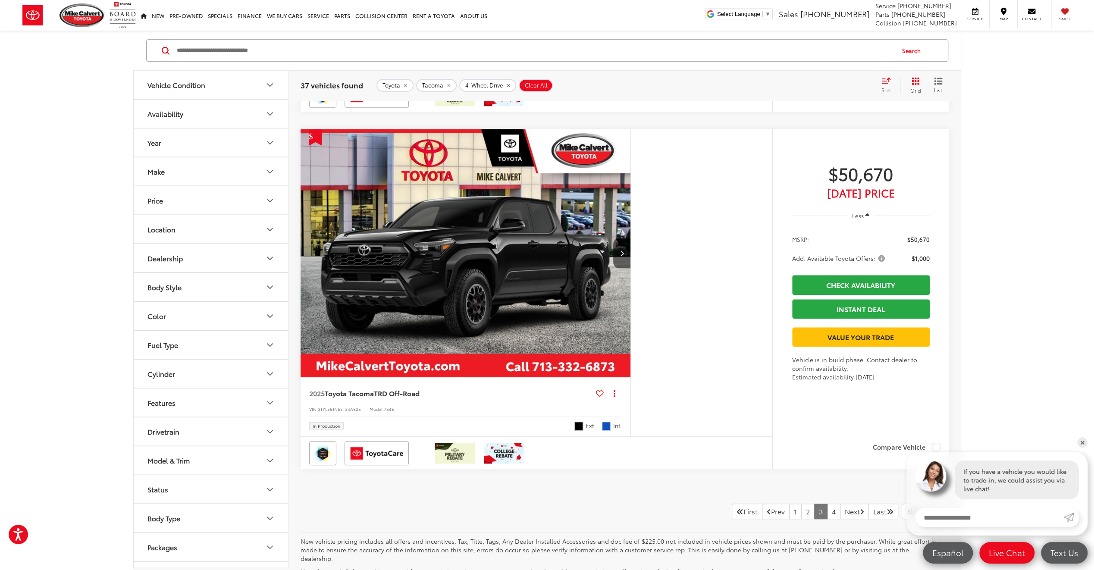
scroll to position [4118, 0]
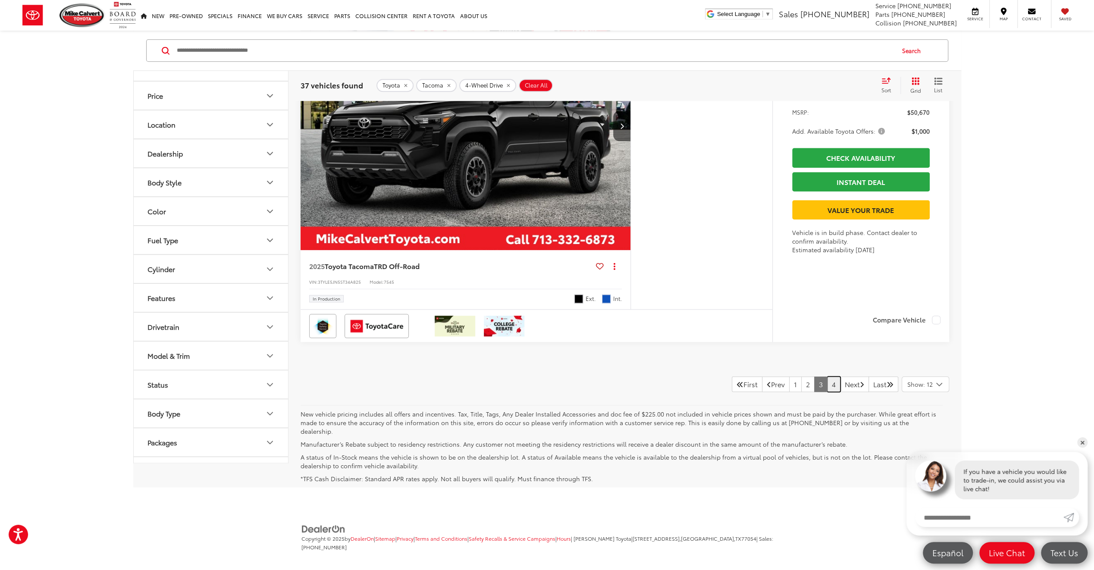
click at [827, 387] on link "4" at bounding box center [833, 384] width 13 height 16
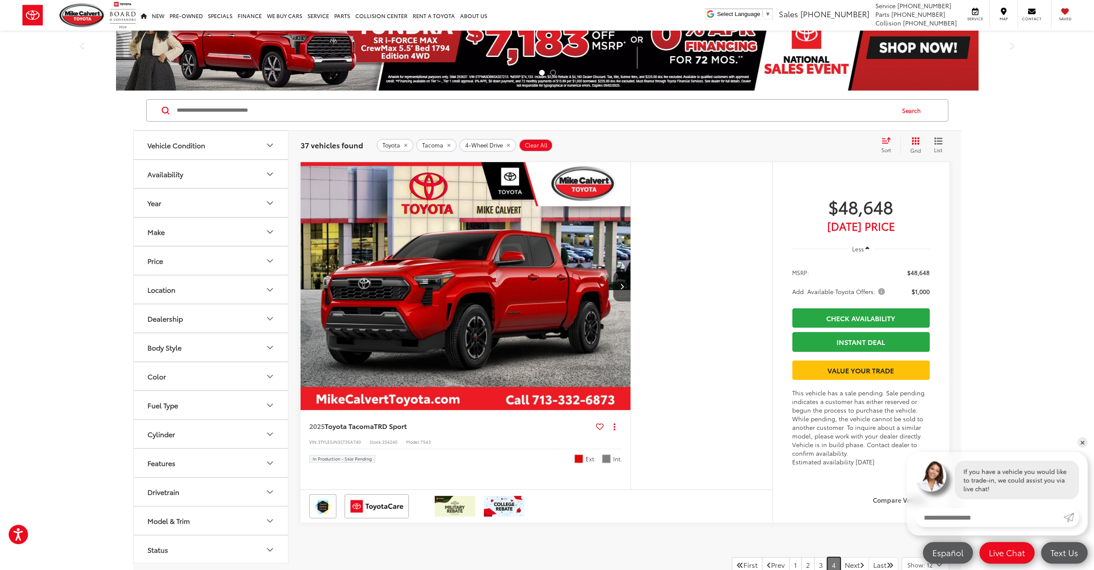
scroll to position [21, 0]
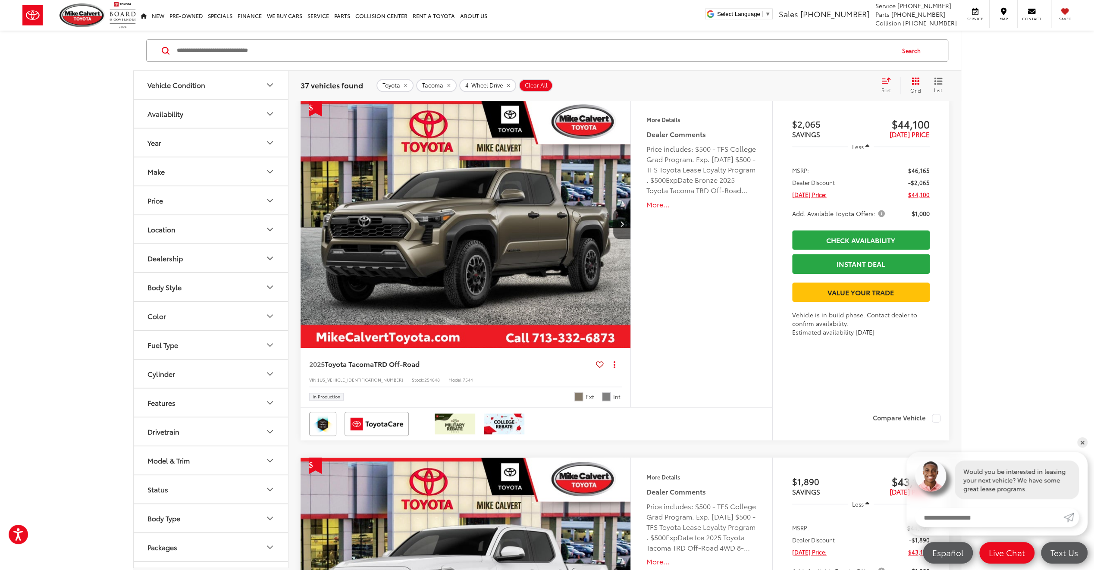
scroll to position [797, 0]
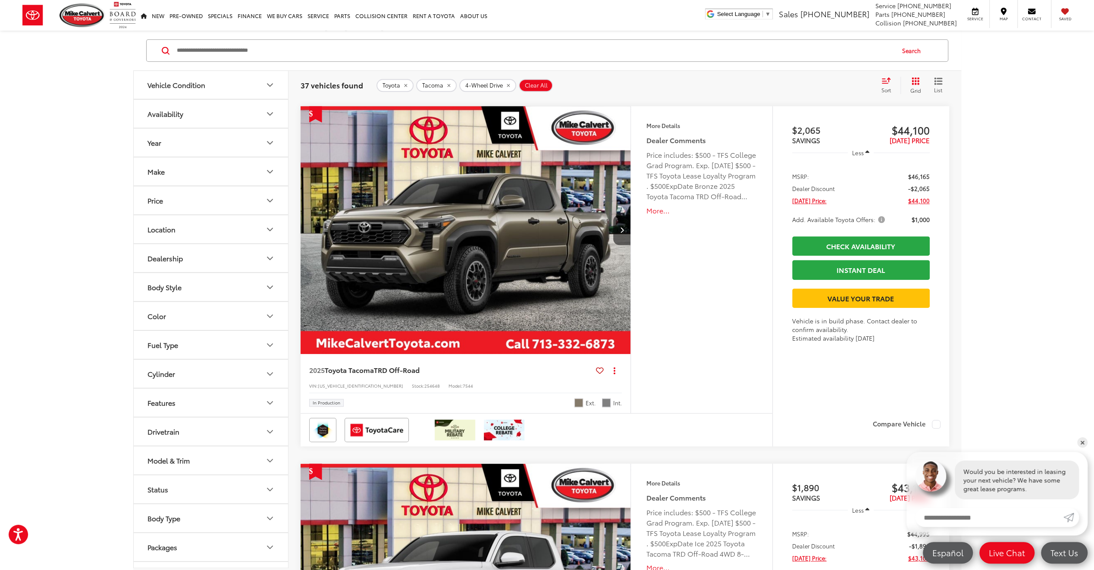
click at [539, 239] on img "2025 Toyota Tacoma TRD Off-Road 0" at bounding box center [466, 230] width 332 height 249
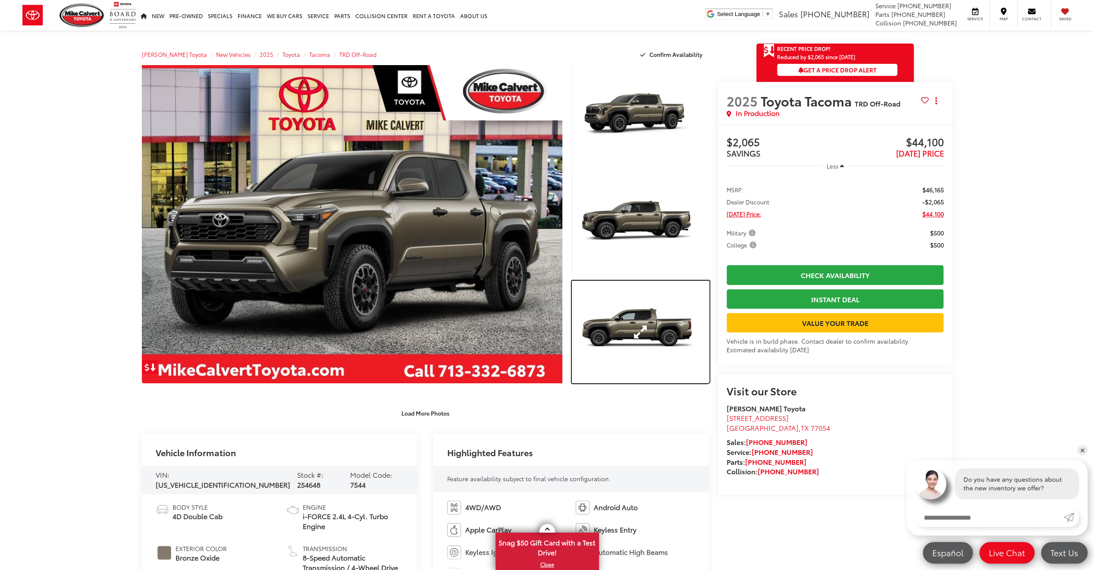
click at [641, 311] on link "Expand Photo 3" at bounding box center [640, 332] width 137 height 103
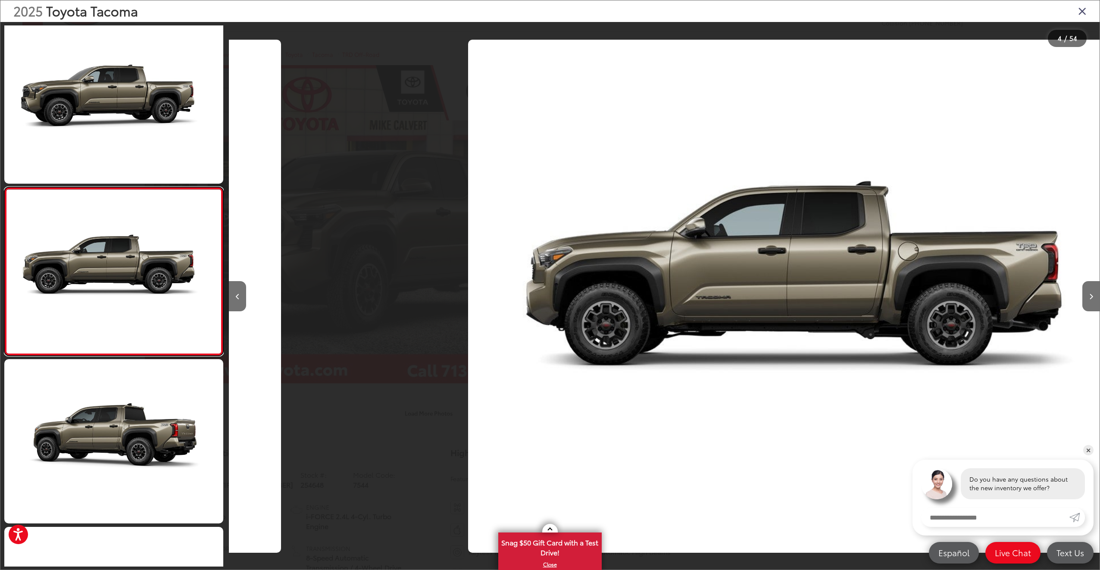
scroll to position [0, 2613]
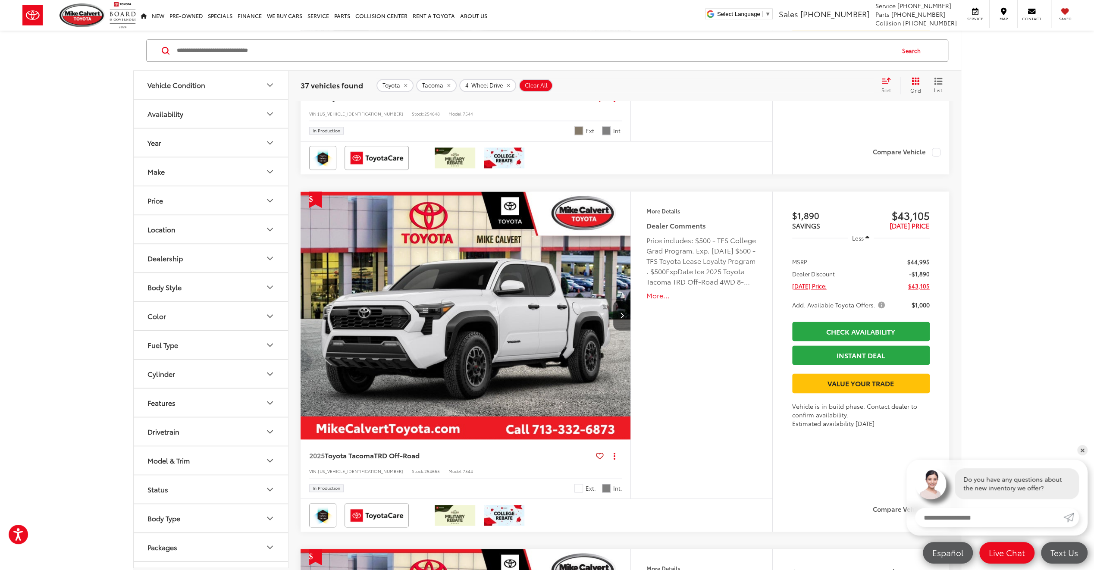
scroll to position [1078, 0]
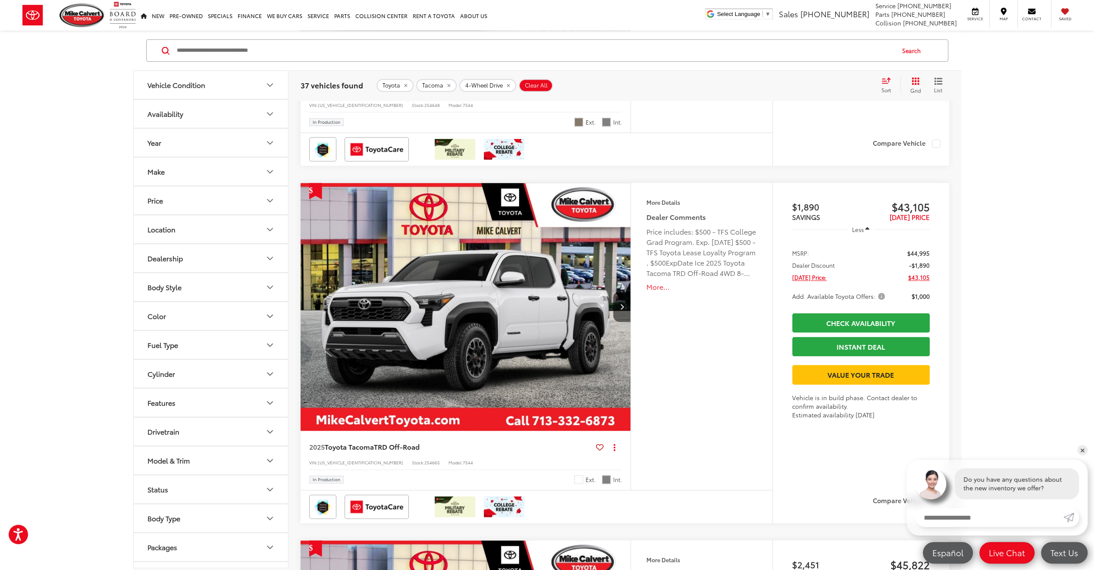
drag, startPoint x: 519, startPoint y: 314, endPoint x: 457, endPoint y: 319, distance: 62.3
click at [519, 314] on img "2025 Toyota Tacoma TRD Off-Road 0" at bounding box center [466, 307] width 332 height 249
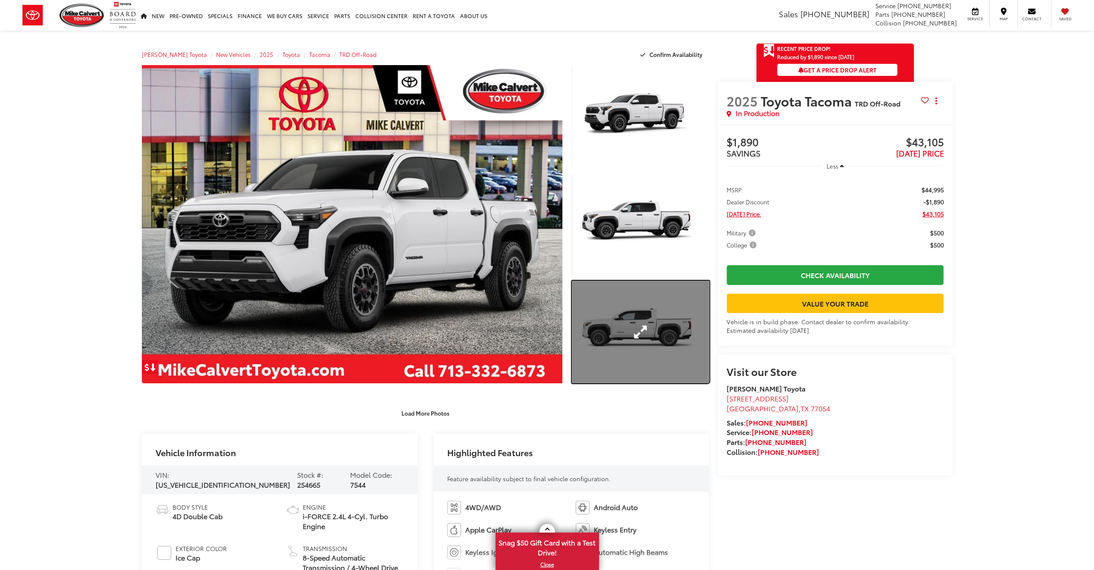
click at [621, 321] on link "Expand Photo 3" at bounding box center [640, 332] width 137 height 103
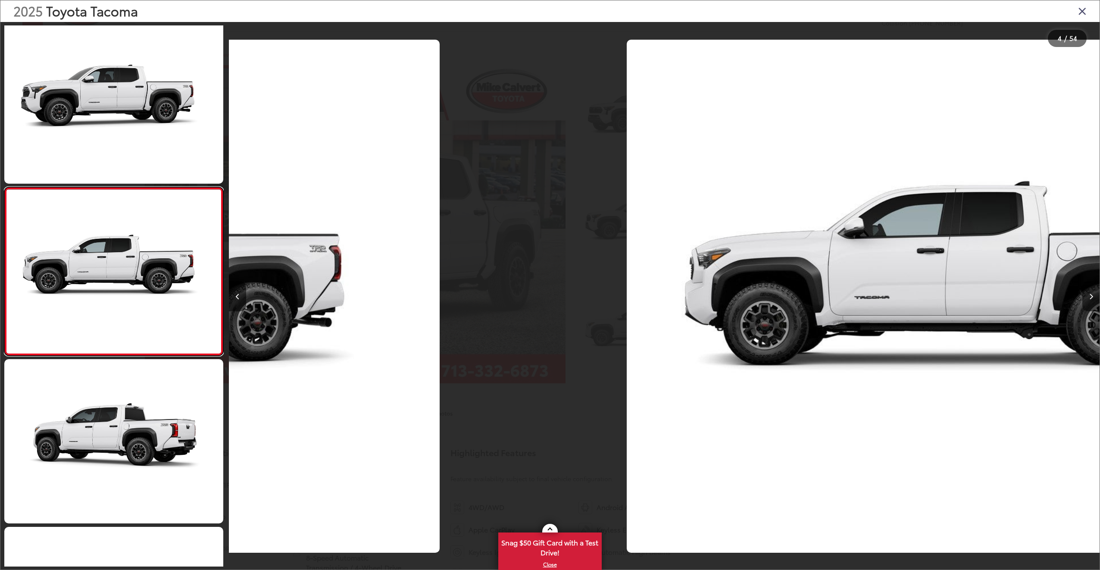
scroll to position [0, 2613]
